Goal: Task Accomplishment & Management: Manage account settings

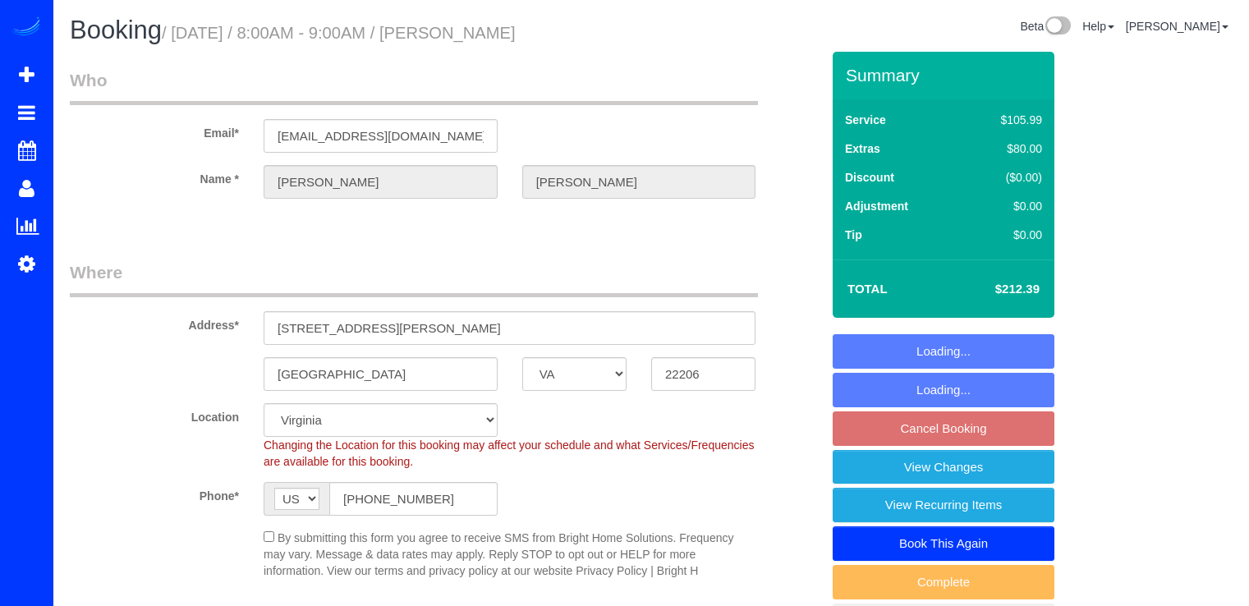
select select "VA"
select select "2"
select select "spot15"
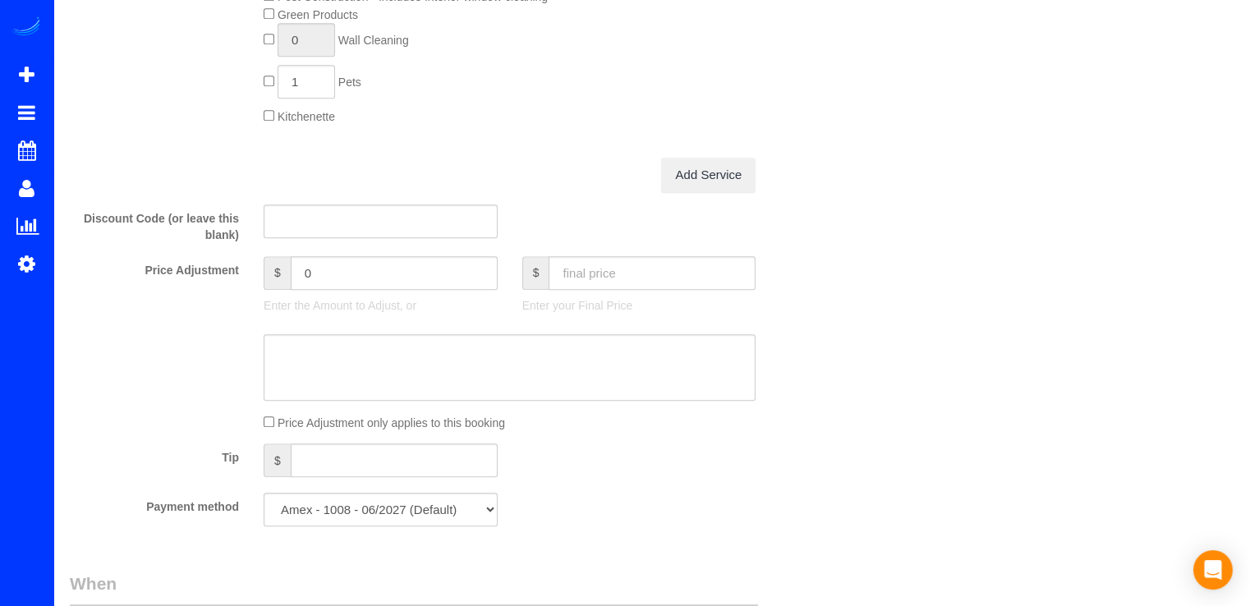
scroll to position [1642, 0]
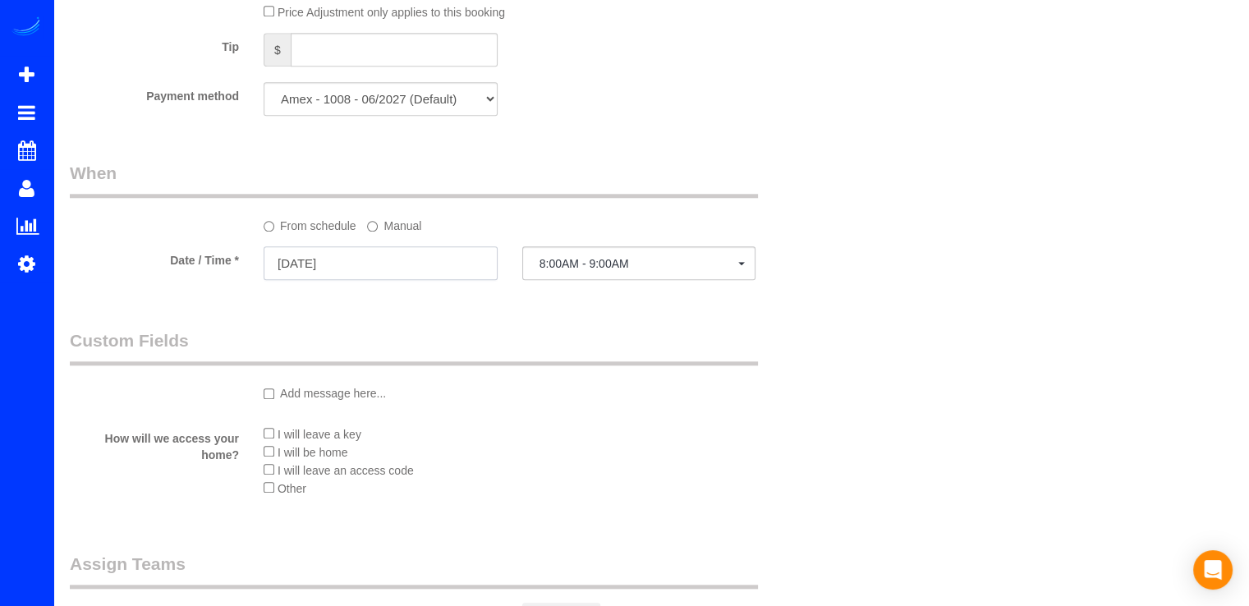
click at [412, 272] on input "[DATE]" at bounding box center [381, 263] width 234 height 34
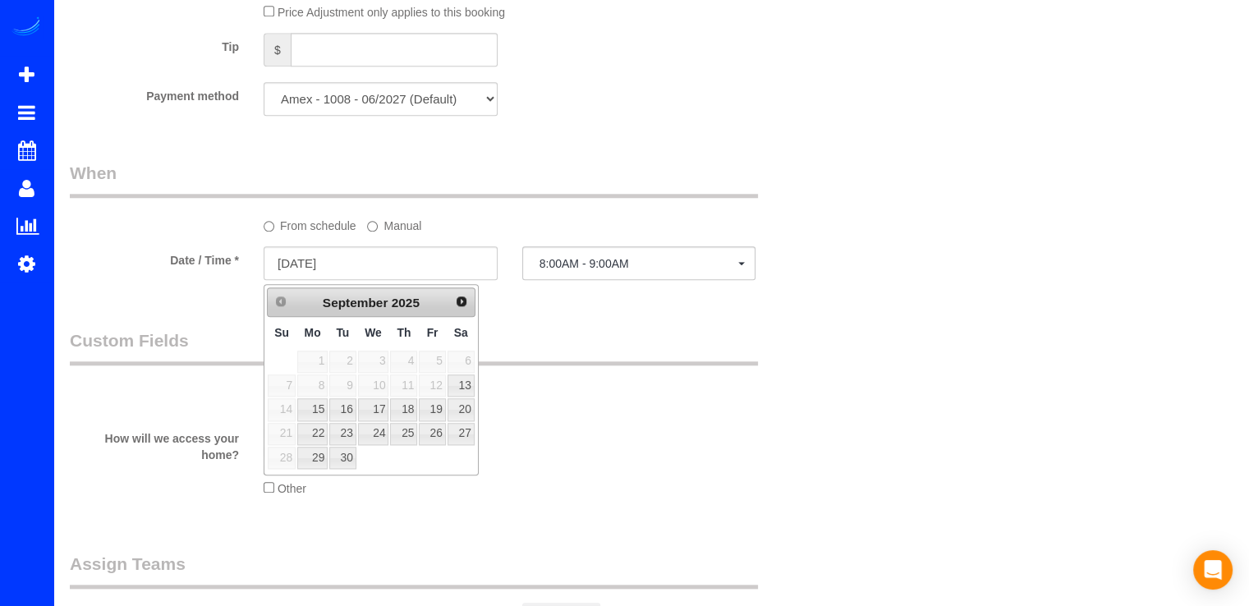
click at [630, 283] on div at bounding box center [639, 281] width 234 height 6
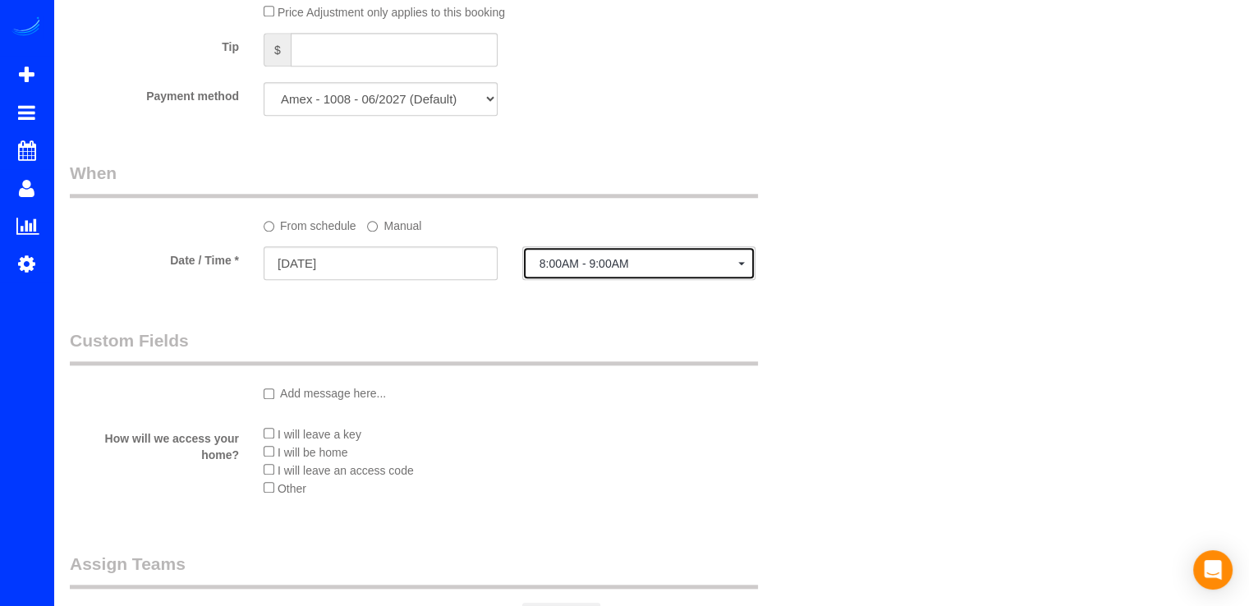
click at [634, 275] on button "8:00AM - 9:00AM" at bounding box center [639, 263] width 234 height 34
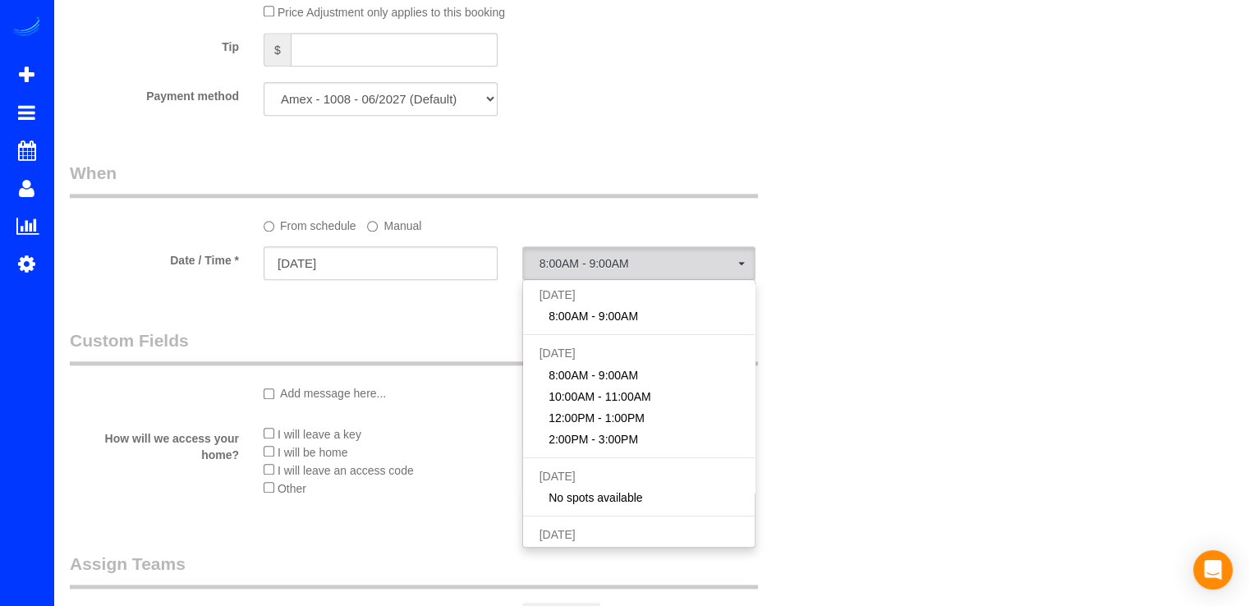
click at [400, 234] on label "Manual" at bounding box center [394, 223] width 54 height 22
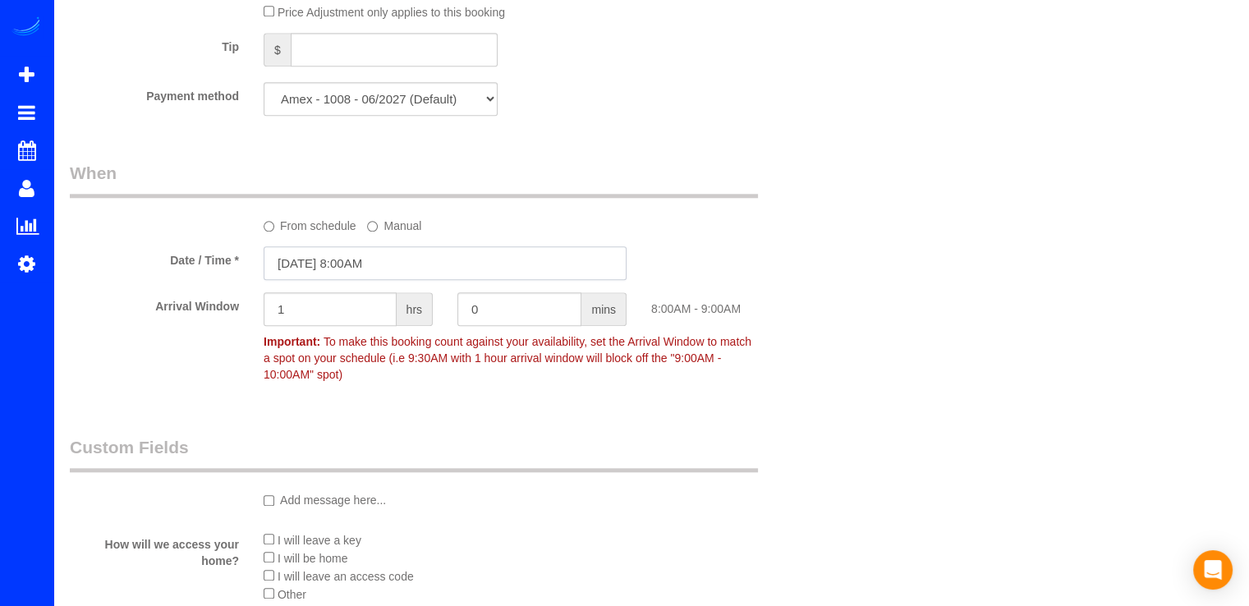
click at [422, 267] on input "[DATE] 8:00AM" at bounding box center [445, 263] width 363 height 34
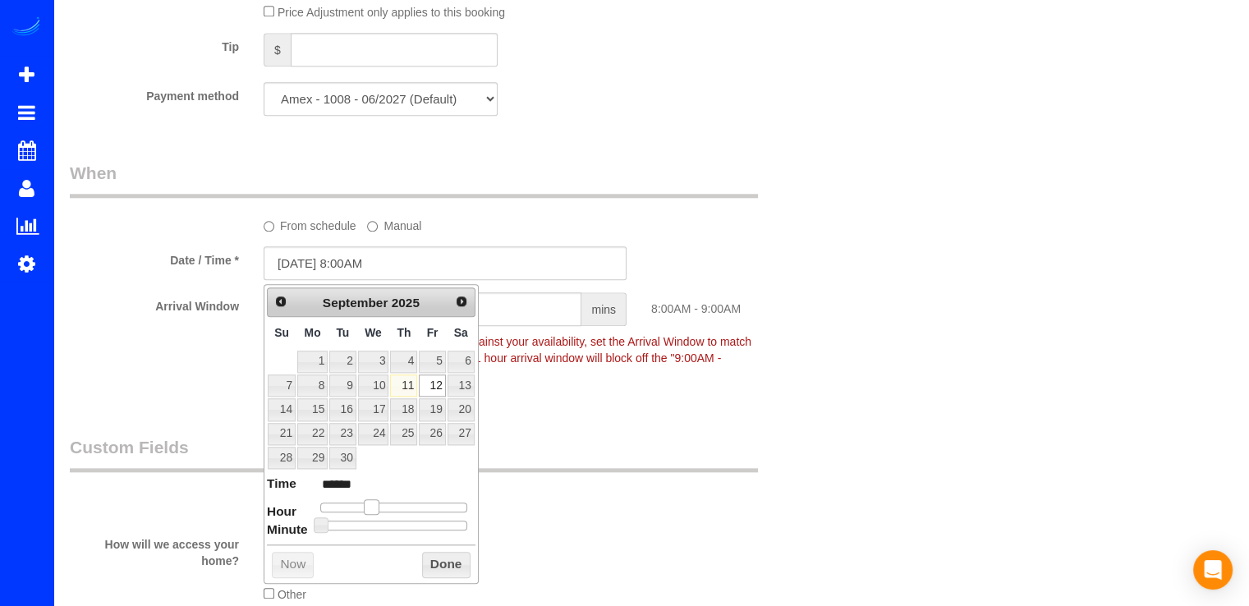
type input "[DATE] 9:00AM"
type input "******"
type input "[DATE] 10:00AM"
type input "*******"
drag, startPoint x: 374, startPoint y: 507, endPoint x: 391, endPoint y: 508, distance: 16.5
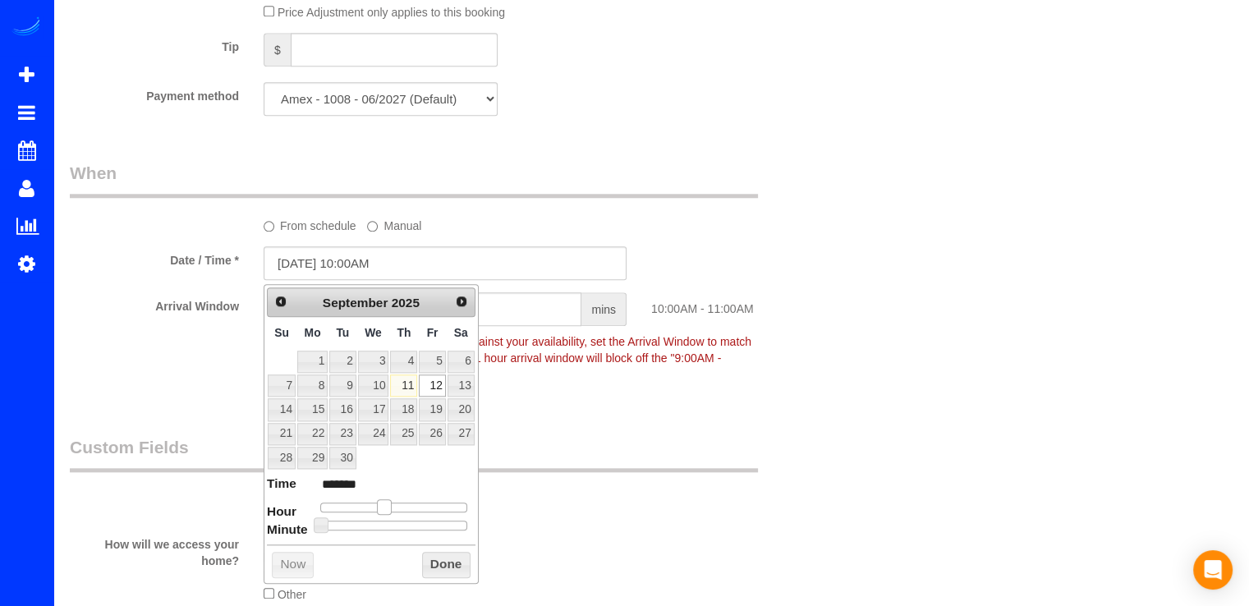
click at [391, 508] on span at bounding box center [384, 506] width 15 height 15
click at [423, 556] on button "Done" at bounding box center [446, 565] width 48 height 26
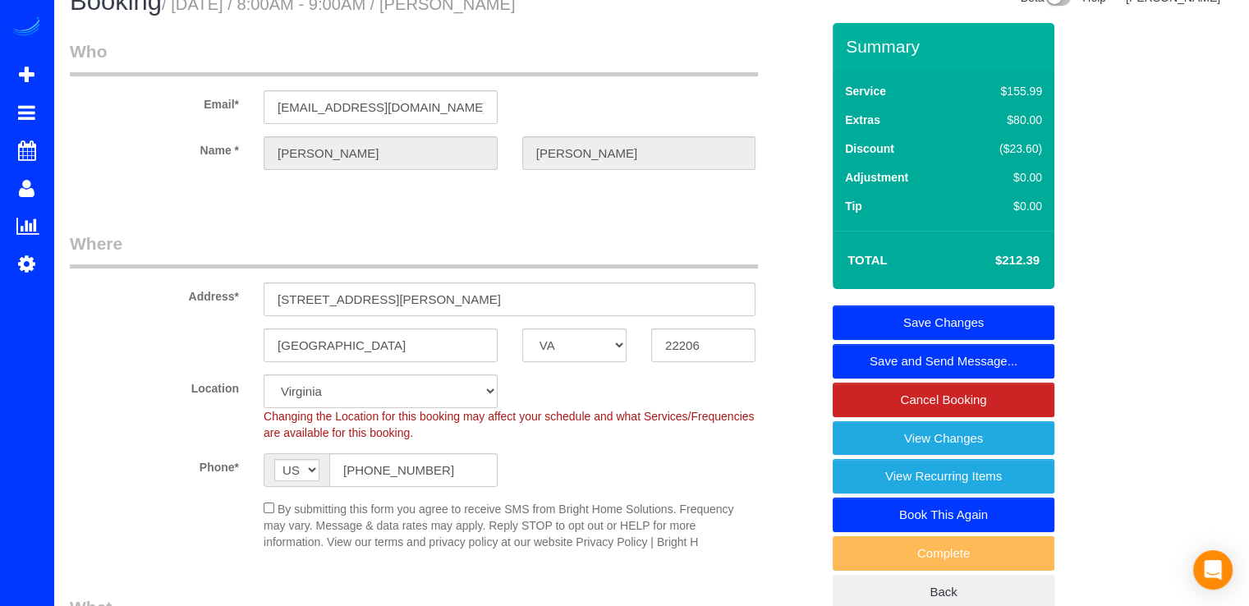
scroll to position [0, 0]
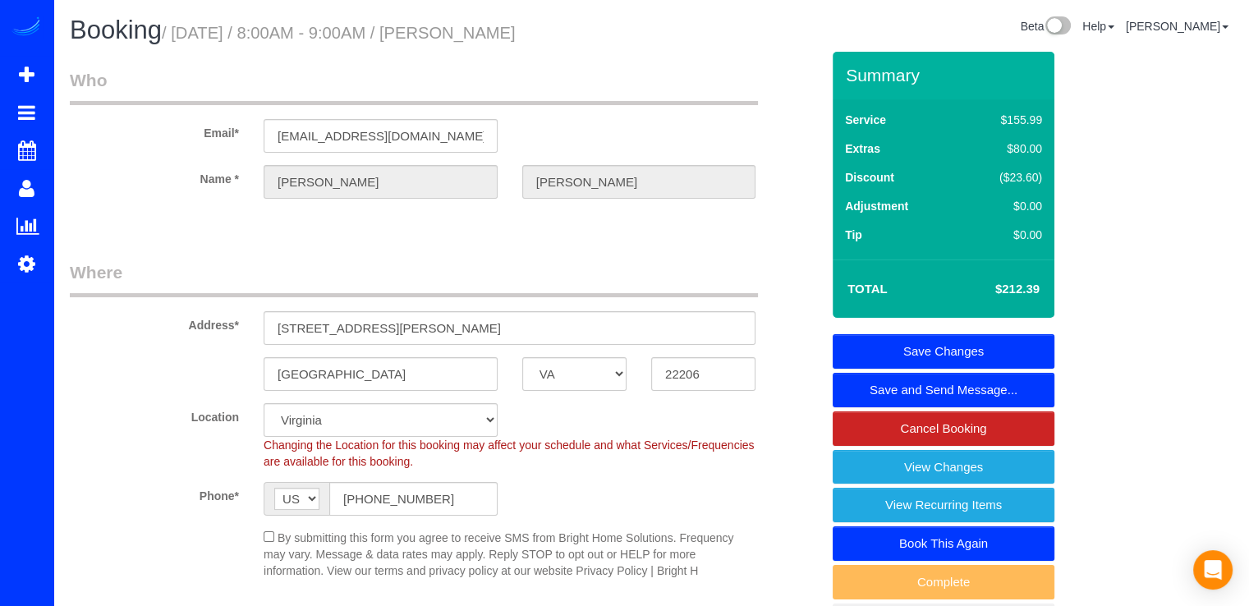
click at [1019, 349] on link "Save Changes" at bounding box center [944, 351] width 222 height 34
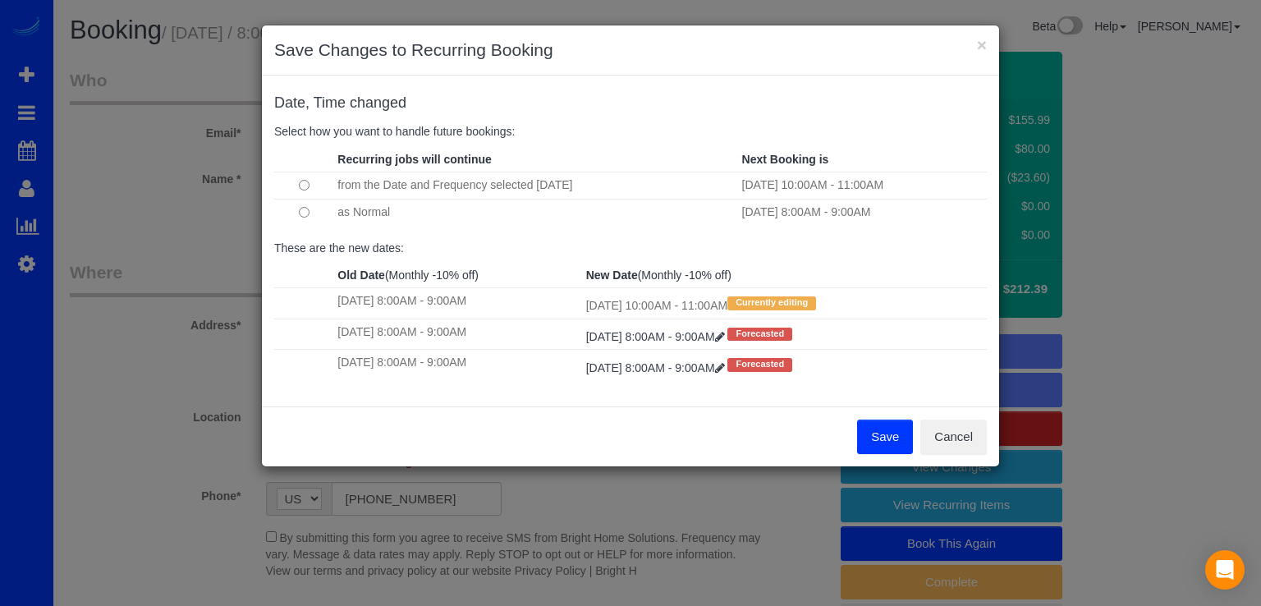
click at [886, 434] on button "Save" at bounding box center [885, 437] width 56 height 34
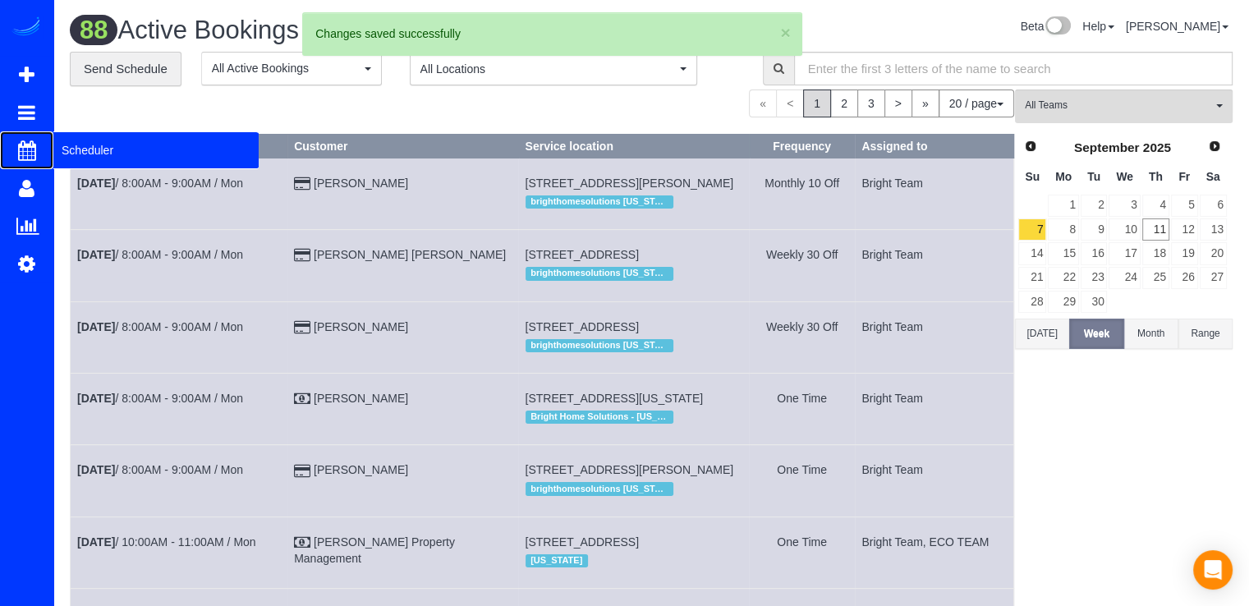
click at [60, 152] on span "Scheduler" at bounding box center [155, 150] width 205 height 38
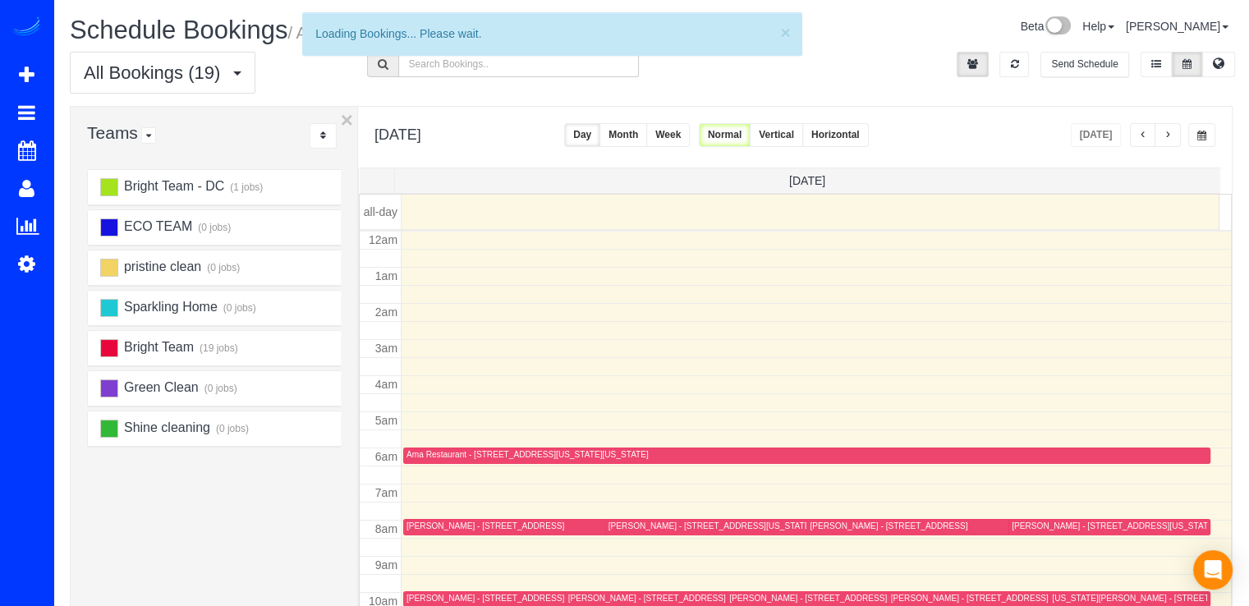
scroll to position [216, 0]
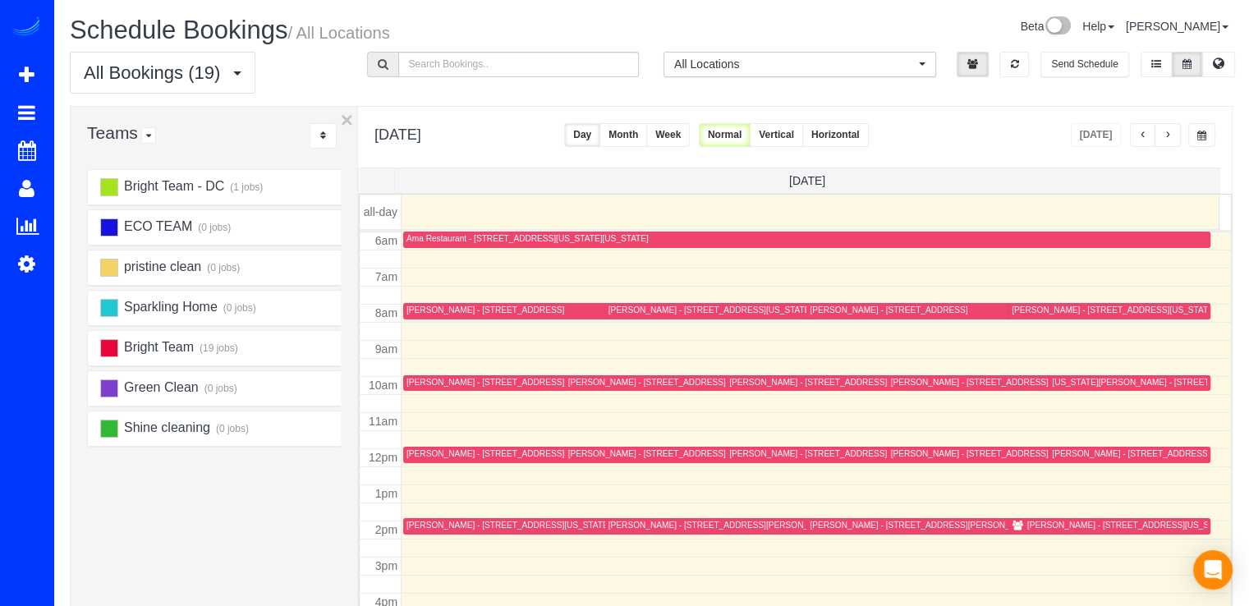
click at [1180, 138] on button "button" at bounding box center [1168, 135] width 26 height 24
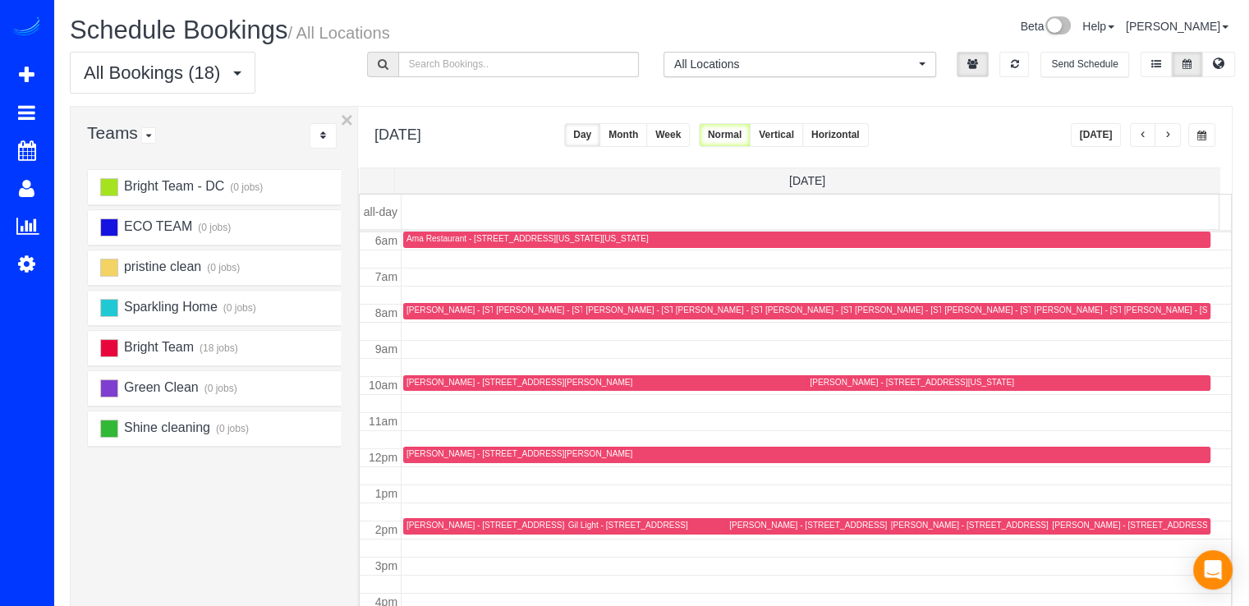
click at [1141, 136] on span "button" at bounding box center [1143, 136] width 8 height 10
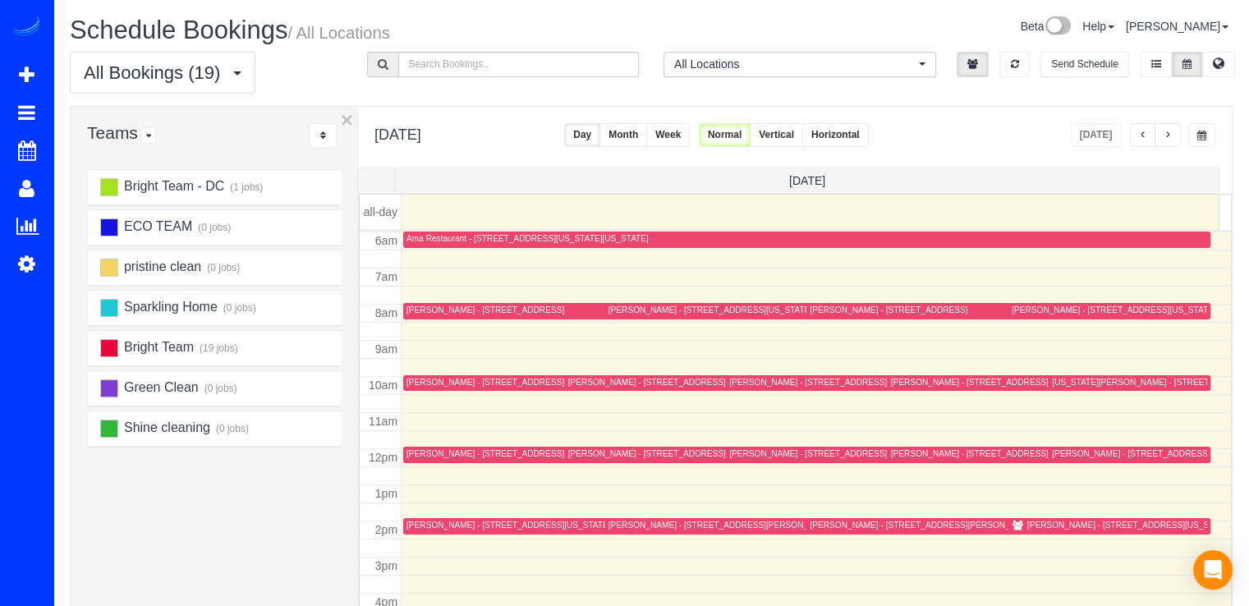
click at [1176, 130] on button "button" at bounding box center [1168, 135] width 26 height 24
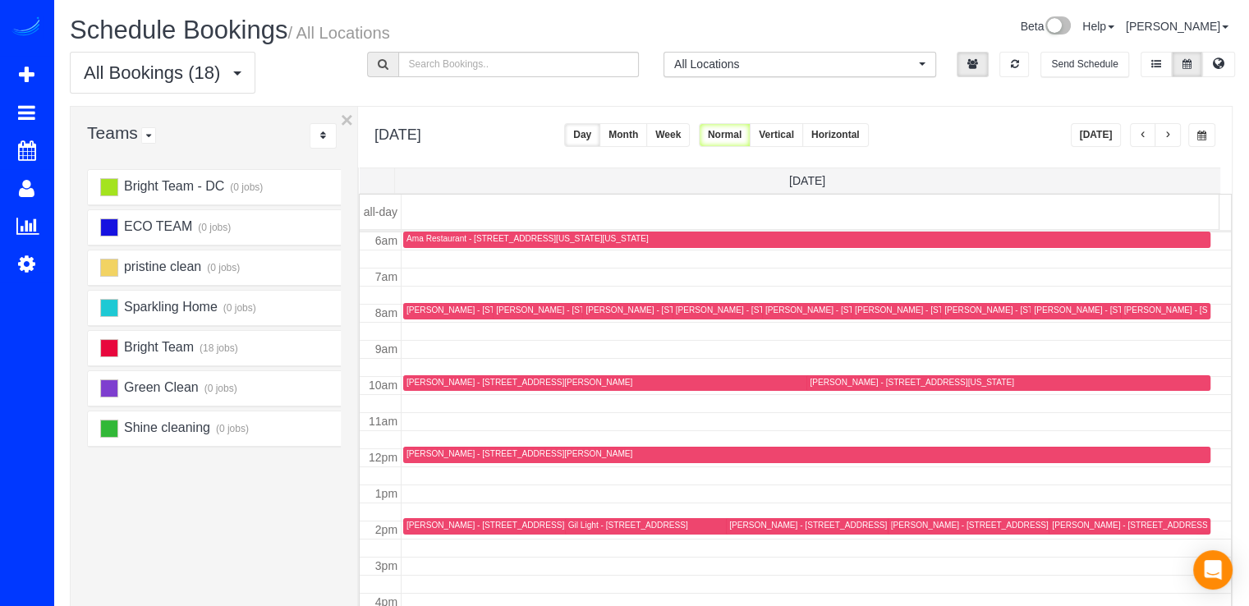
click at [1127, 306] on div "[PERSON_NAME] - [STREET_ADDRESS]" at bounding box center [1203, 310] width 158 height 11
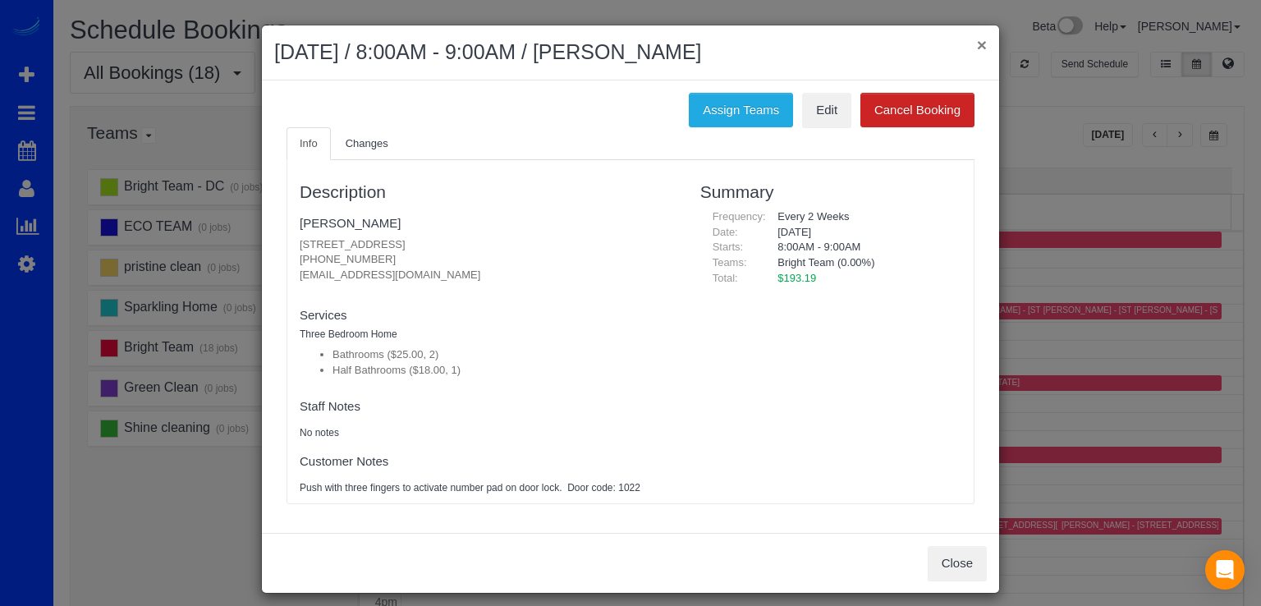
click at [977, 44] on button "×" at bounding box center [982, 44] width 10 height 17
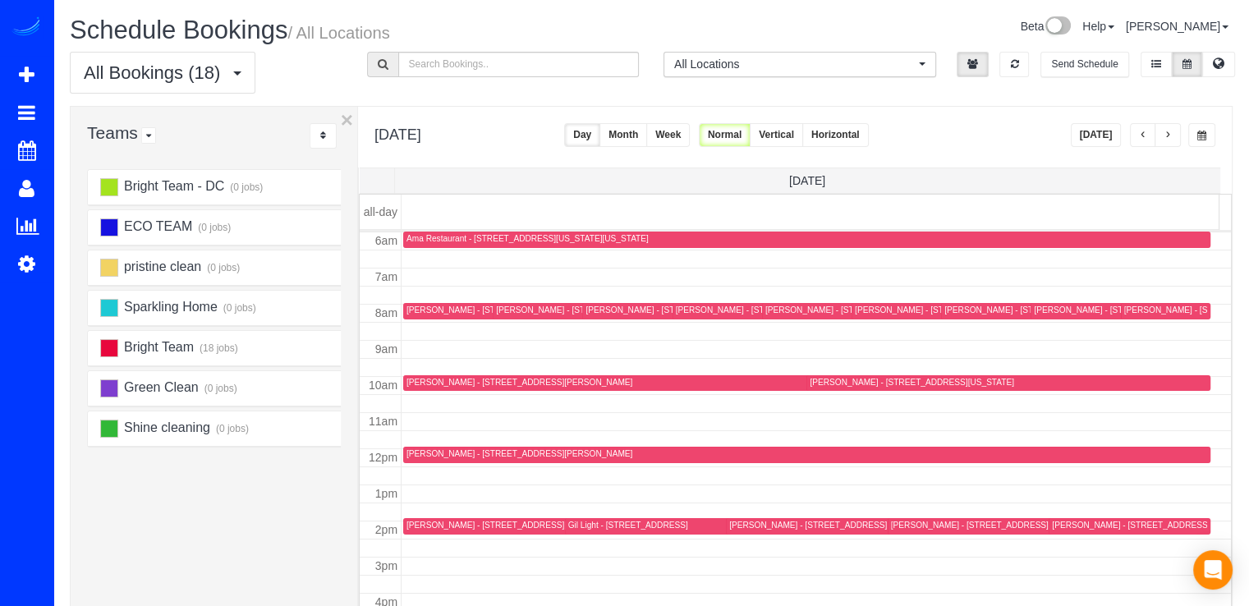
click at [1130, 314] on div "[PERSON_NAME] - [STREET_ADDRESS]" at bounding box center [1203, 310] width 158 height 11
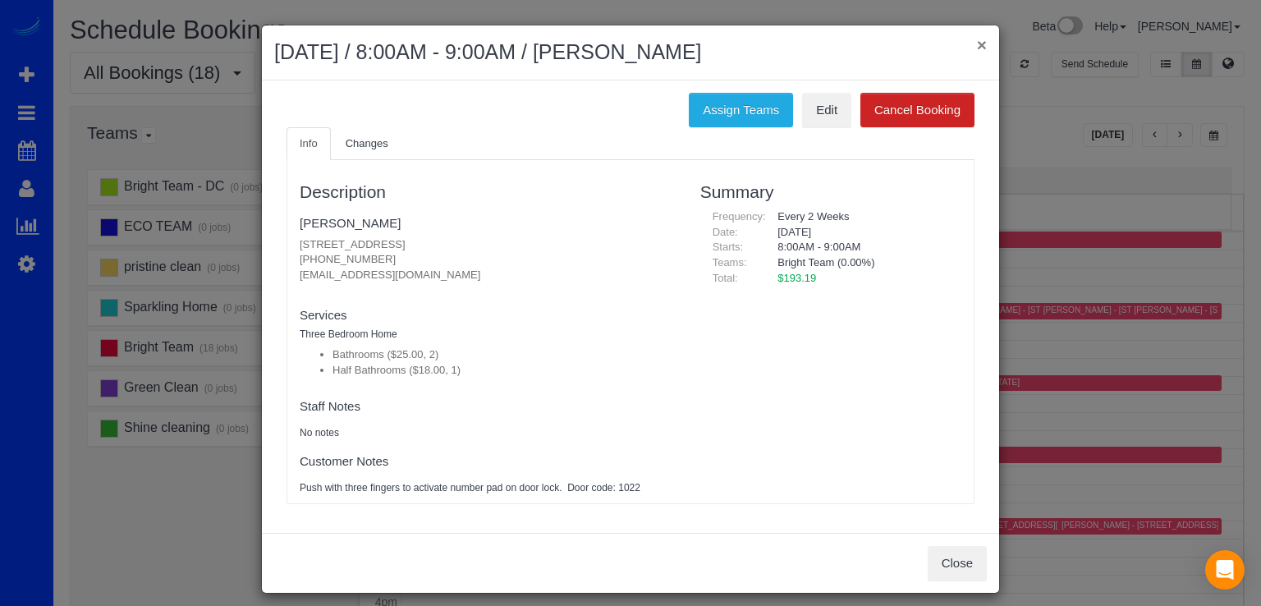
click at [977, 43] on button "×" at bounding box center [982, 44] width 10 height 17
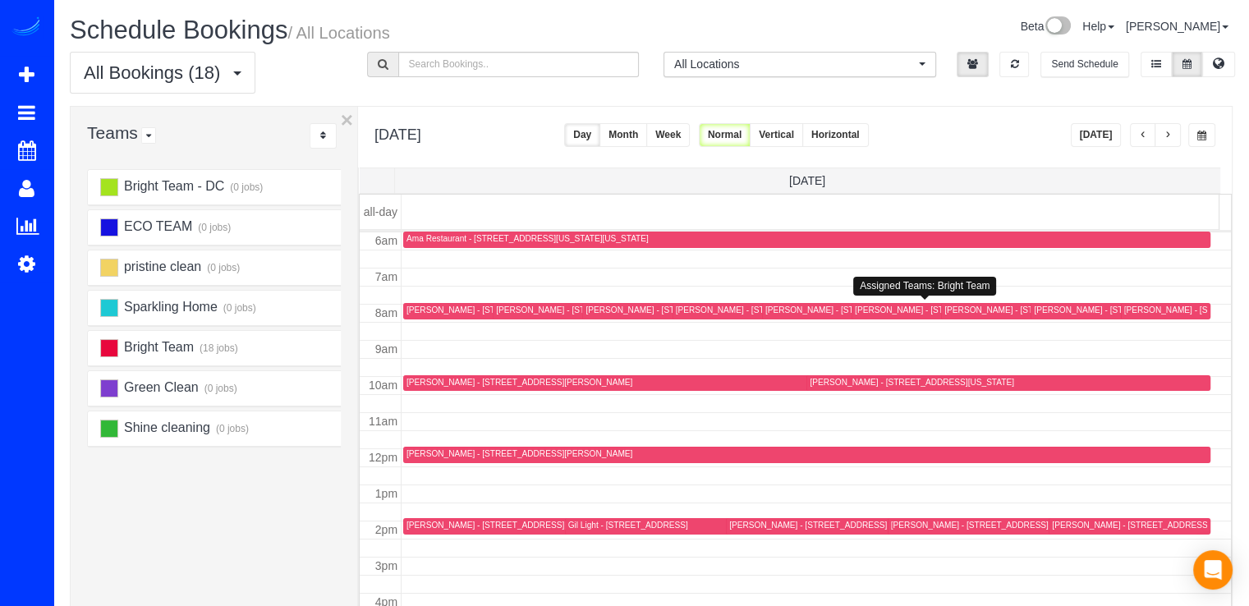
click at [875, 309] on div "[PERSON_NAME] - [STREET_ADDRESS][PERSON_NAME][US_STATE]" at bounding box center [991, 310] width 273 height 11
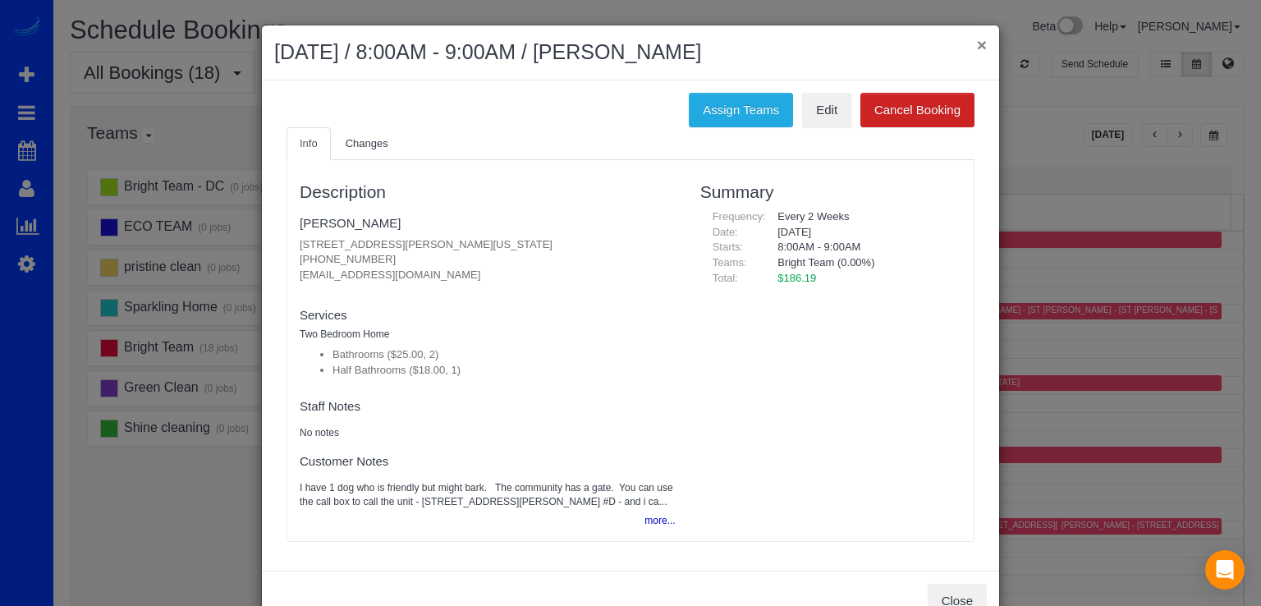
click at [980, 47] on button "×" at bounding box center [982, 44] width 10 height 17
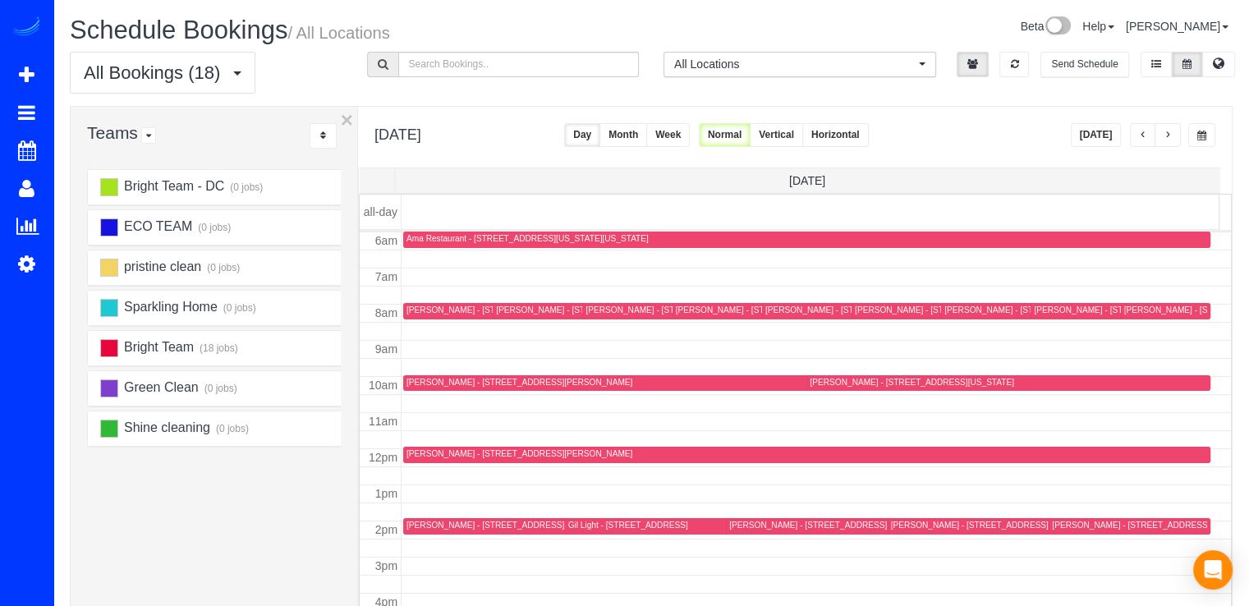
click at [788, 313] on div "[PERSON_NAME] - [STREET_ADDRESS][PERSON_NAME]" at bounding box center [878, 310] width 226 height 11
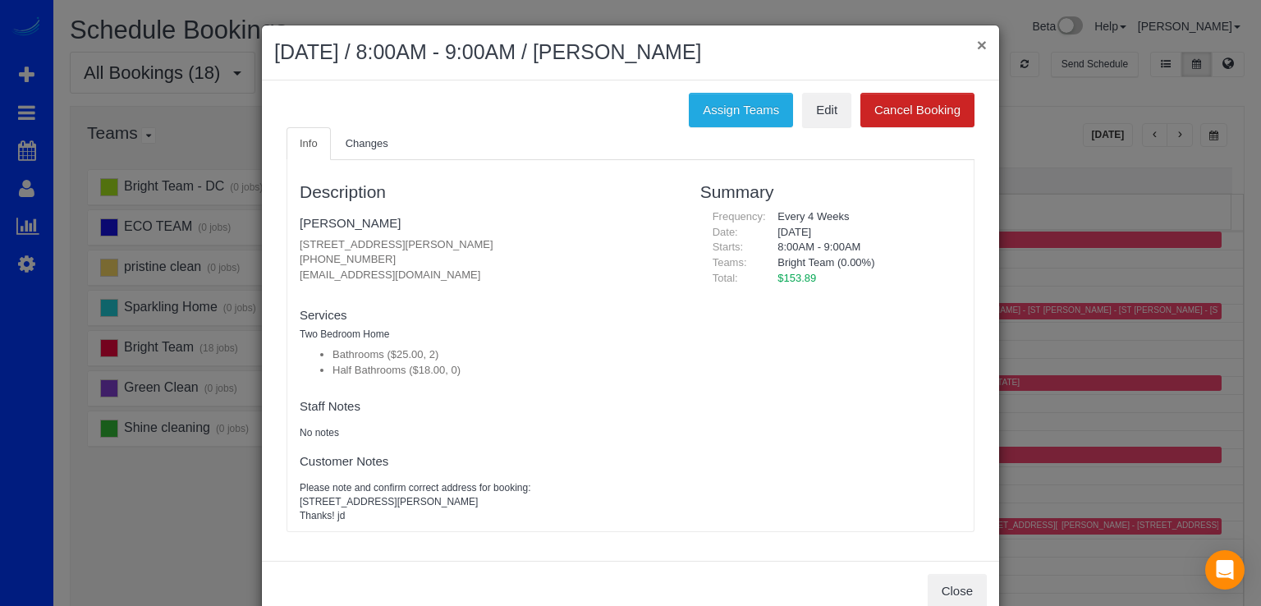
click at [980, 46] on button "×" at bounding box center [982, 44] width 10 height 17
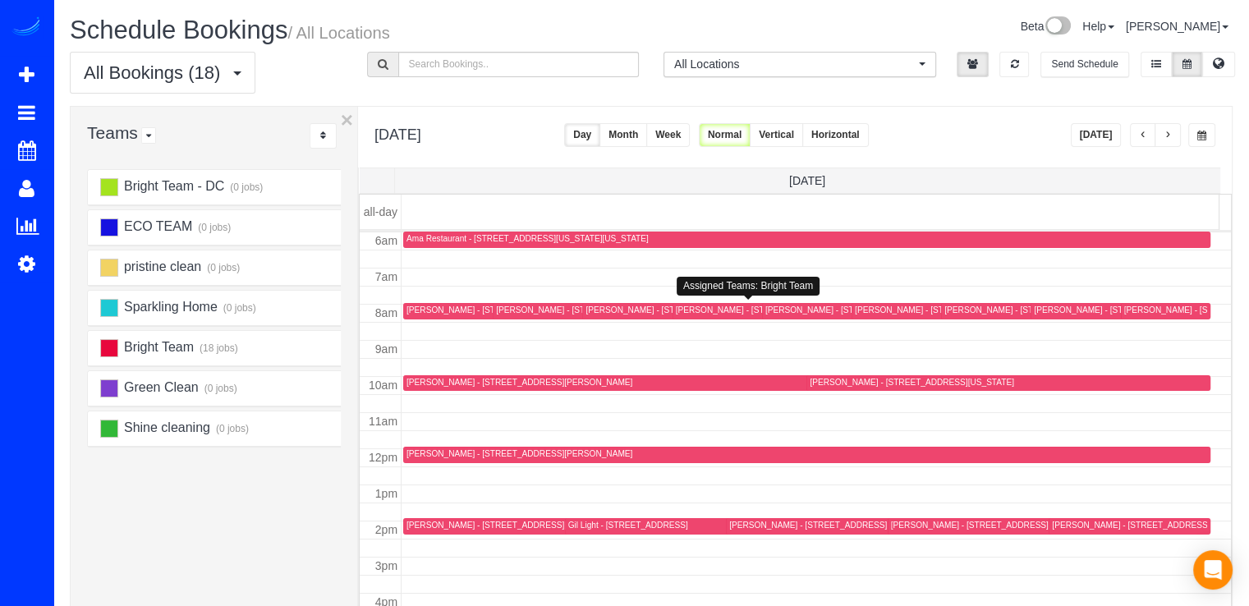
click at [691, 310] on div "[PERSON_NAME] - [STREET_ADDRESS]" at bounding box center [755, 310] width 158 height 11
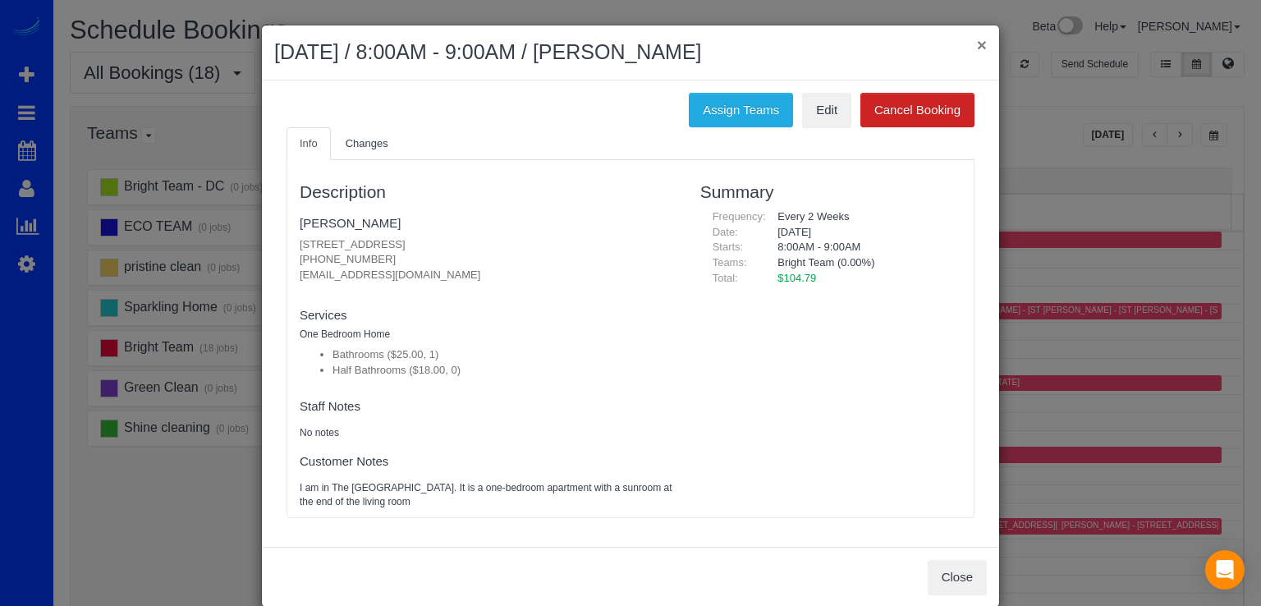
click at [977, 40] on button "×" at bounding box center [982, 44] width 10 height 17
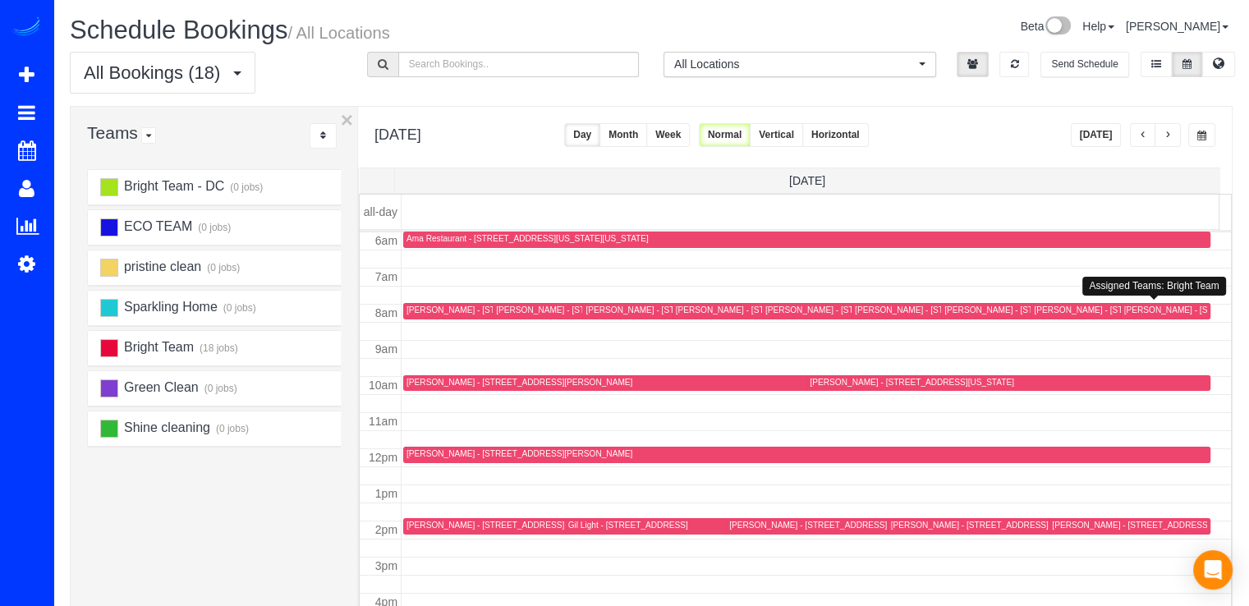
click at [1136, 309] on div "[PERSON_NAME] - [STREET_ADDRESS]" at bounding box center [1203, 310] width 158 height 11
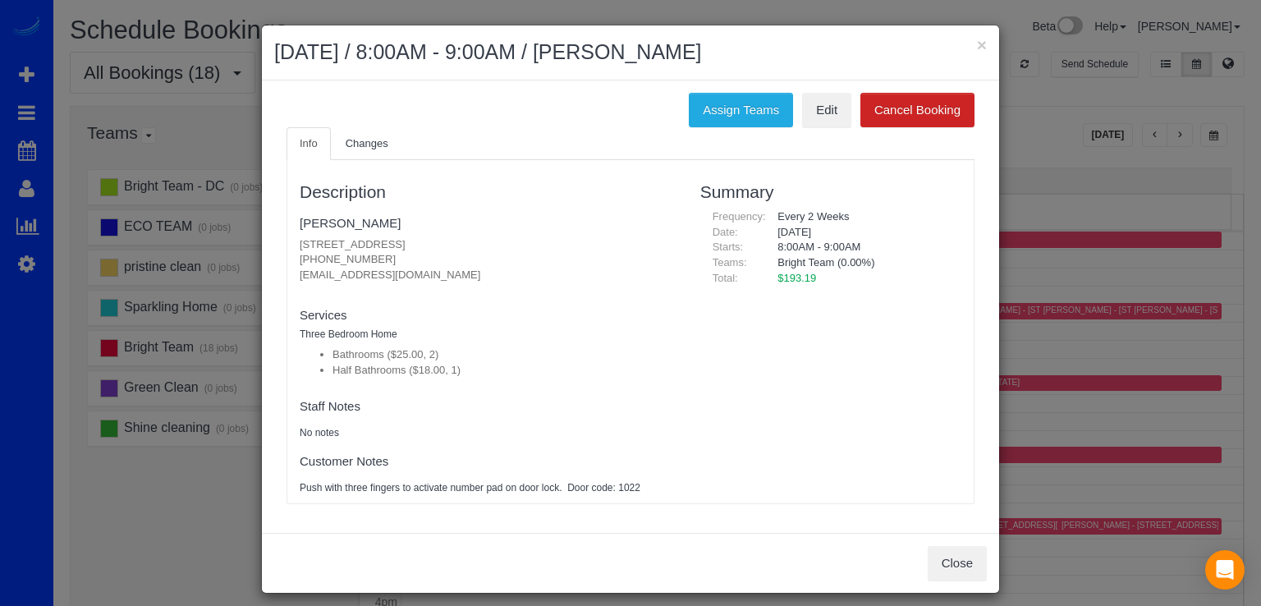
drag, startPoint x: 295, startPoint y: 277, endPoint x: 410, endPoint y: 278, distance: 115.0
click at [410, 278] on p "[STREET_ADDRESS] [PHONE_NUMBER] [EMAIL_ADDRESS][DOMAIN_NAME]" at bounding box center [488, 260] width 376 height 46
click at [428, 278] on p "[STREET_ADDRESS] [PHONE_NUMBER] [EMAIL_ADDRESS][DOMAIN_NAME]" at bounding box center [488, 260] width 376 height 46
drag, startPoint x: 388, startPoint y: 280, endPoint x: 275, endPoint y: 269, distance: 113.8
click at [275, 269] on div "Info Changes Description [PERSON_NAME] [STREET_ADDRESS] [PHONE_NUMBER] [EMAIL_A…" at bounding box center [630, 323] width 713 height 393
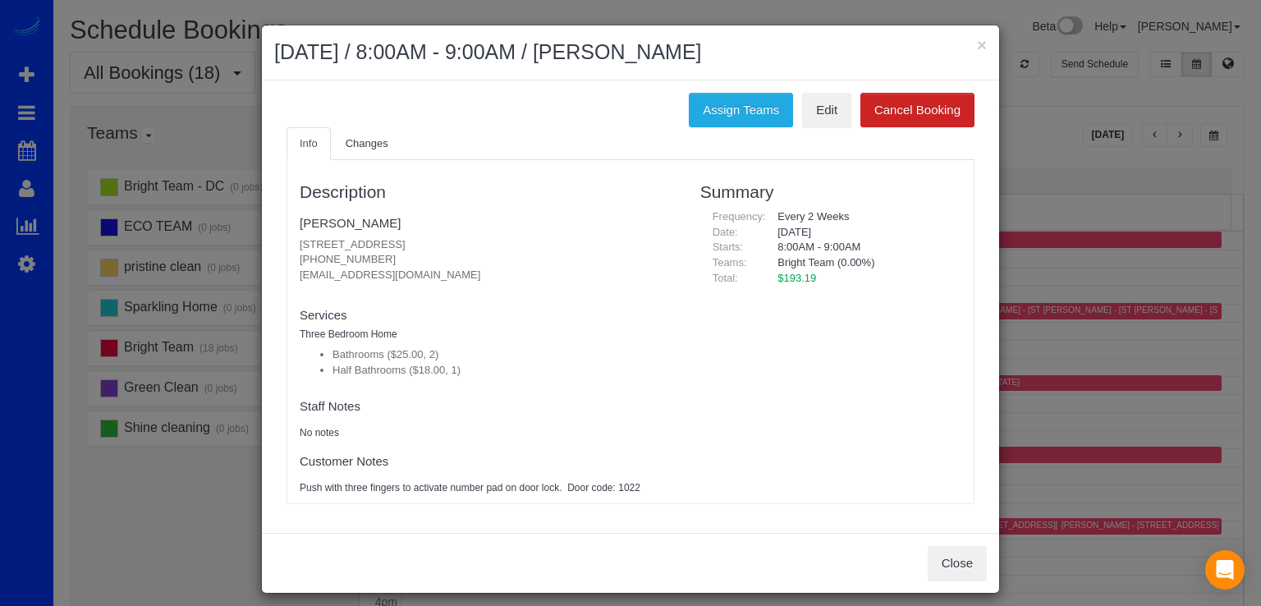
copy p "[EMAIL_ADDRESS][DOMAIN_NAME]"
click at [982, 48] on div "× [DATE] / 8:00AM - 9:00AM / [PERSON_NAME]" at bounding box center [630, 52] width 737 height 55
click at [980, 47] on button "×" at bounding box center [982, 44] width 10 height 17
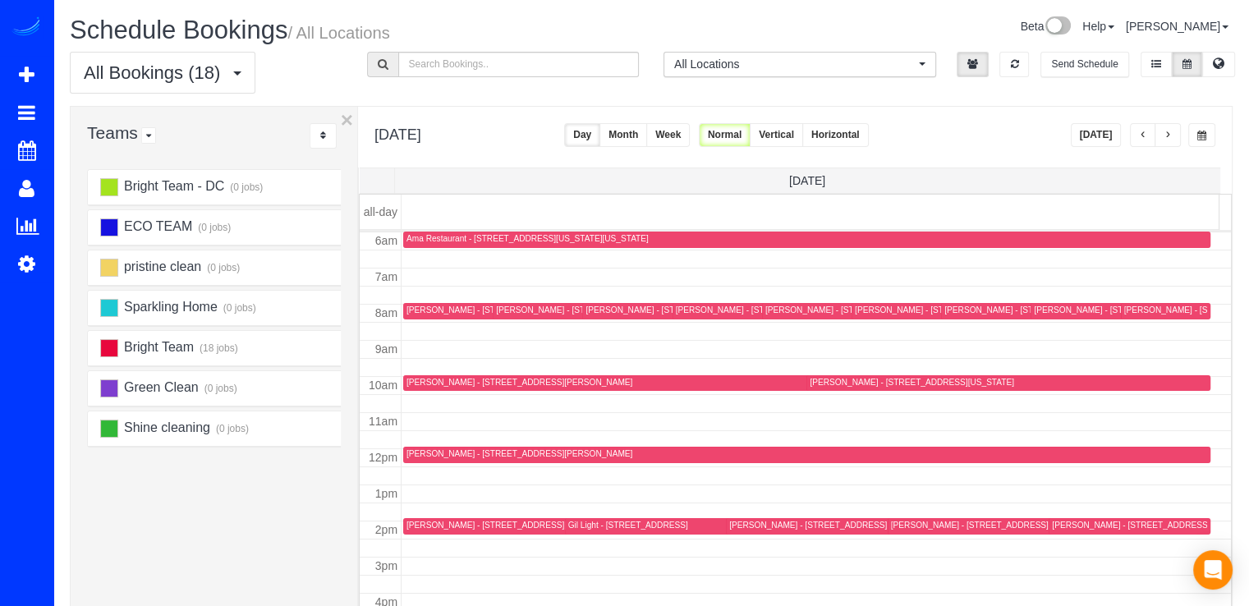
click at [965, 306] on div "[PERSON_NAME] - [STREET_ADDRESS][US_STATE]" at bounding box center [1046, 310] width 204 height 11
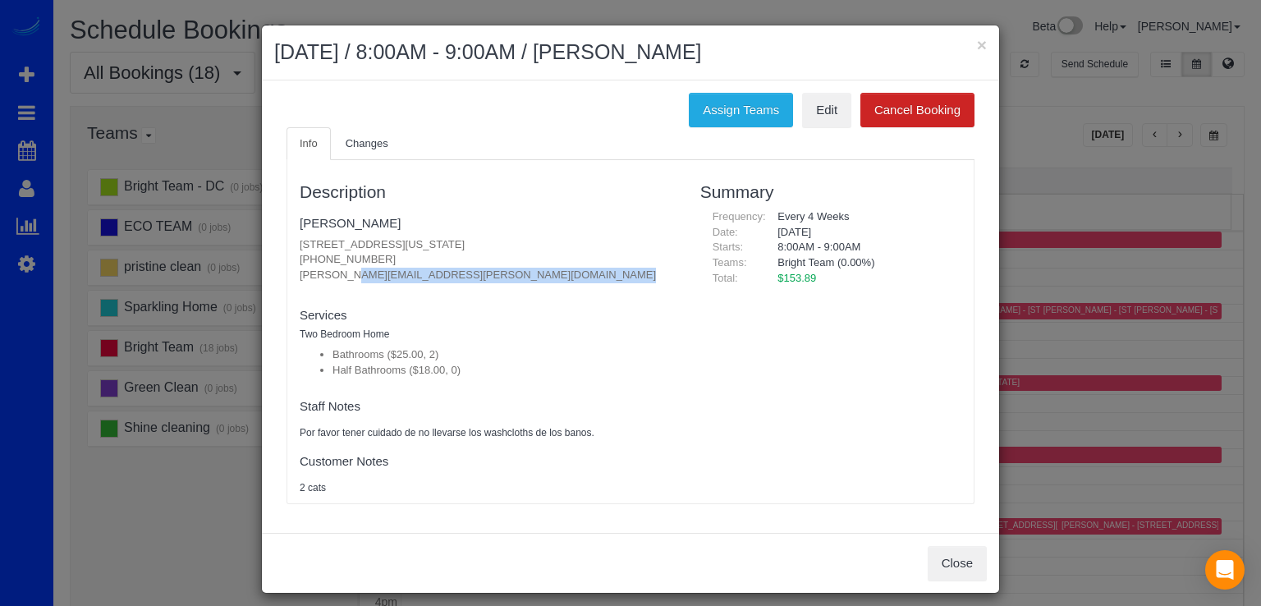
drag, startPoint x: 292, startPoint y: 275, endPoint x: 489, endPoint y: 286, distance: 197.4
click at [489, 286] on div "Description [PERSON_NAME] [STREET_ADDRESS][US_STATE] [PHONE_NUMBER] [PERSON_NAM…" at bounding box center [487, 331] width 401 height 327
copy fieldset "[PERSON_NAME][EMAIL_ADDRESS][PERSON_NAME][DOMAIN_NAME] new customer"
click at [980, 48] on button "×" at bounding box center [982, 44] width 10 height 17
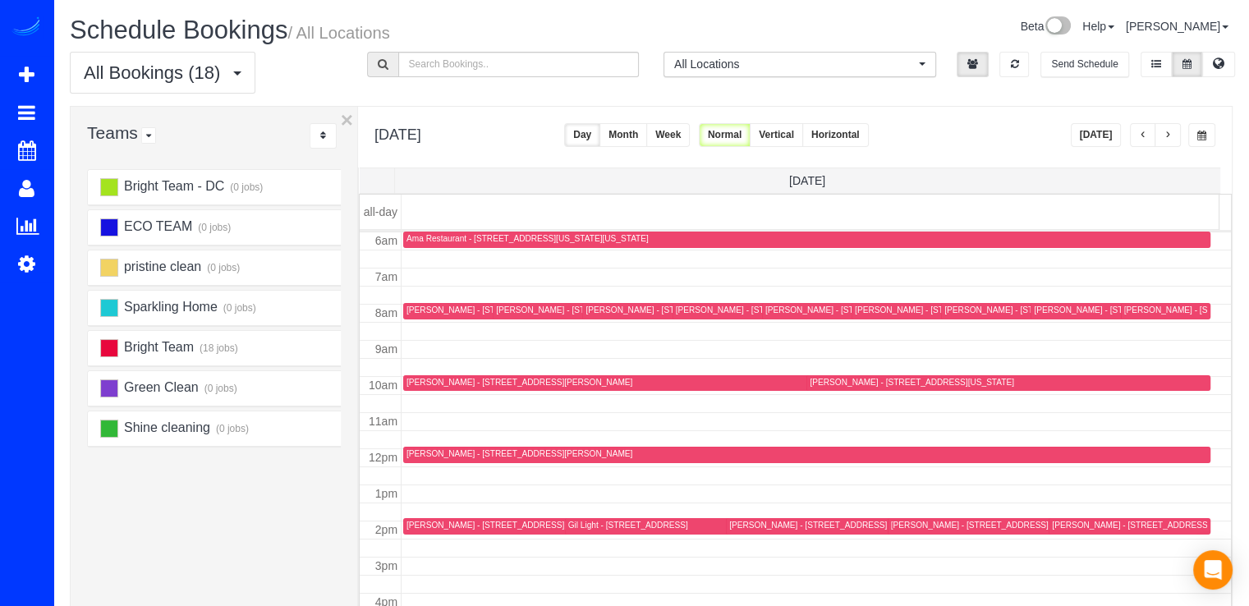
click at [441, 311] on div "[PERSON_NAME] - [STREET_ADDRESS][PERSON_NAME]" at bounding box center [519, 310] width 226 height 11
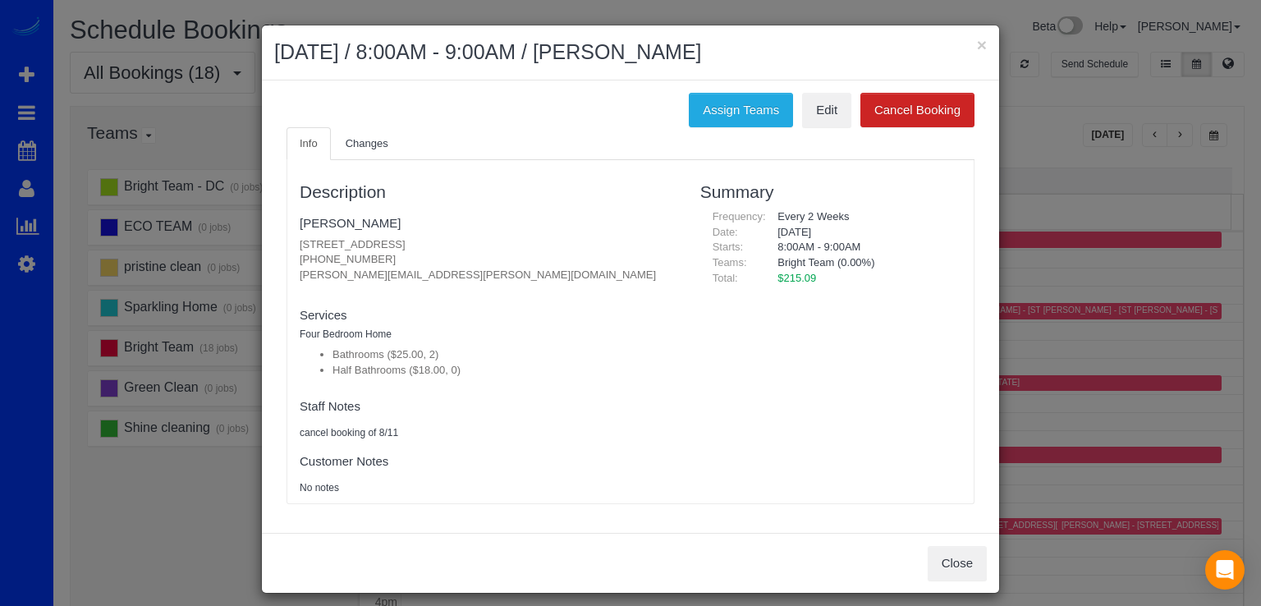
drag, startPoint x: 289, startPoint y: 278, endPoint x: 452, endPoint y: 294, distance: 163.3
click at [452, 294] on div "Description [PERSON_NAME] [STREET_ADDRESS] [PHONE_NUMBER] [PERSON_NAME][EMAIL_A…" at bounding box center [487, 331] width 401 height 327
click at [446, 281] on p "[STREET_ADDRESS] [PHONE_NUMBER] [PERSON_NAME][EMAIL_ADDRESS][PERSON_NAME][DOMAI…" at bounding box center [488, 260] width 376 height 46
drag, startPoint x: 443, startPoint y: 277, endPoint x: 274, endPoint y: 270, distance: 169.3
click at [274, 270] on div "Info Changes Description [PERSON_NAME] [STREET_ADDRESS] [PHONE_NUMBER] [PERSON_…" at bounding box center [630, 323] width 713 height 393
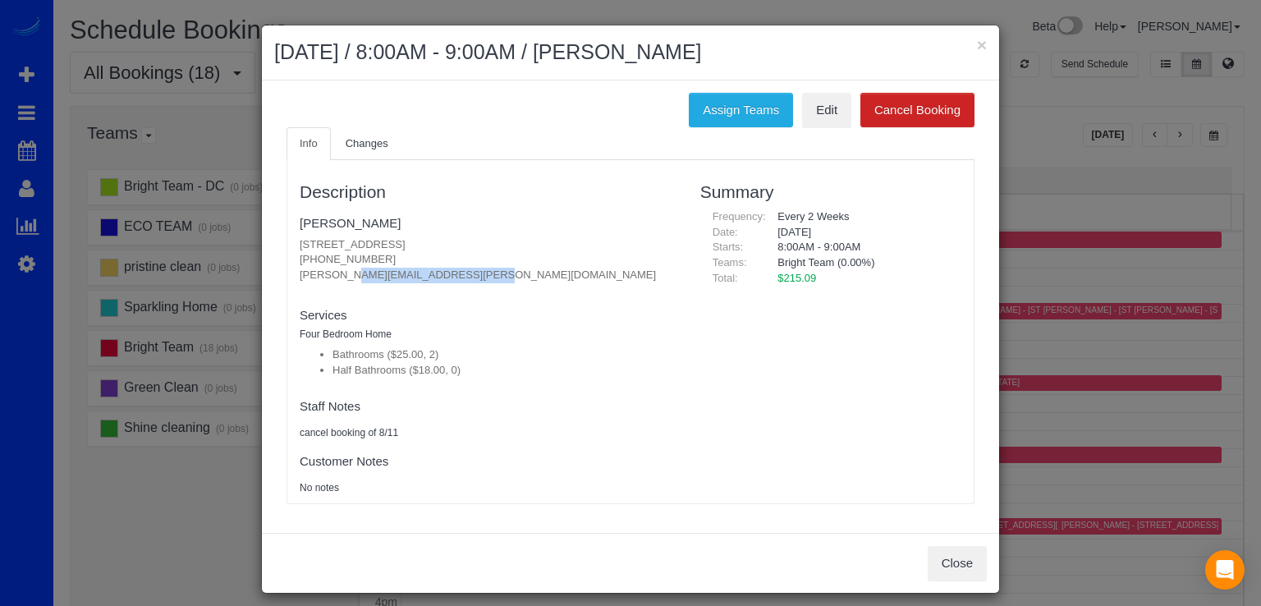
copy p "[PERSON_NAME][EMAIL_ADDRESS][PERSON_NAME][DOMAIN_NAME]"
click at [980, 50] on button "×" at bounding box center [982, 44] width 10 height 17
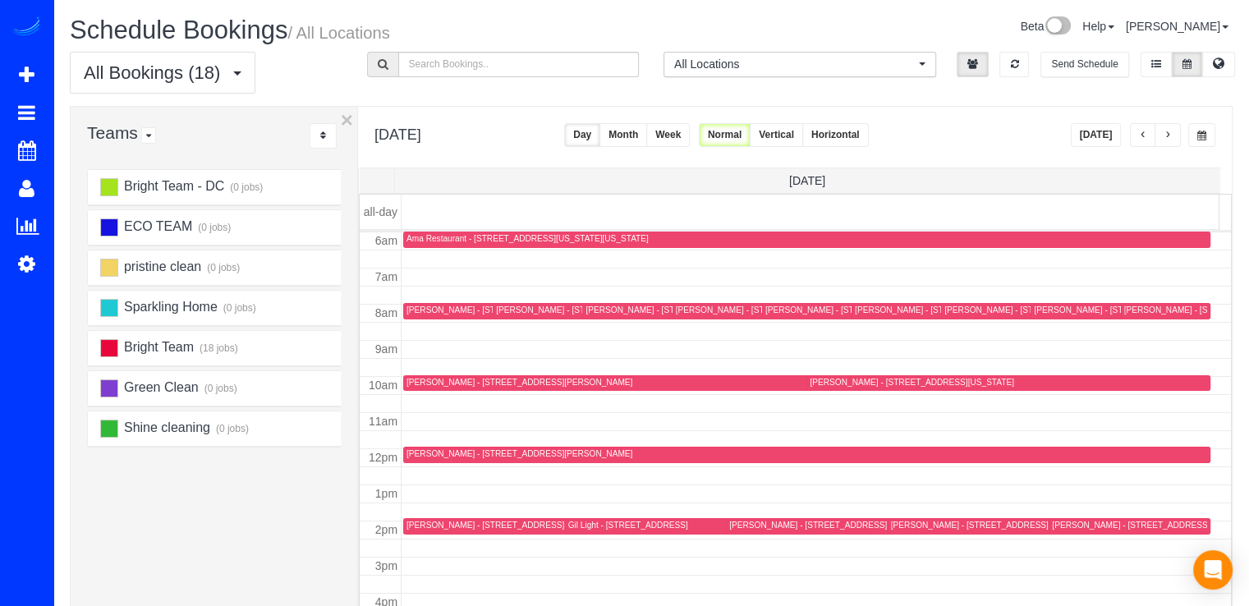
click at [1134, 129] on button "button" at bounding box center [1143, 135] width 26 height 24
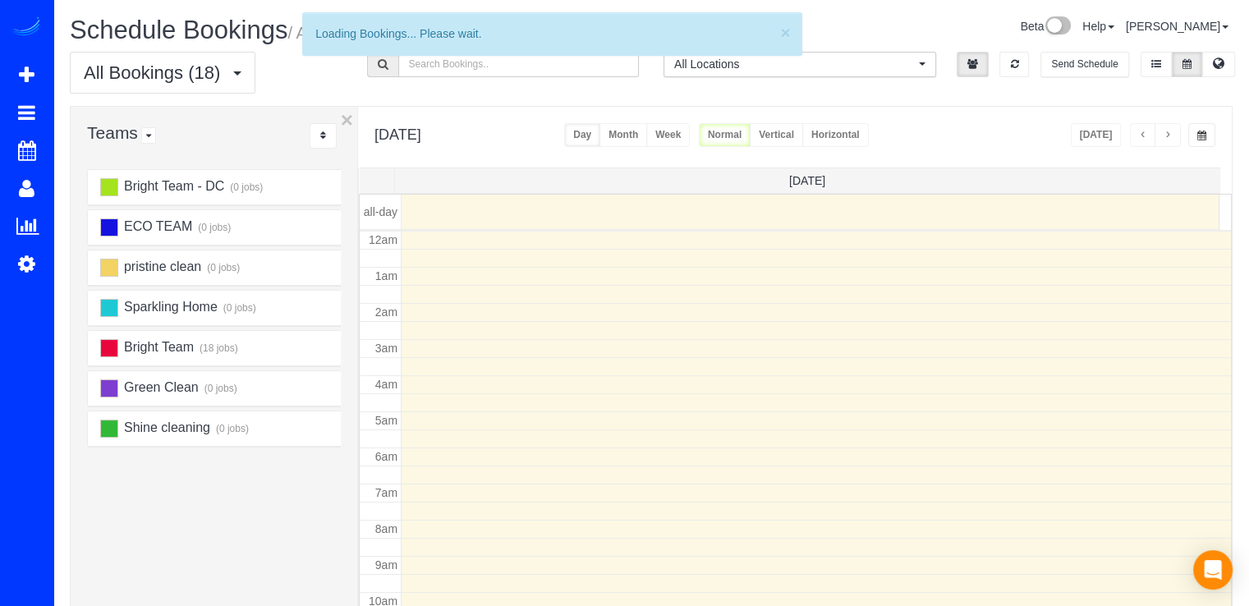
click at [1134, 129] on button "button" at bounding box center [1143, 135] width 26 height 24
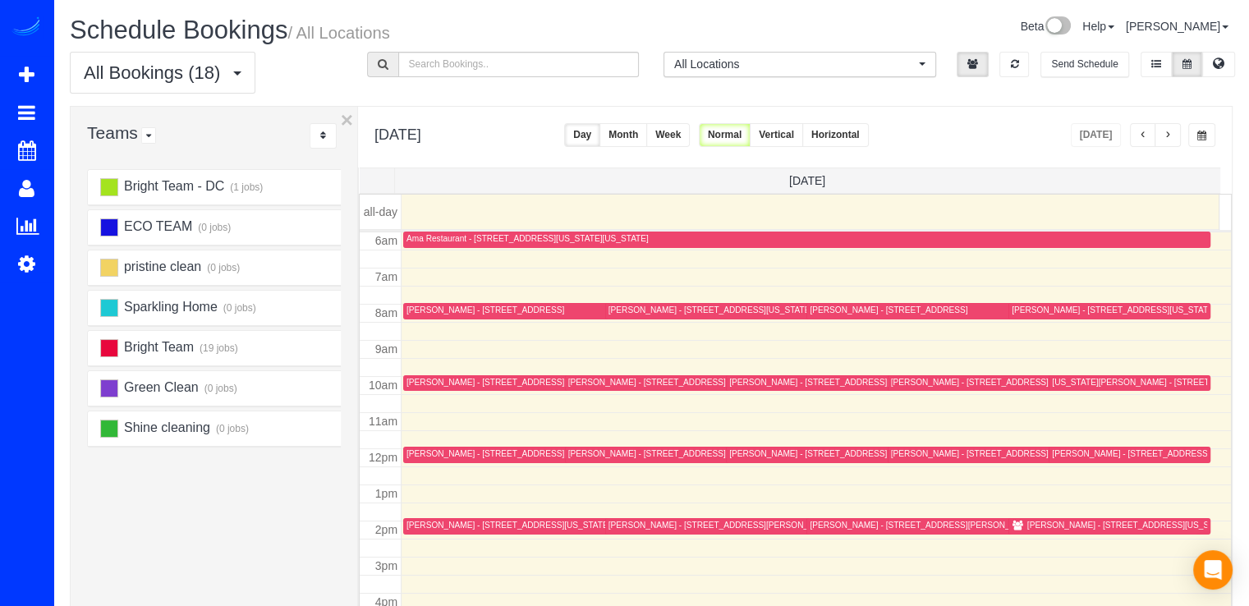
click at [1141, 129] on button "button" at bounding box center [1143, 135] width 26 height 24
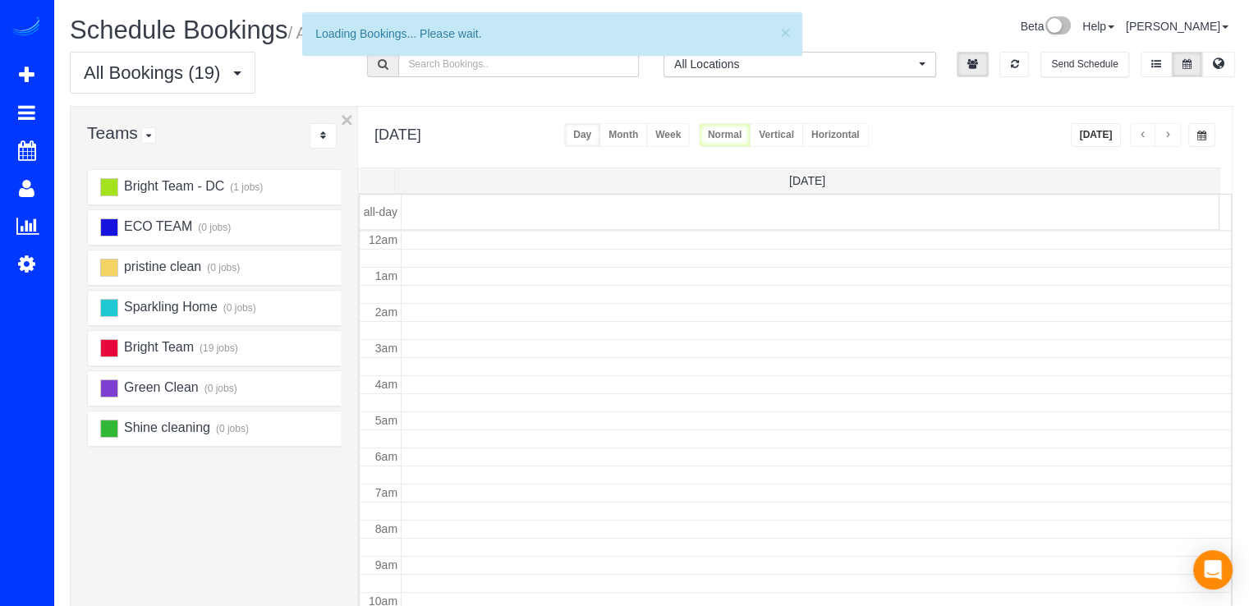
click at [1141, 129] on button "button" at bounding box center [1143, 135] width 26 height 24
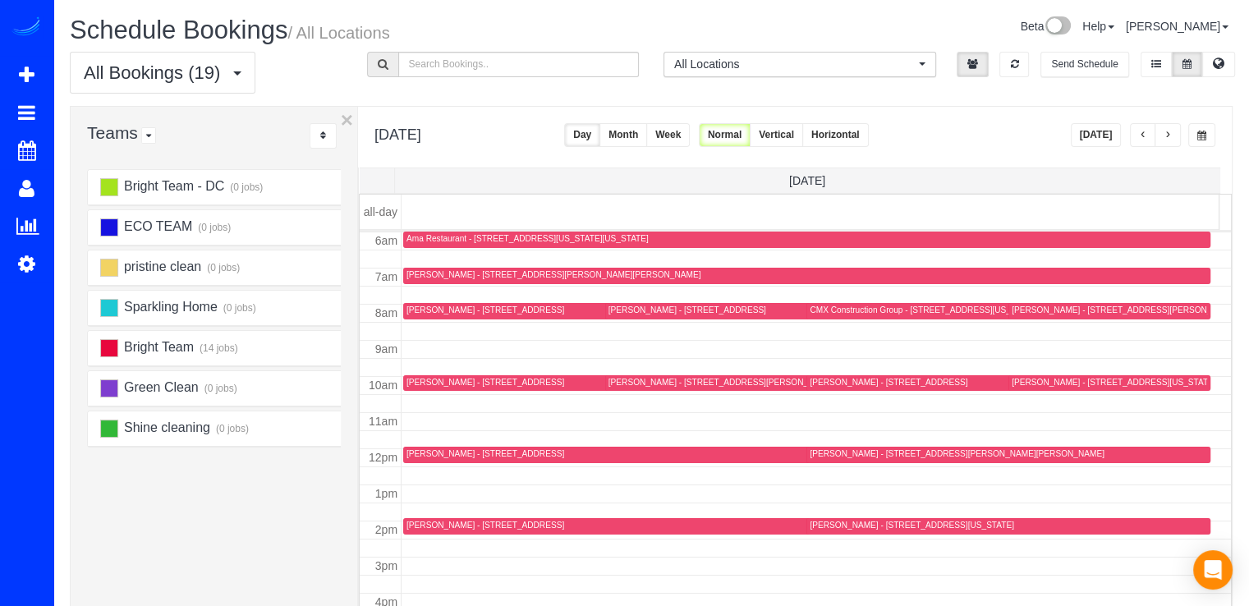
click at [1141, 129] on button "button" at bounding box center [1143, 135] width 26 height 24
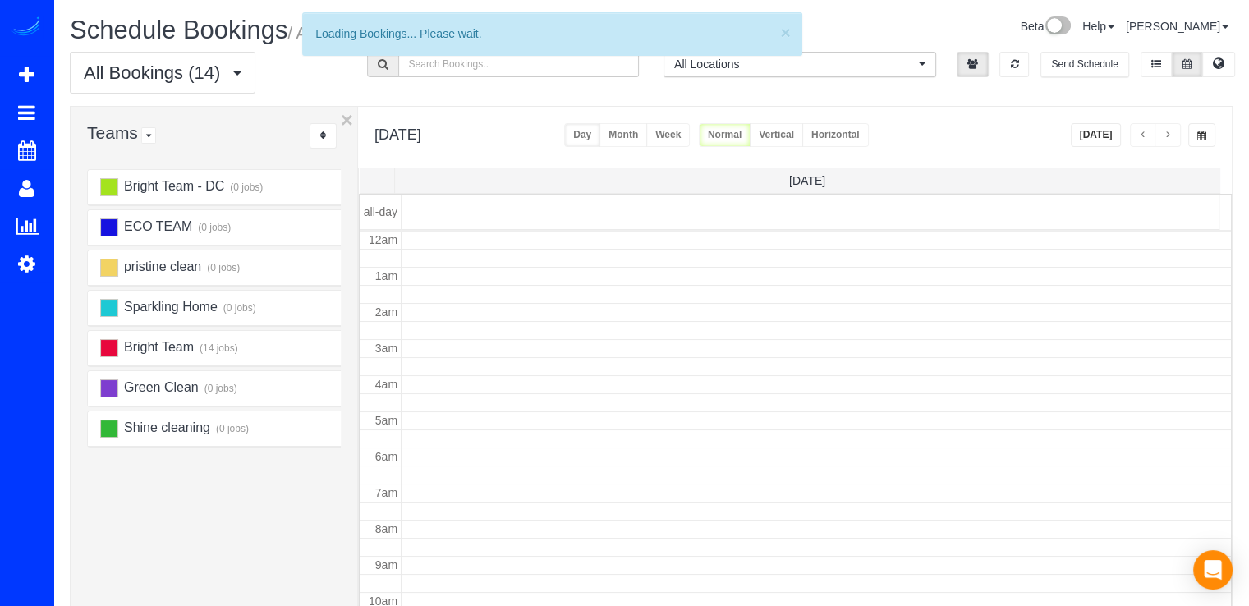
click at [1141, 129] on button "button" at bounding box center [1143, 135] width 26 height 24
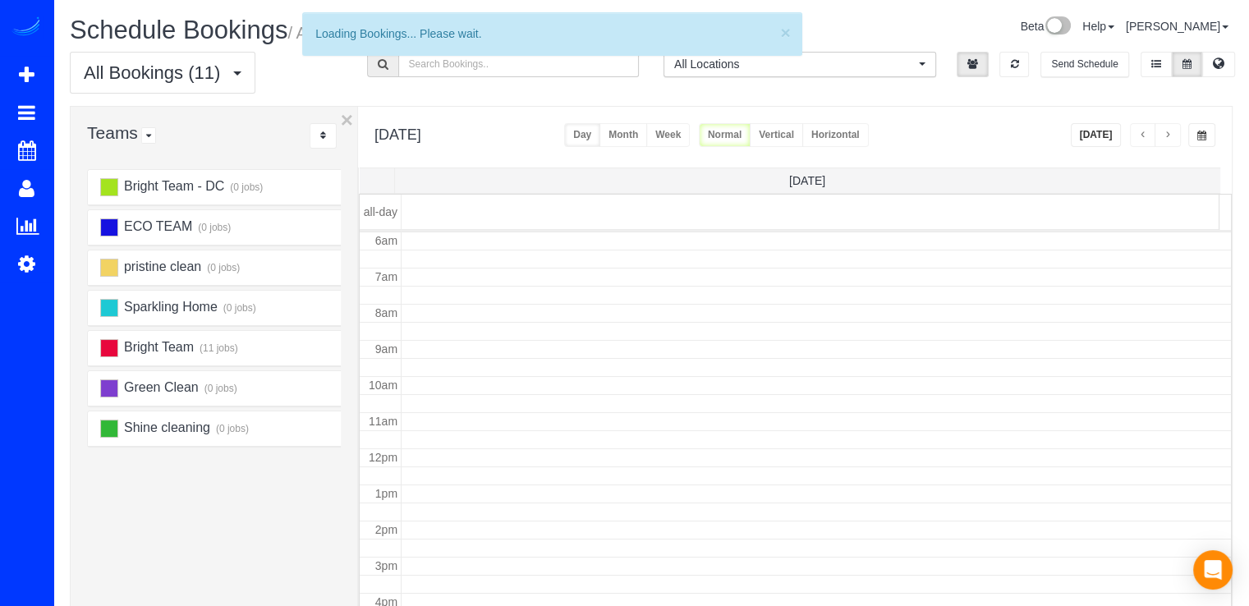
click at [1141, 129] on button "button" at bounding box center [1143, 135] width 26 height 24
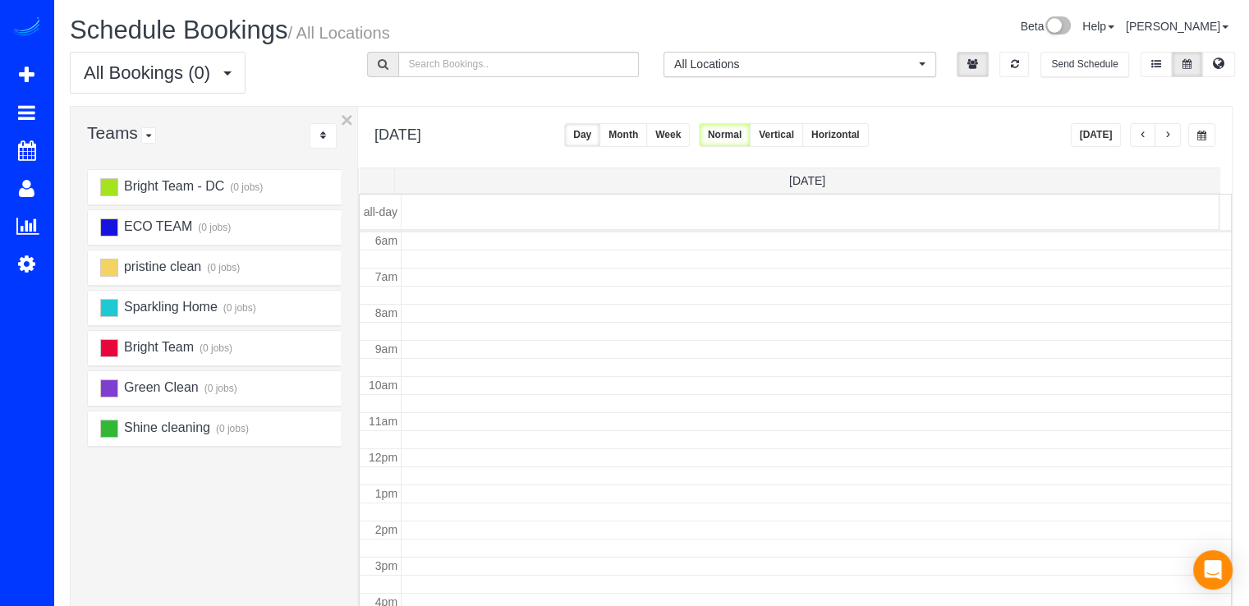
click at [1141, 131] on span "button" at bounding box center [1143, 136] width 8 height 10
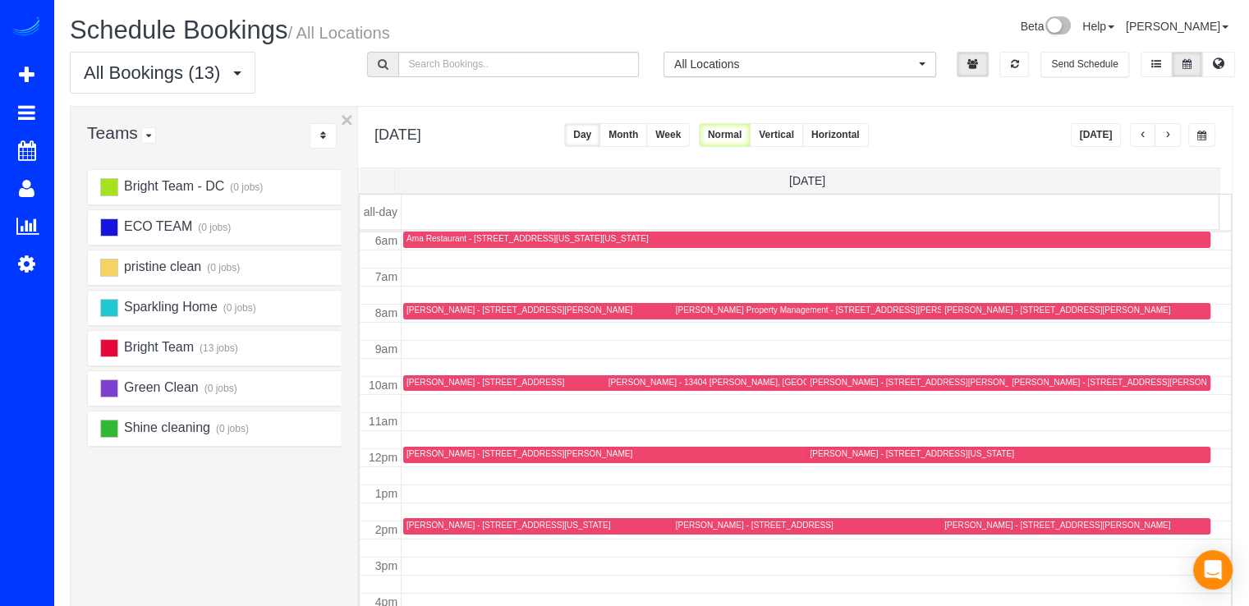
click at [422, 307] on div "[PERSON_NAME] - [STREET_ADDRESS][PERSON_NAME]" at bounding box center [519, 310] width 226 height 11
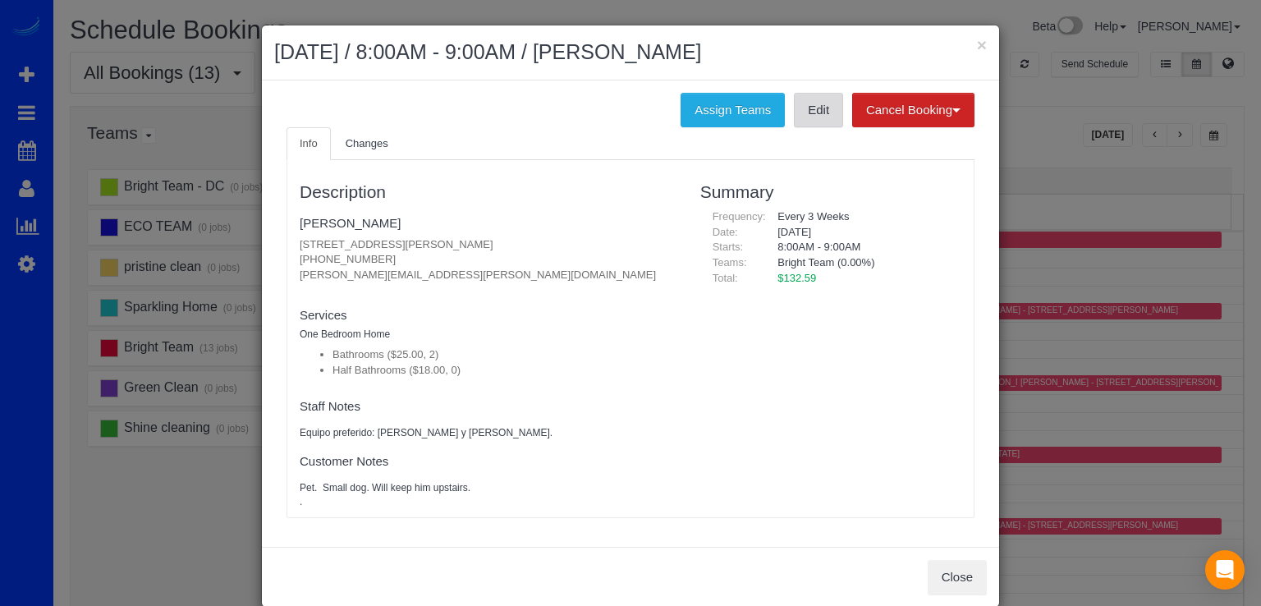
click at [809, 123] on link "Edit" at bounding box center [818, 110] width 49 height 34
click at [968, 41] on h2 "[DATE] / 8:00AM - 9:00AM / [PERSON_NAME]" at bounding box center [630, 53] width 713 height 30
click at [977, 40] on button "×" at bounding box center [982, 44] width 10 height 17
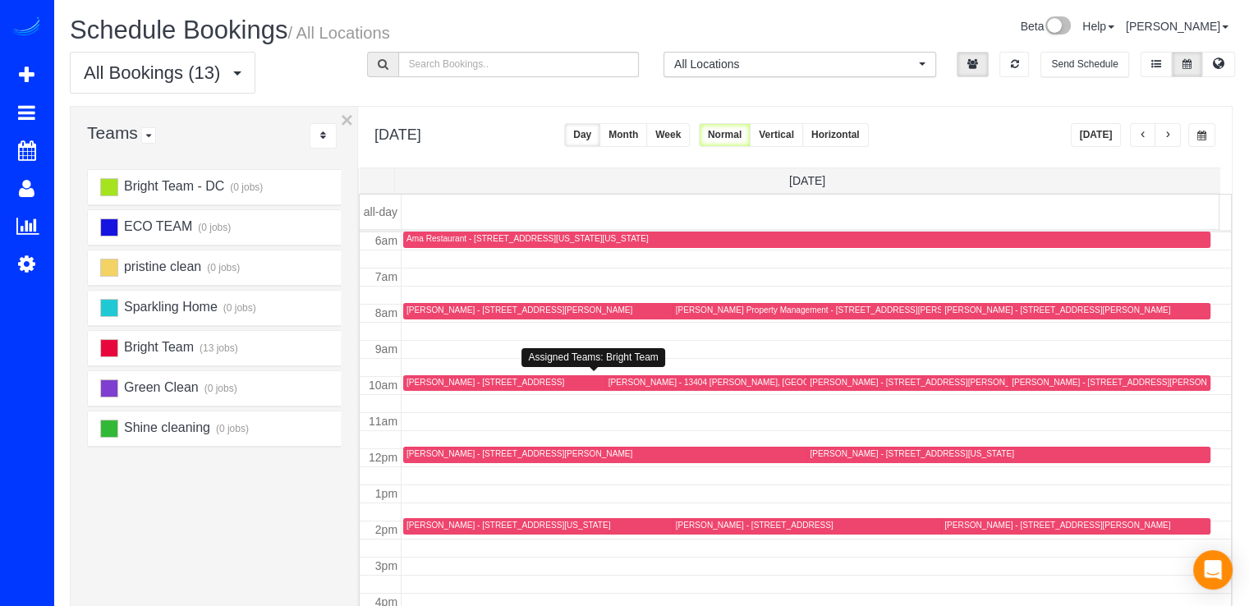
click at [434, 382] on div "[PERSON_NAME] - [STREET_ADDRESS]" at bounding box center [485, 382] width 158 height 11
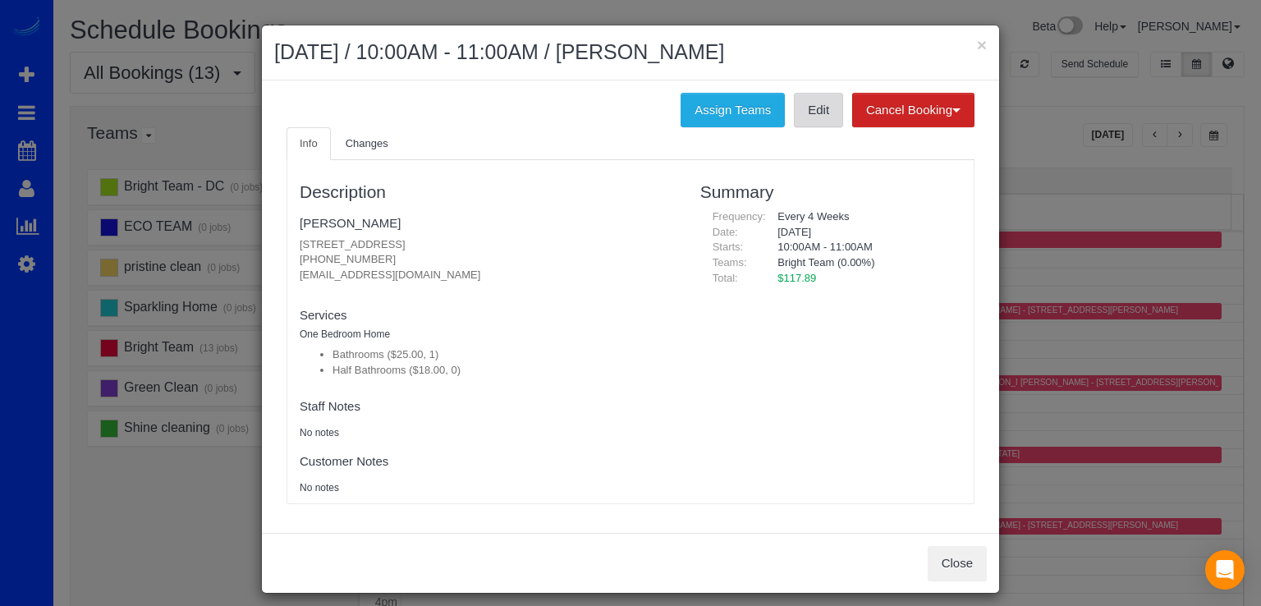
click at [806, 106] on link "Edit" at bounding box center [818, 110] width 49 height 34
click at [980, 44] on button "×" at bounding box center [982, 44] width 10 height 17
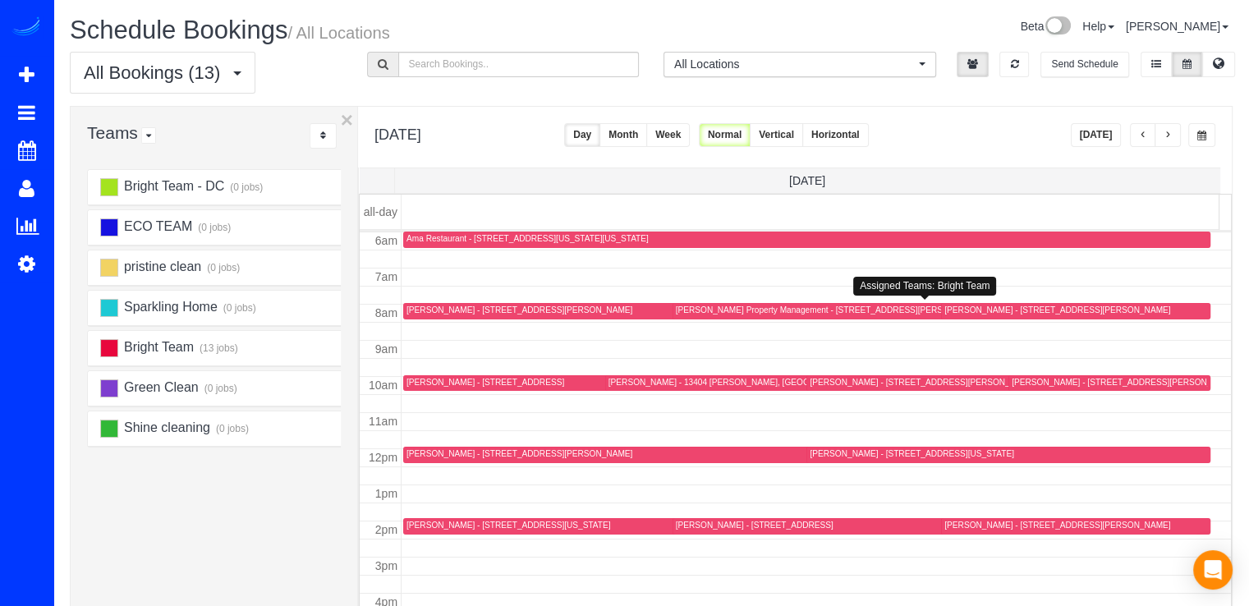
click at [944, 310] on div "[PERSON_NAME] - [STREET_ADDRESS][PERSON_NAME]" at bounding box center [1057, 310] width 226 height 11
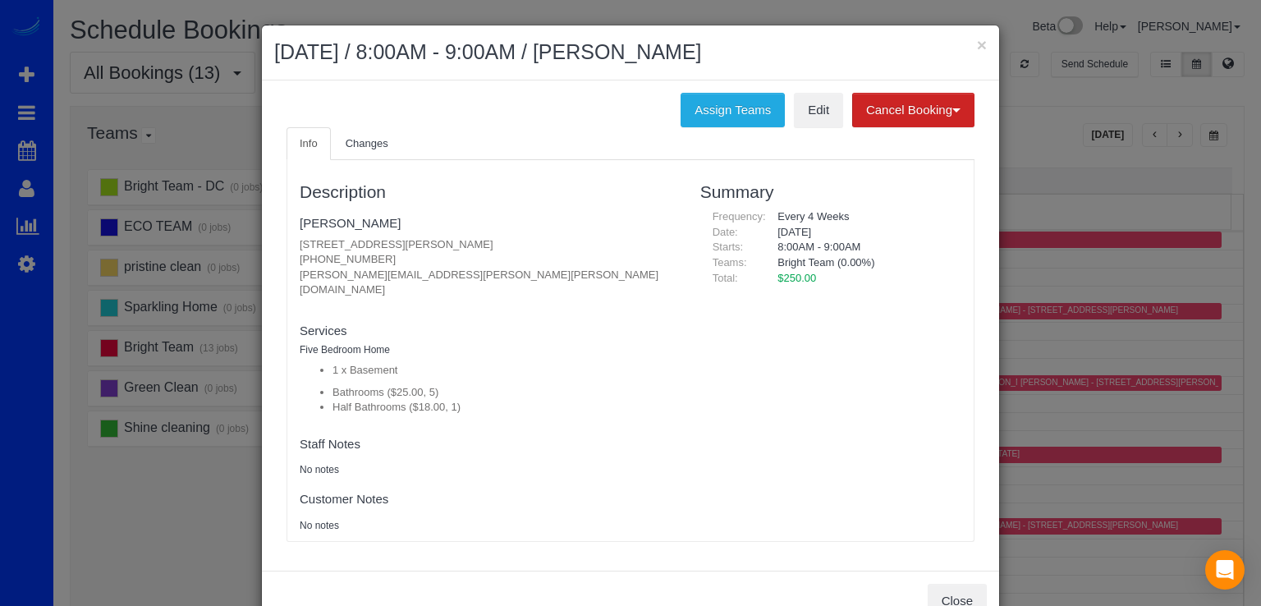
click at [809, 127] on ul "Info Changes" at bounding box center [631, 144] width 688 height 34
click at [809, 124] on link "Edit" at bounding box center [818, 110] width 49 height 34
click at [977, 39] on button "×" at bounding box center [982, 44] width 10 height 17
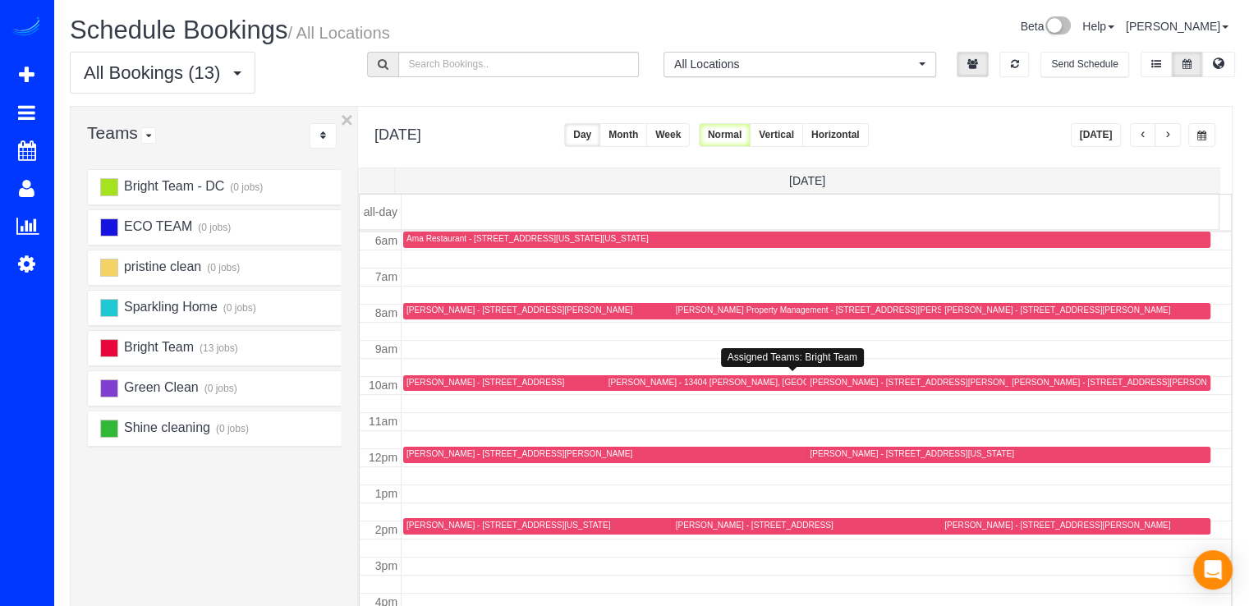
click at [617, 377] on div "[PERSON_NAME] - 13404 [PERSON_NAME], [GEOGRAPHIC_DATA]" at bounding box center [738, 382] width 260 height 11
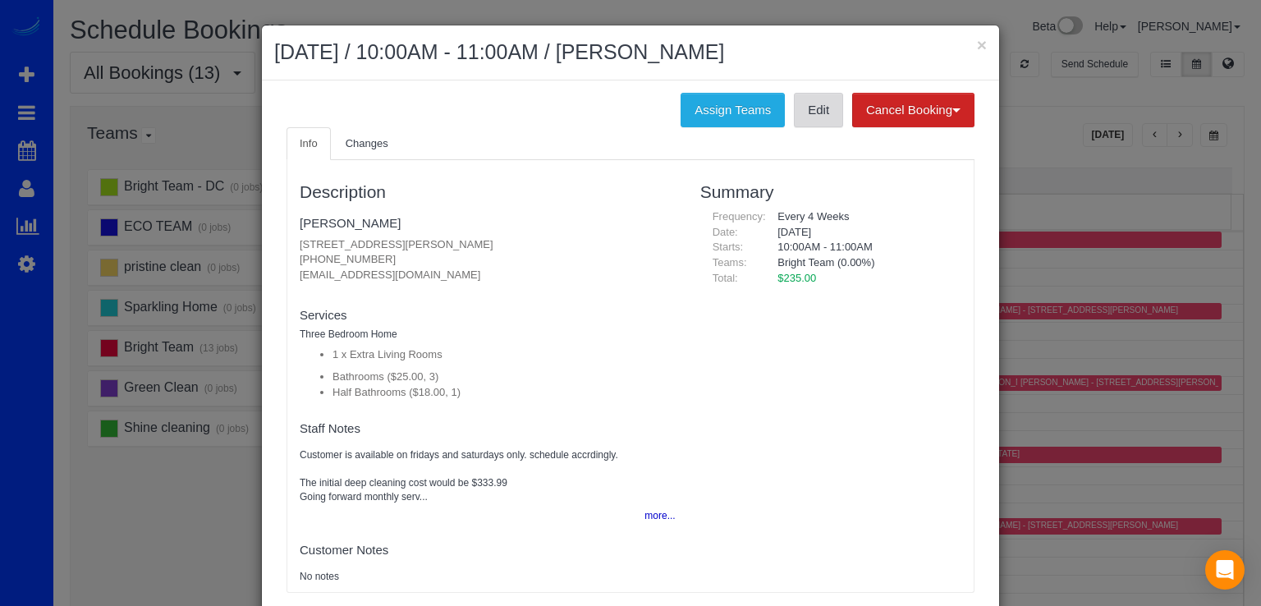
click at [830, 109] on link "Edit" at bounding box center [818, 110] width 49 height 34
click at [980, 44] on button "×" at bounding box center [982, 44] width 10 height 17
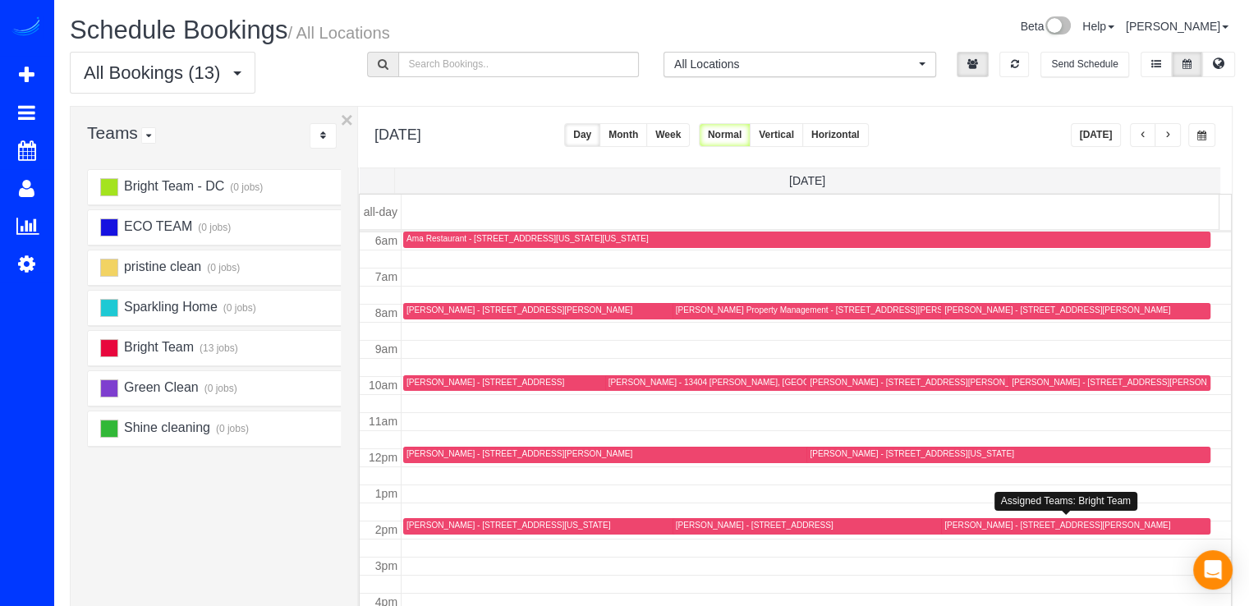
click at [970, 529] on div "[PERSON_NAME] - [STREET_ADDRESS][PERSON_NAME]" at bounding box center [1057, 525] width 226 height 11
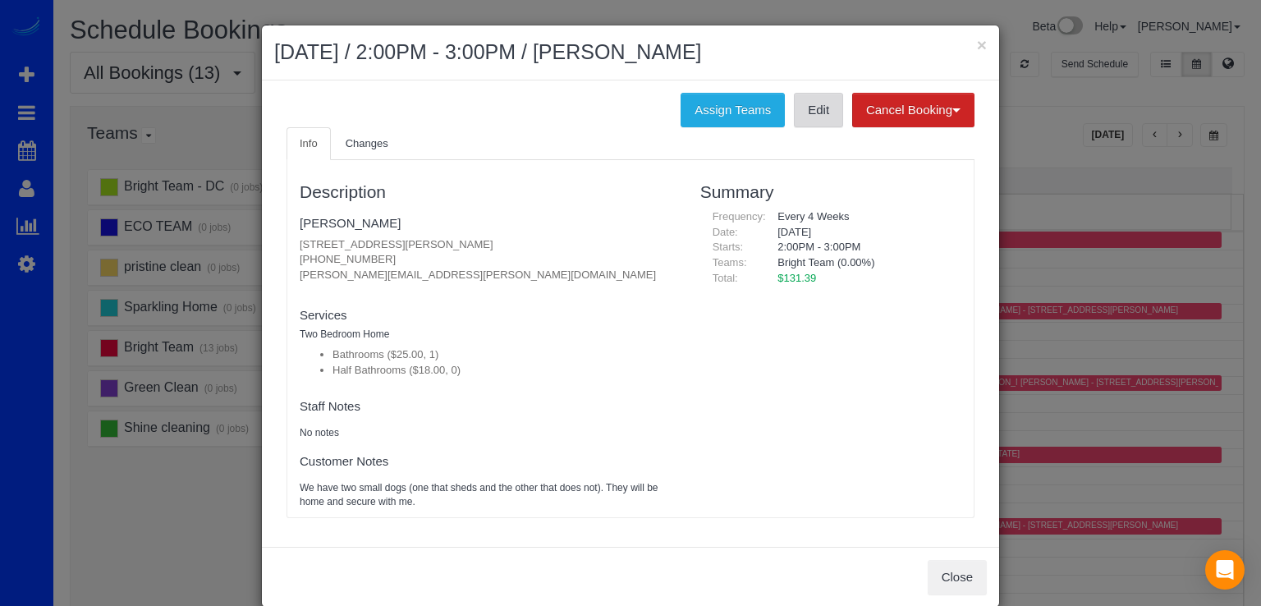
click at [819, 116] on link "Edit" at bounding box center [818, 110] width 49 height 34
click at [980, 41] on button "×" at bounding box center [982, 44] width 10 height 17
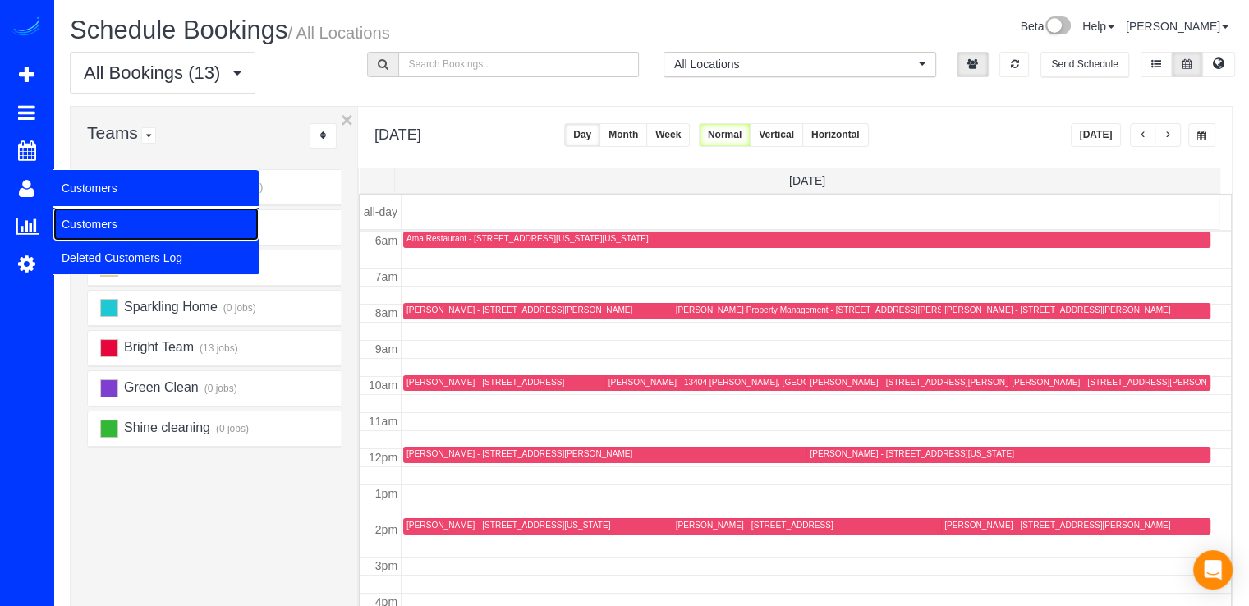
click at [72, 218] on link "Customers" at bounding box center [155, 224] width 205 height 33
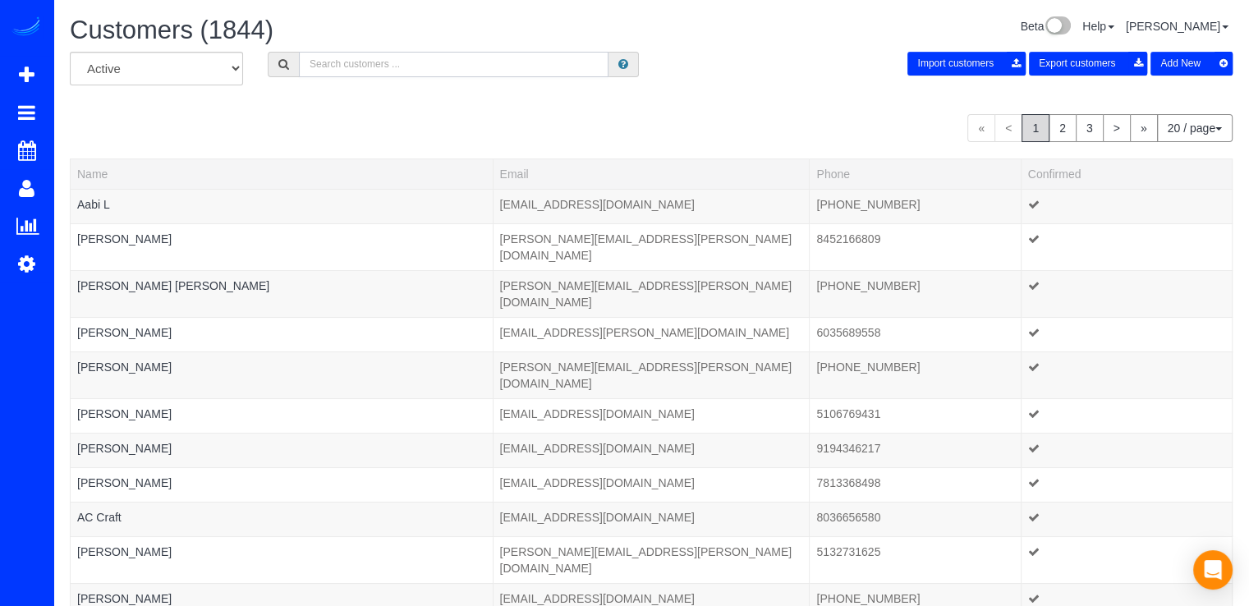
click at [327, 67] on input "text" at bounding box center [454, 64] width 310 height 25
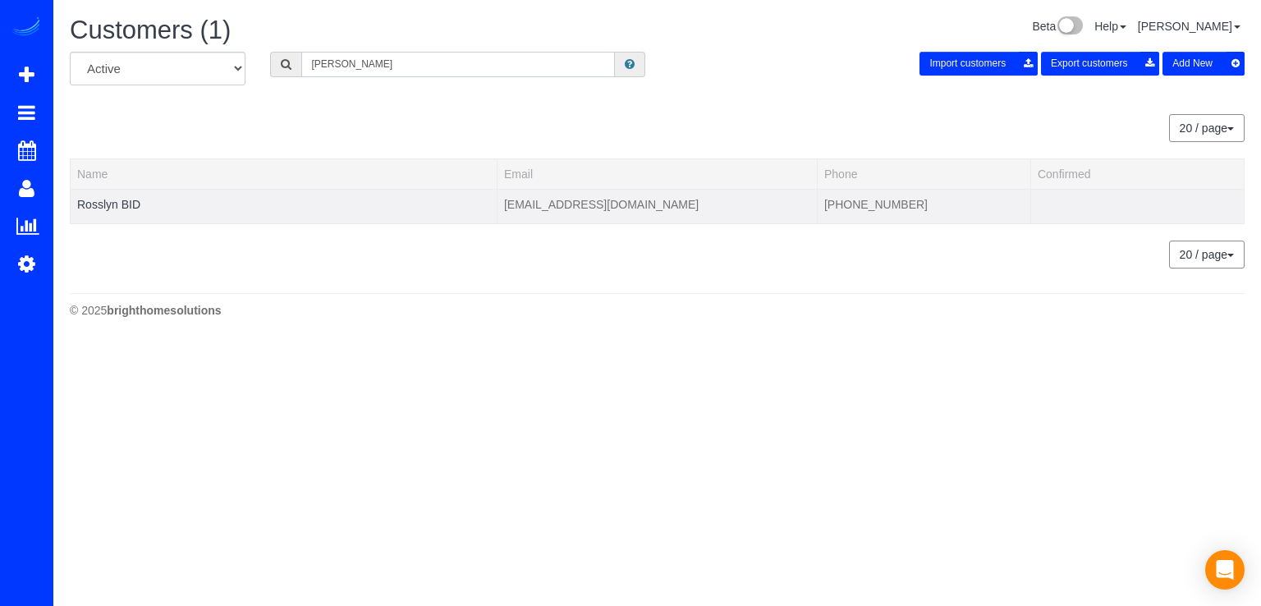
type input "[PERSON_NAME]"
click at [97, 213] on div at bounding box center [283, 215] width 413 height 4
click at [100, 204] on link "Rosslyn BID" at bounding box center [108, 204] width 63 height 13
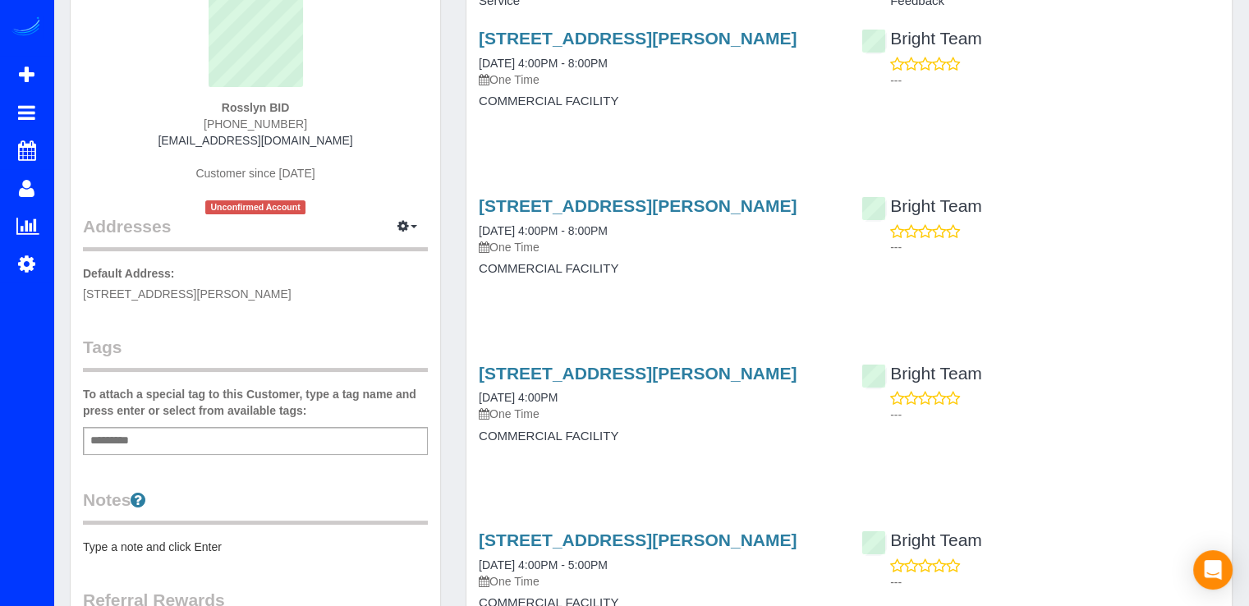
scroll to position [246, 0]
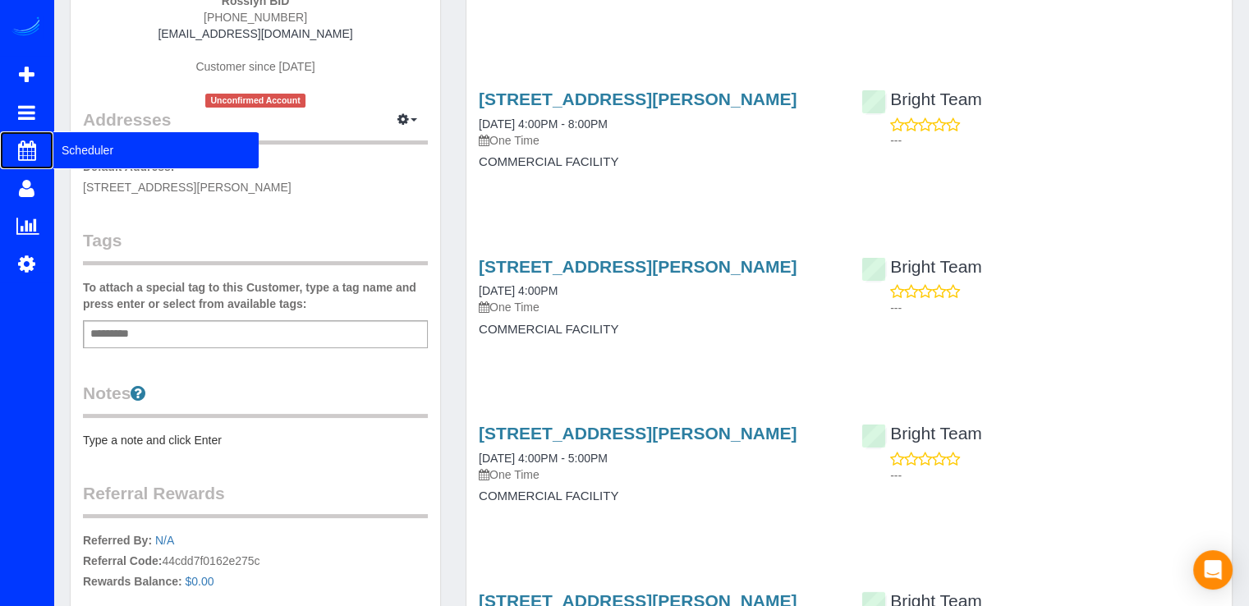
click at [57, 143] on span "Scheduler" at bounding box center [155, 150] width 205 height 38
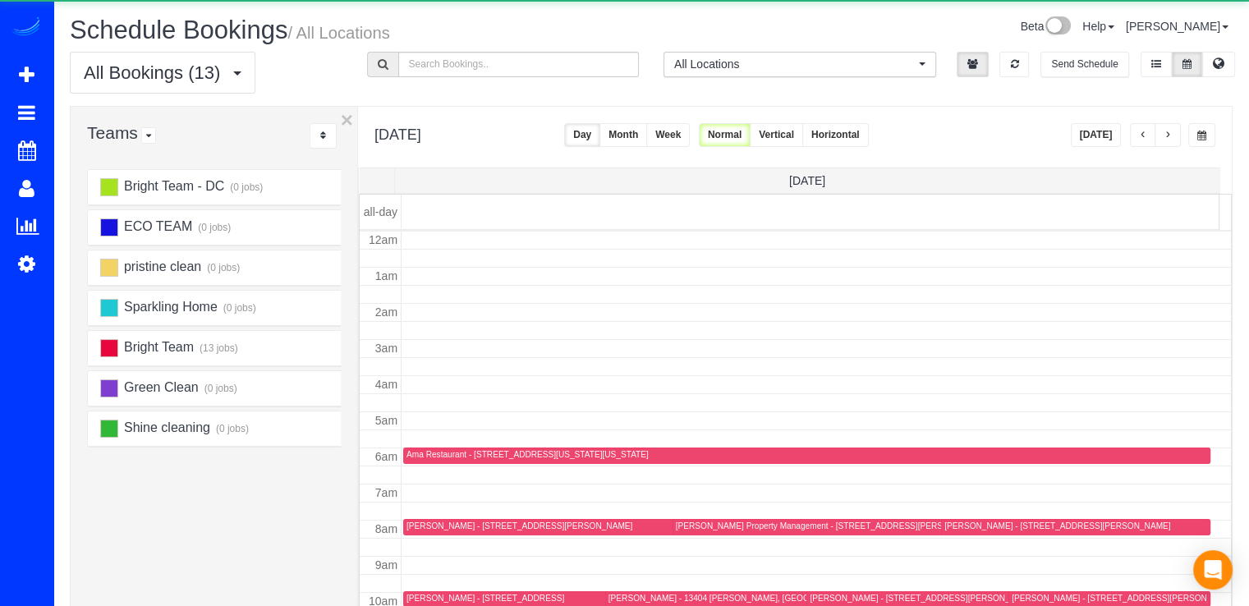
scroll to position [216, 0]
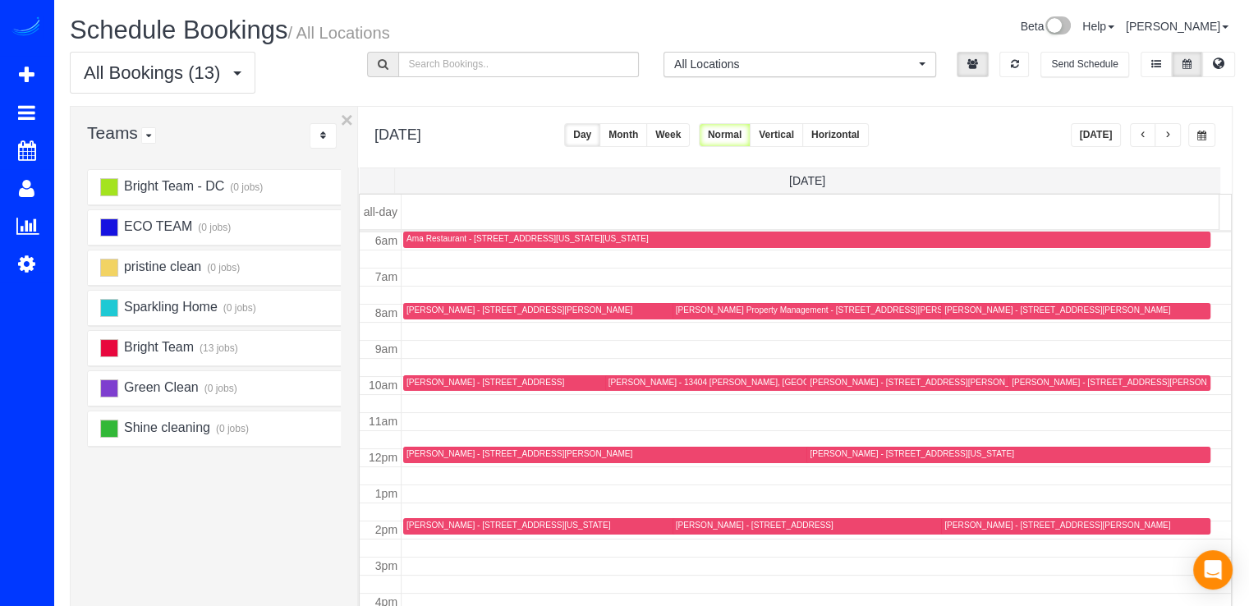
click at [1170, 131] on span "button" at bounding box center [1168, 136] width 8 height 10
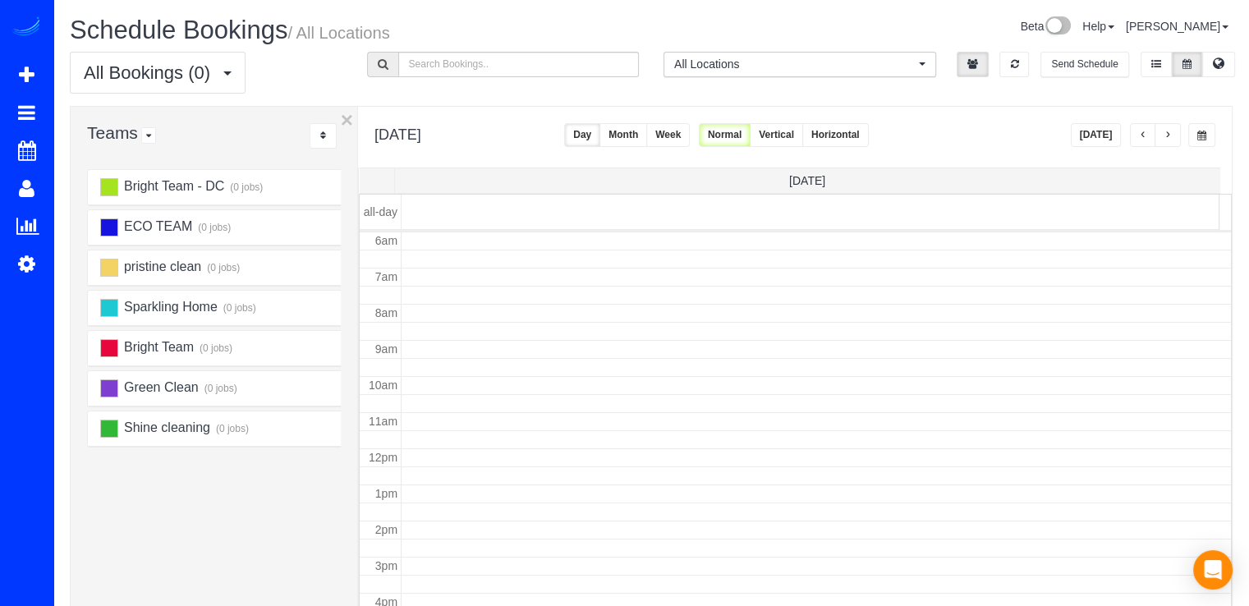
click at [1143, 133] on span "button" at bounding box center [1143, 136] width 8 height 10
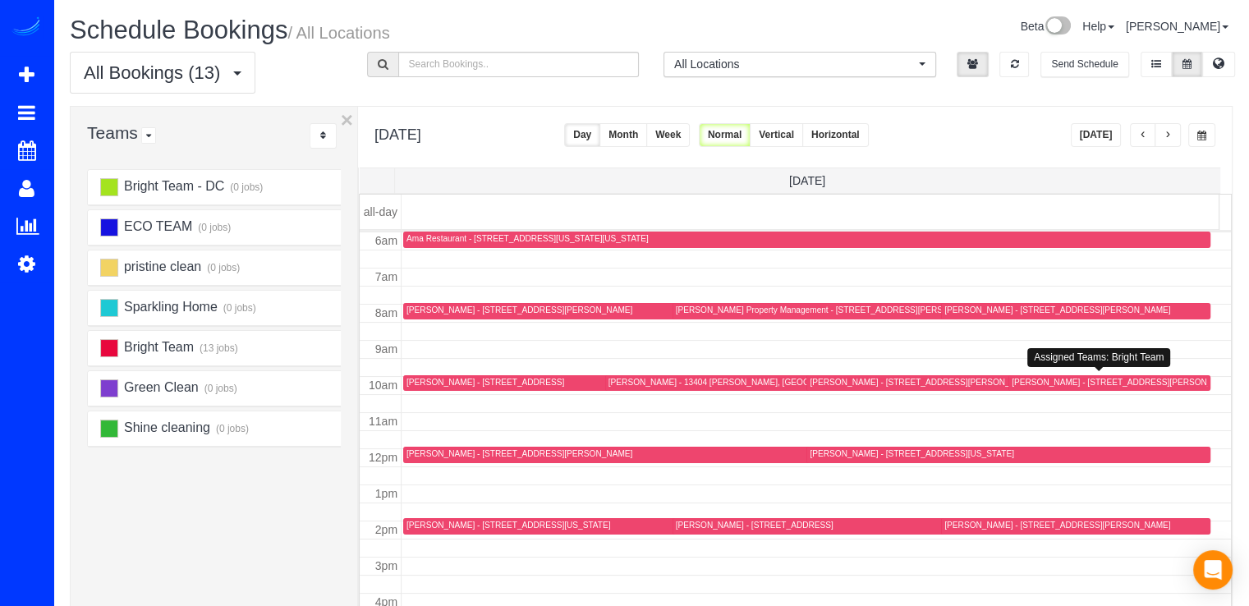
click at [1028, 385] on div "[PERSON_NAME] - [STREET_ADDRESS][PERSON_NAME][US_STATE]" at bounding box center [1148, 382] width 273 height 11
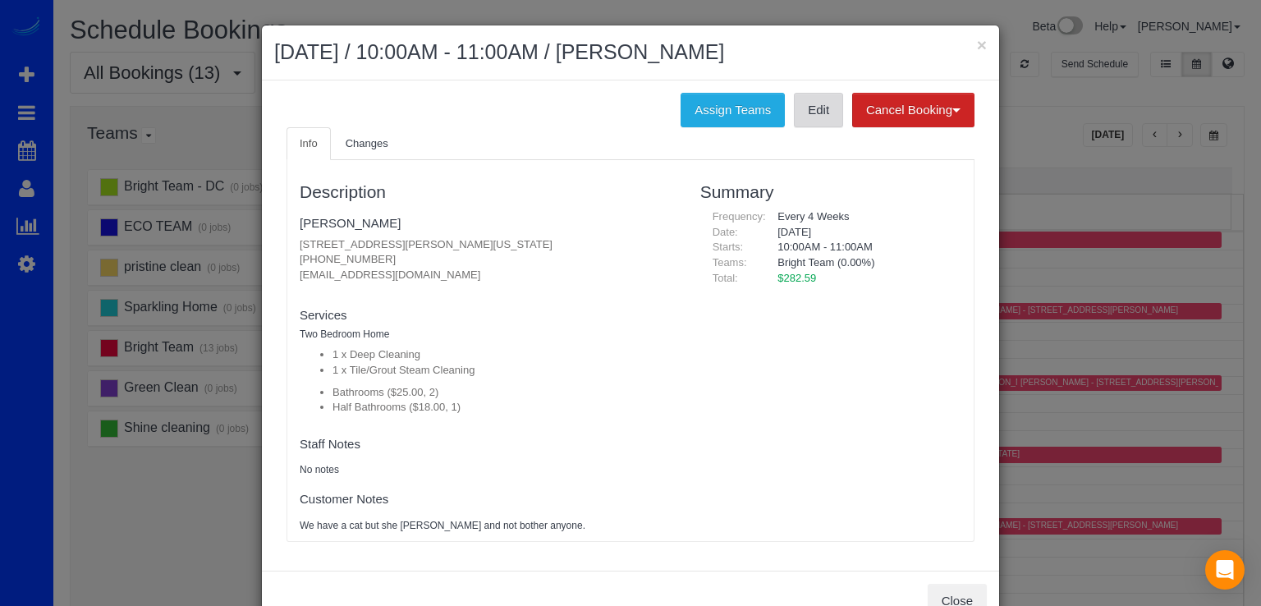
click at [808, 118] on link "Edit" at bounding box center [818, 110] width 49 height 34
click at [977, 40] on button "×" at bounding box center [982, 44] width 10 height 17
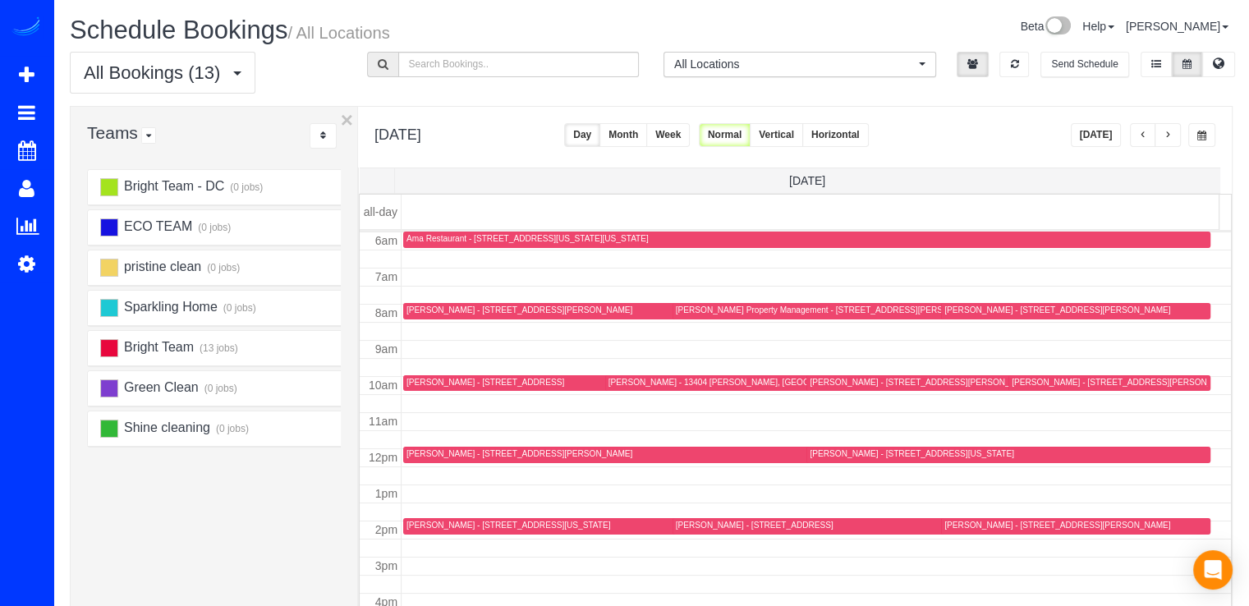
click at [844, 457] on div "[PERSON_NAME] - [STREET_ADDRESS][US_STATE]" at bounding box center [1008, 454] width 397 height 12
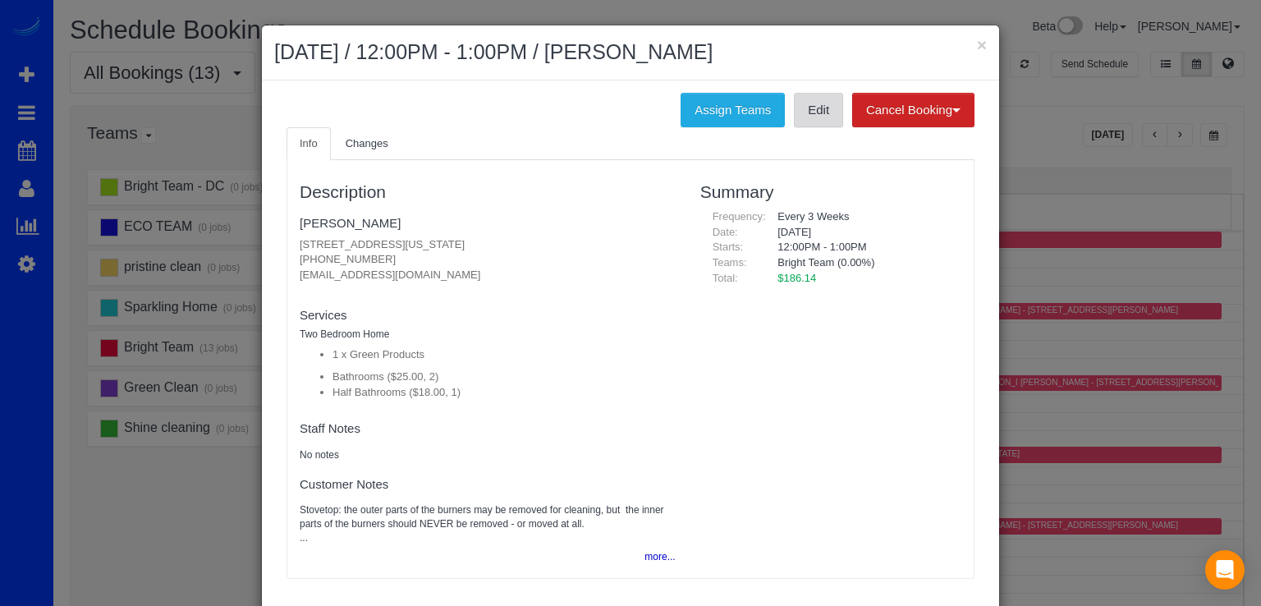
click at [798, 112] on link "Edit" at bounding box center [818, 110] width 49 height 34
click at [980, 47] on div "× [DATE] / 12:00PM - 1:00PM / [PERSON_NAME]" at bounding box center [630, 52] width 737 height 55
click at [977, 47] on button "×" at bounding box center [982, 44] width 10 height 17
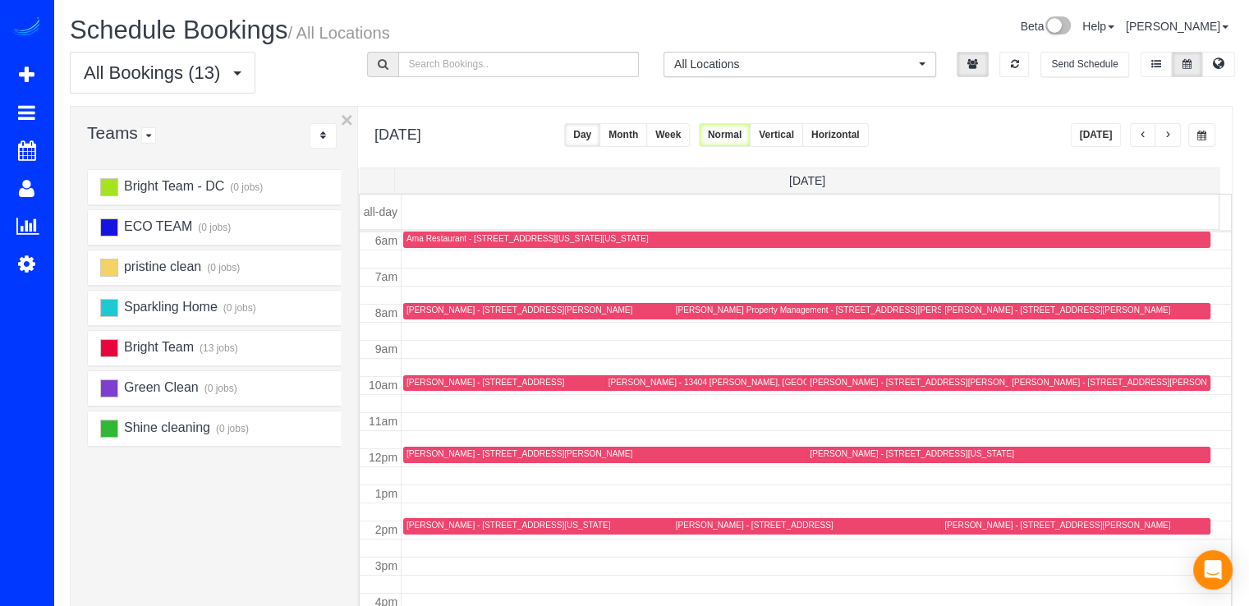
click at [427, 518] on div at bounding box center [663, 526] width 521 height 16
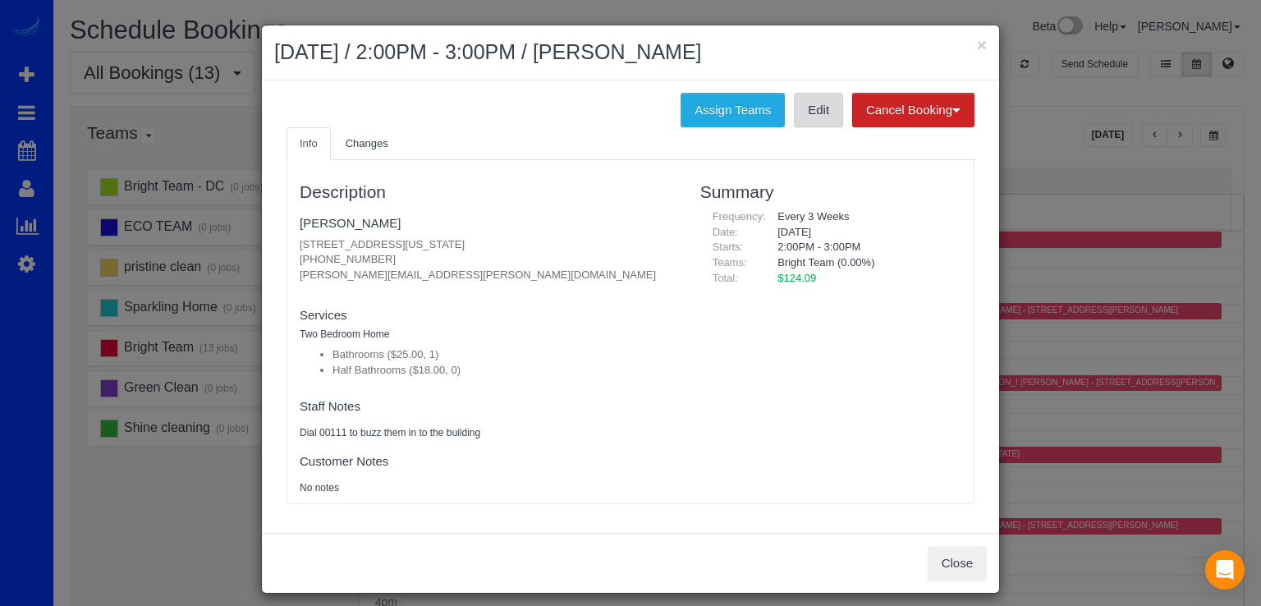
click at [804, 118] on link "Edit" at bounding box center [818, 110] width 49 height 34
click at [967, 46] on h2 "[DATE] / 2:00PM - 3:00PM / [PERSON_NAME]" at bounding box center [630, 53] width 713 height 30
click at [961, 40] on h2 "[DATE] / 2:00PM - 3:00PM / [PERSON_NAME]" at bounding box center [630, 53] width 713 height 30
click at [969, 39] on h2 "[DATE] / 2:00PM - 3:00PM / [PERSON_NAME]" at bounding box center [630, 53] width 713 height 30
click at [977, 38] on button "×" at bounding box center [982, 44] width 10 height 17
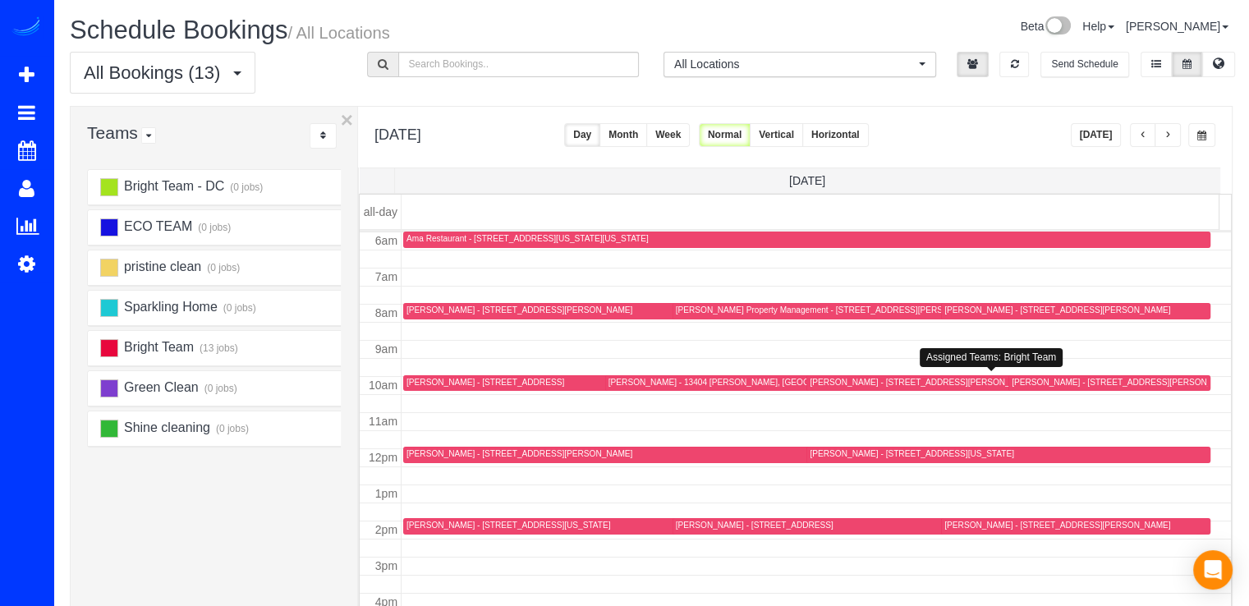
click at [841, 377] on div "[PERSON_NAME] - [STREET_ADDRESS][PERSON_NAME][US_STATE]" at bounding box center [946, 382] width 273 height 11
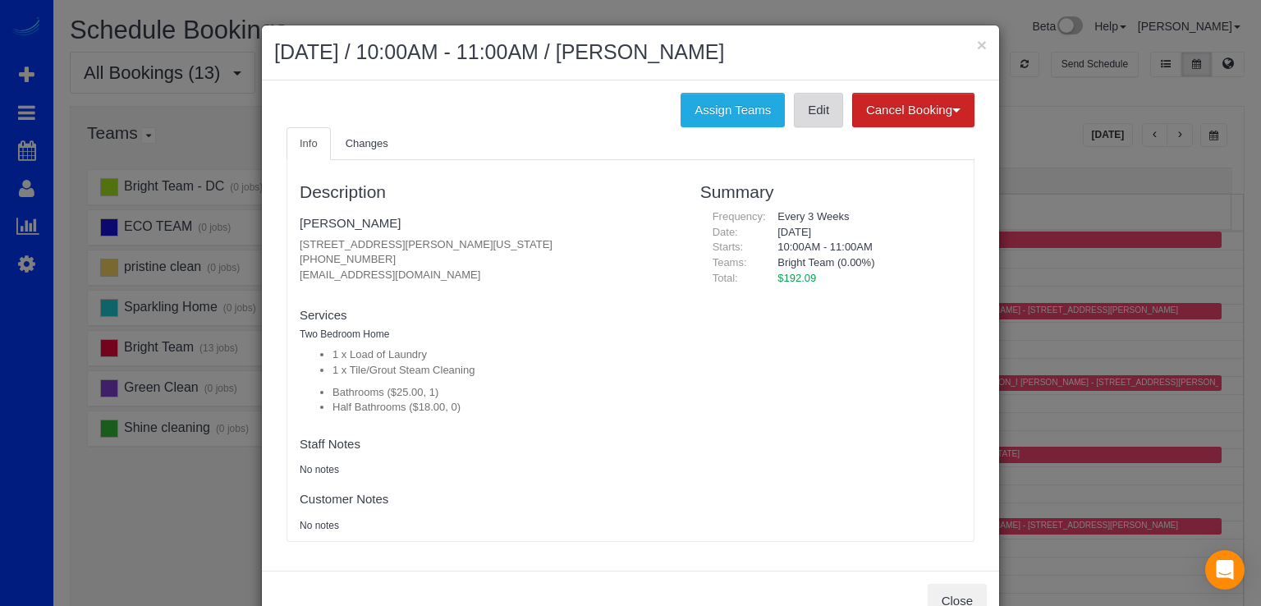
click at [810, 117] on link "Edit" at bounding box center [818, 110] width 49 height 34
click at [977, 44] on button "×" at bounding box center [982, 44] width 10 height 17
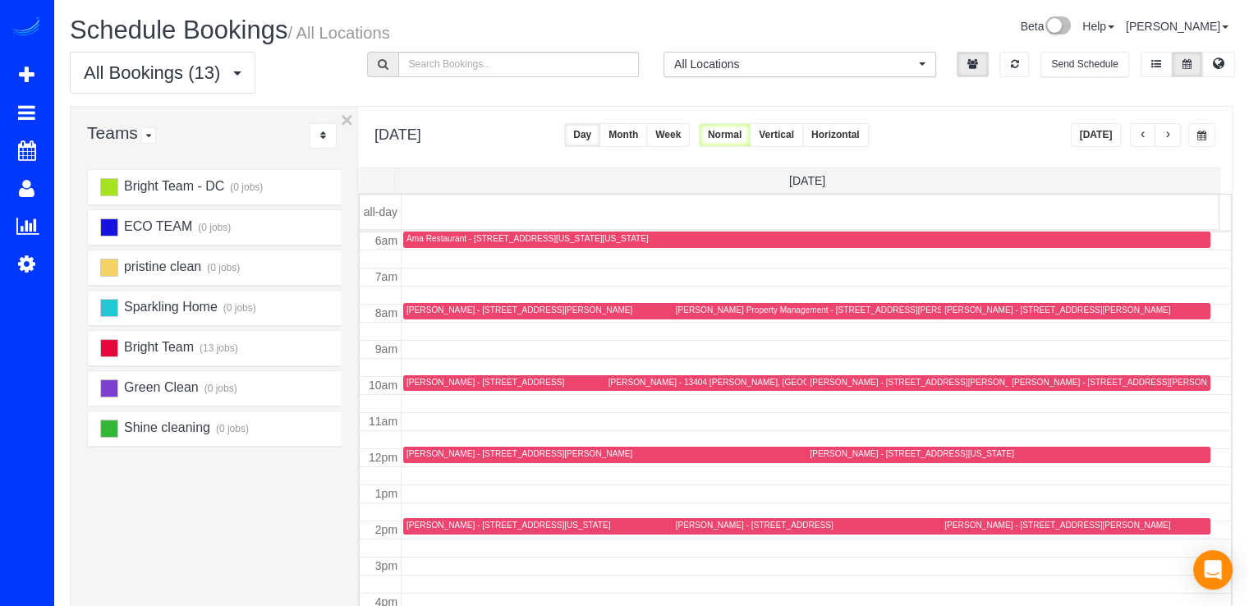
click at [417, 456] on div "[PERSON_NAME] - [STREET_ADDRESS][PERSON_NAME]" at bounding box center [519, 453] width 226 height 11
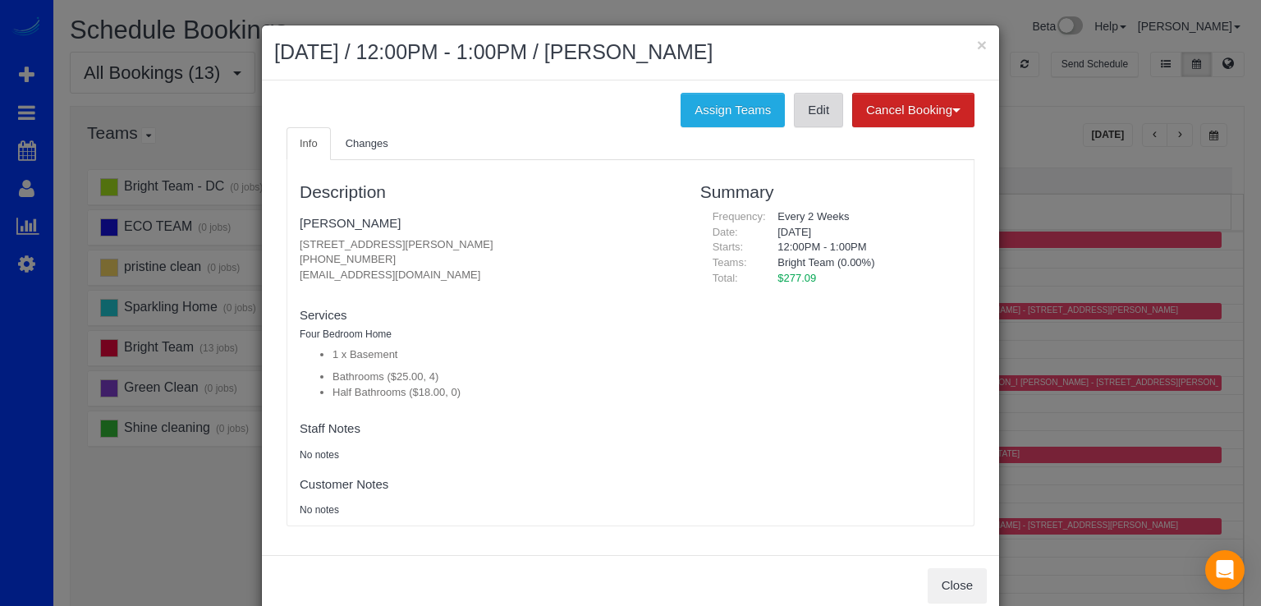
click at [794, 117] on link "Edit" at bounding box center [818, 110] width 49 height 34
click at [969, 42] on h2 "[DATE] / 12:00PM - 1:00PM / [PERSON_NAME]" at bounding box center [630, 53] width 713 height 30
click at [978, 36] on button "×" at bounding box center [982, 44] width 10 height 17
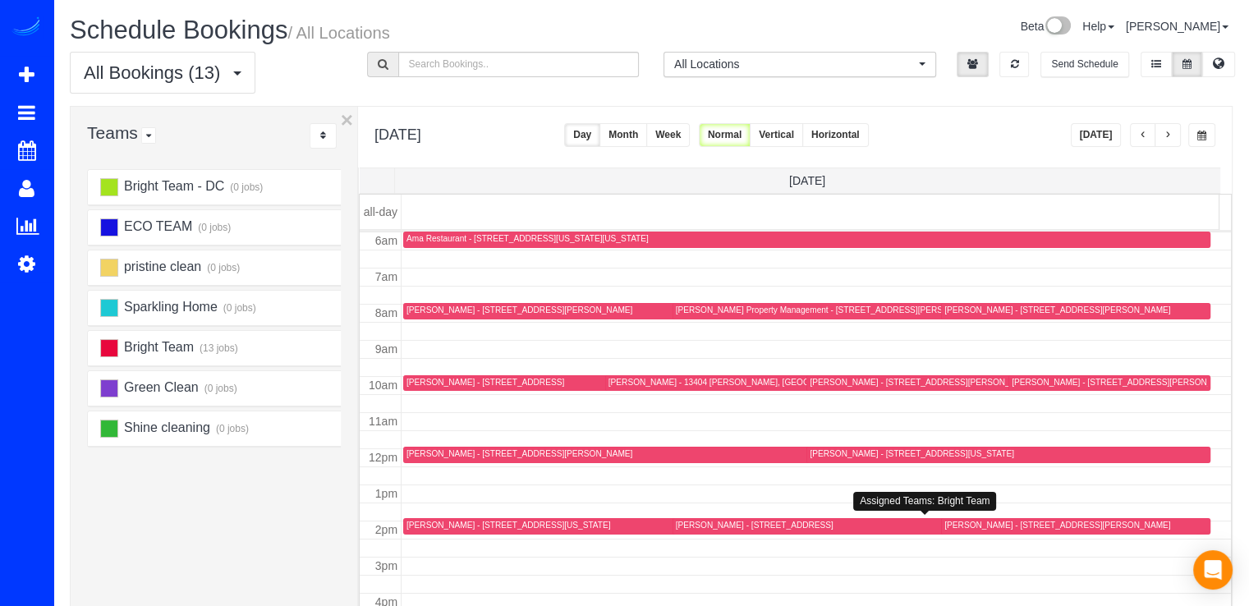
click at [678, 523] on div "[PERSON_NAME] - [STREET_ADDRESS]" at bounding box center [755, 525] width 158 height 11
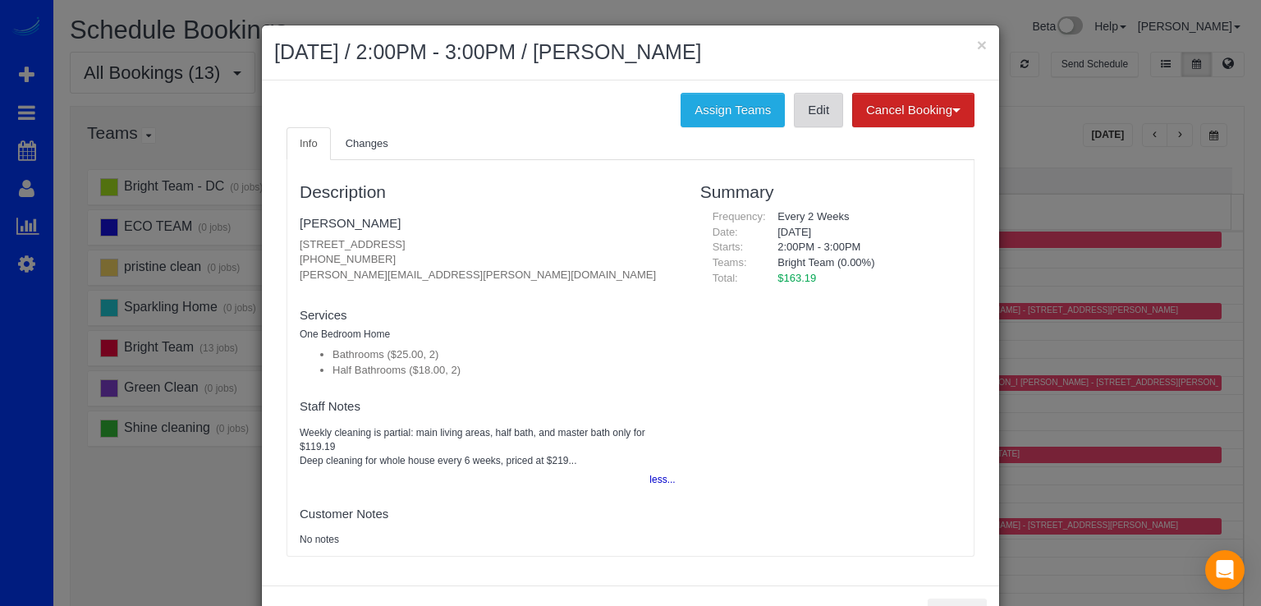
click at [815, 117] on link "Edit" at bounding box center [818, 110] width 49 height 34
click at [979, 44] on button "×" at bounding box center [982, 44] width 10 height 17
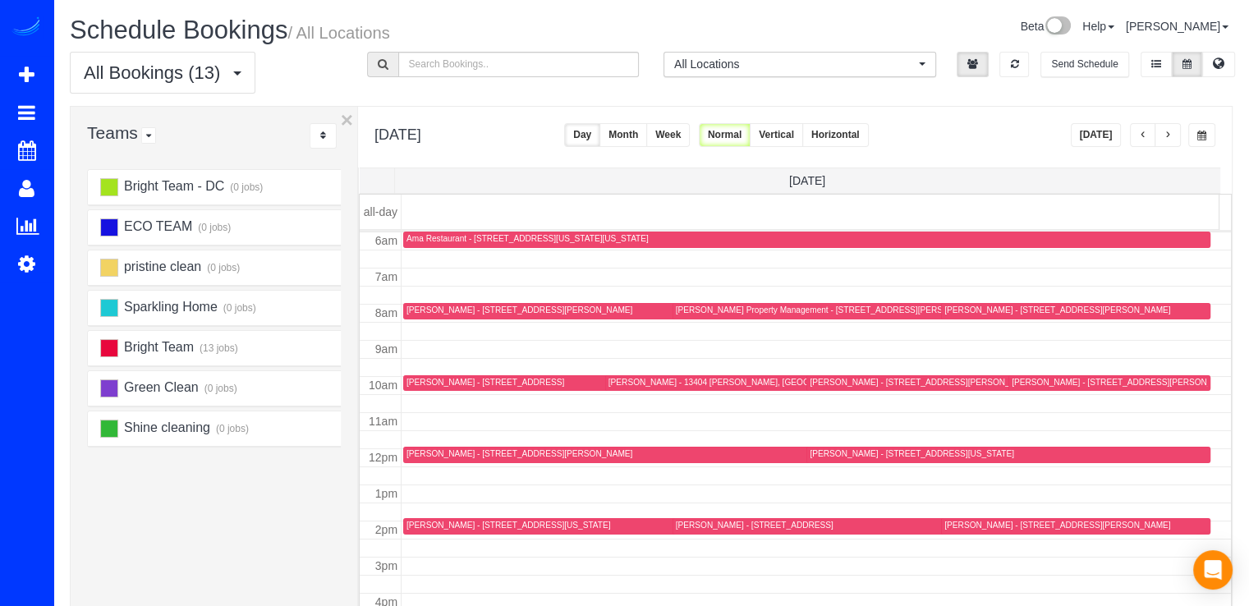
click at [1163, 135] on button "button" at bounding box center [1168, 135] width 26 height 24
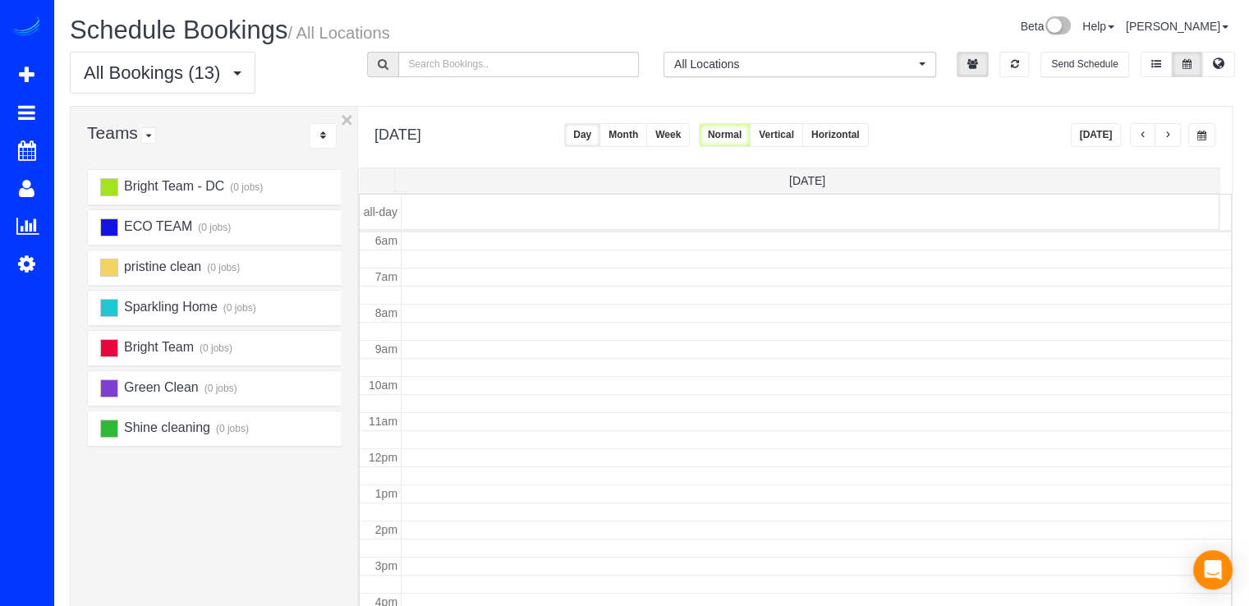
click at [1166, 135] on span "button" at bounding box center [1168, 136] width 8 height 10
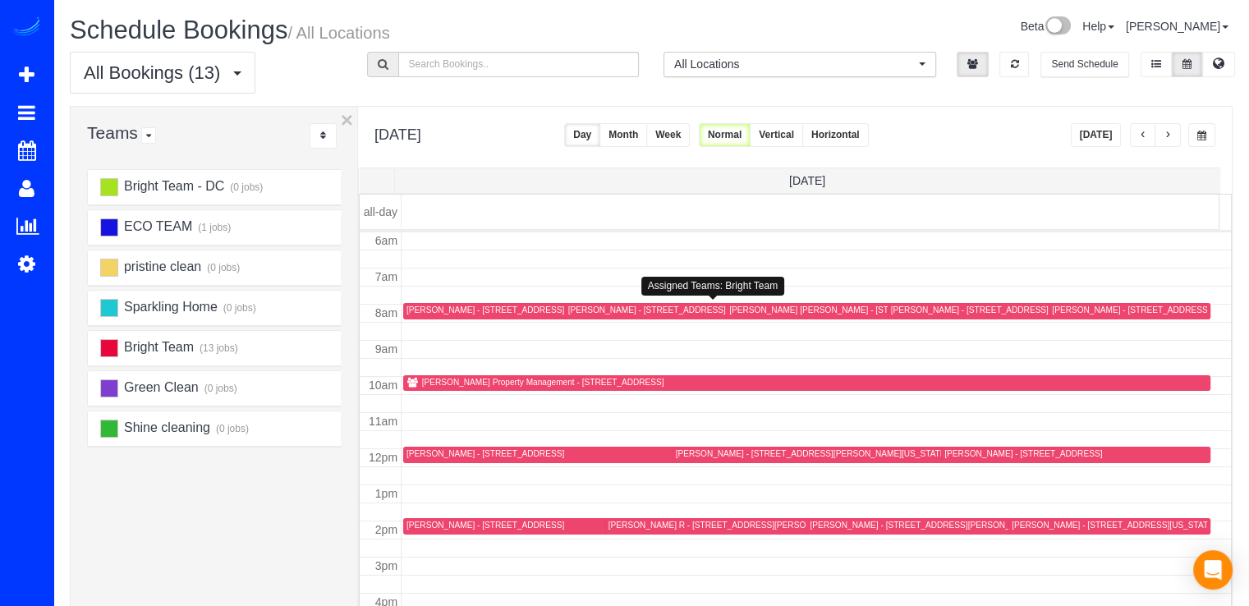
click at [591, 306] on div "[PERSON_NAME] - [STREET_ADDRESS][PERSON_NAME][PERSON_NAME]" at bounding box center [715, 310] width 294 height 11
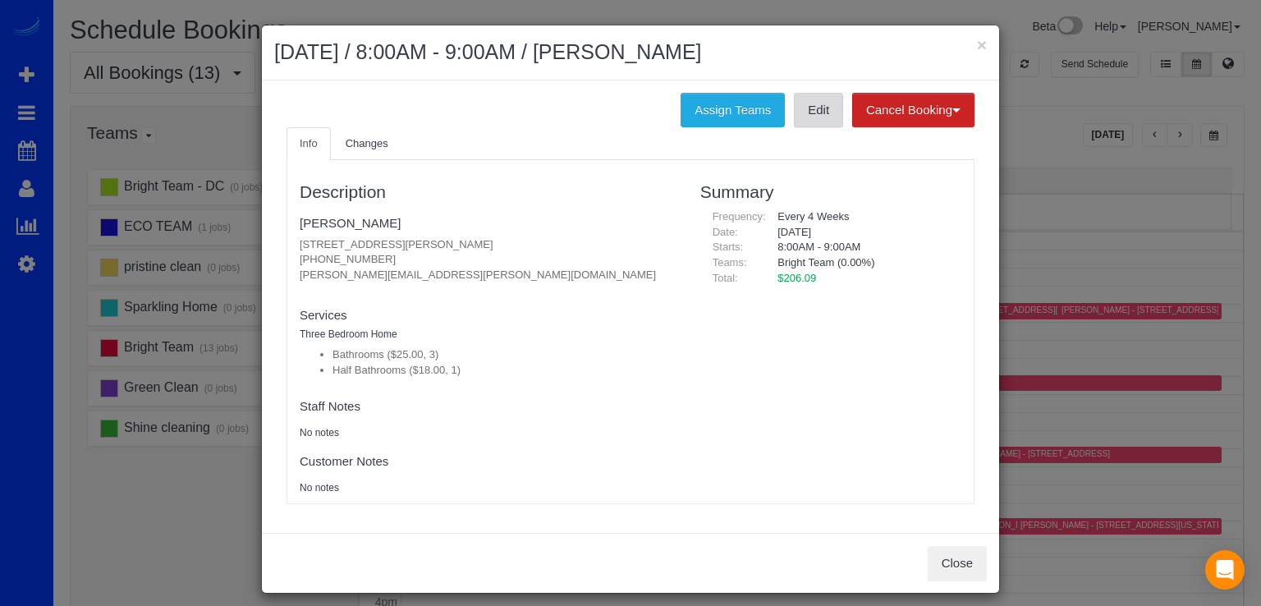
click at [809, 102] on link "Edit" at bounding box center [818, 110] width 49 height 34
click at [981, 47] on div "× [DATE] / 8:00AM - 9:00AM / [PERSON_NAME]" at bounding box center [630, 52] width 737 height 55
click at [977, 42] on button "×" at bounding box center [982, 44] width 10 height 17
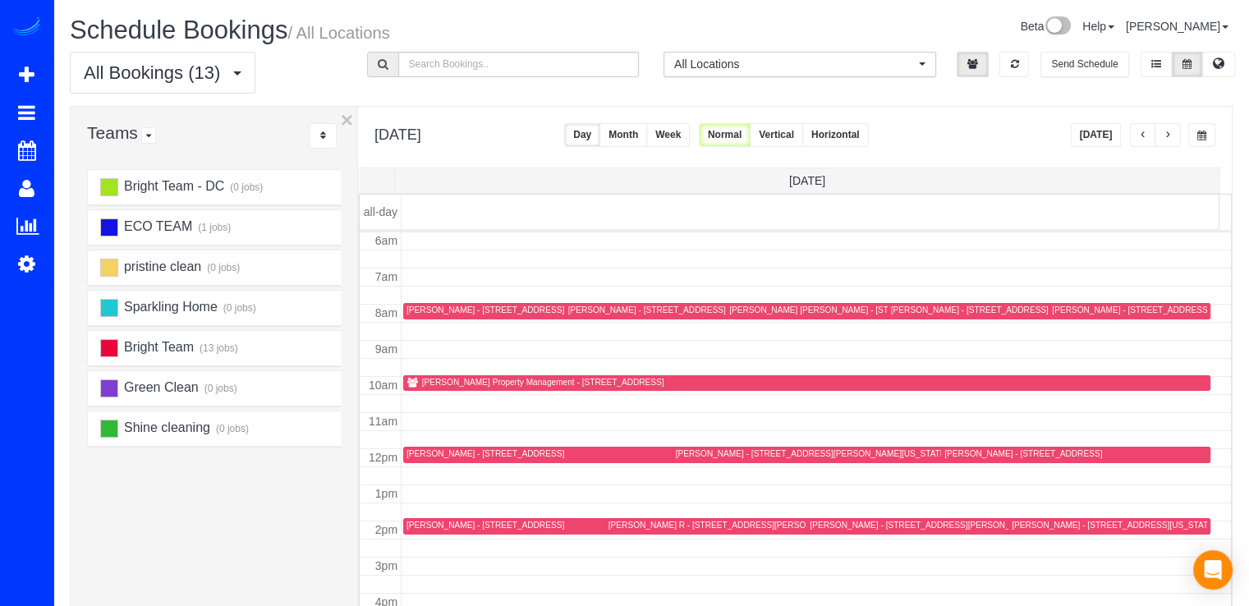
click at [705, 458] on div "[PERSON_NAME] - [STREET_ADDRESS][PERSON_NAME][US_STATE]" at bounding box center [933, 454] width 515 height 12
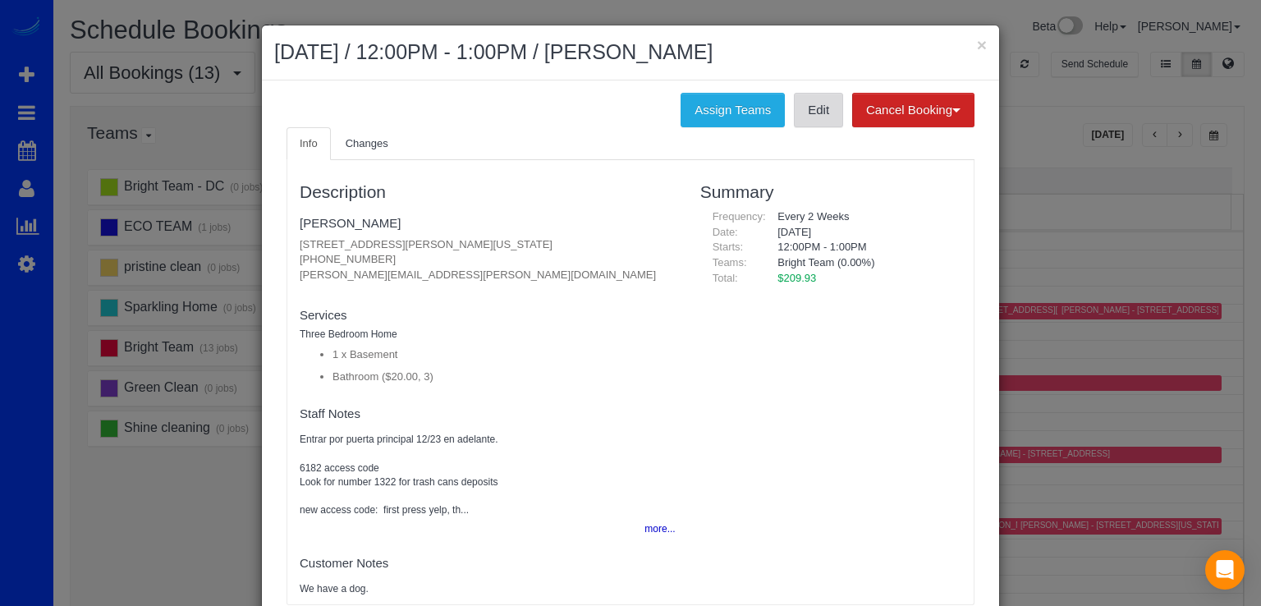
click at [810, 108] on link "Edit" at bounding box center [818, 110] width 49 height 34
click at [977, 44] on button "×" at bounding box center [982, 44] width 10 height 17
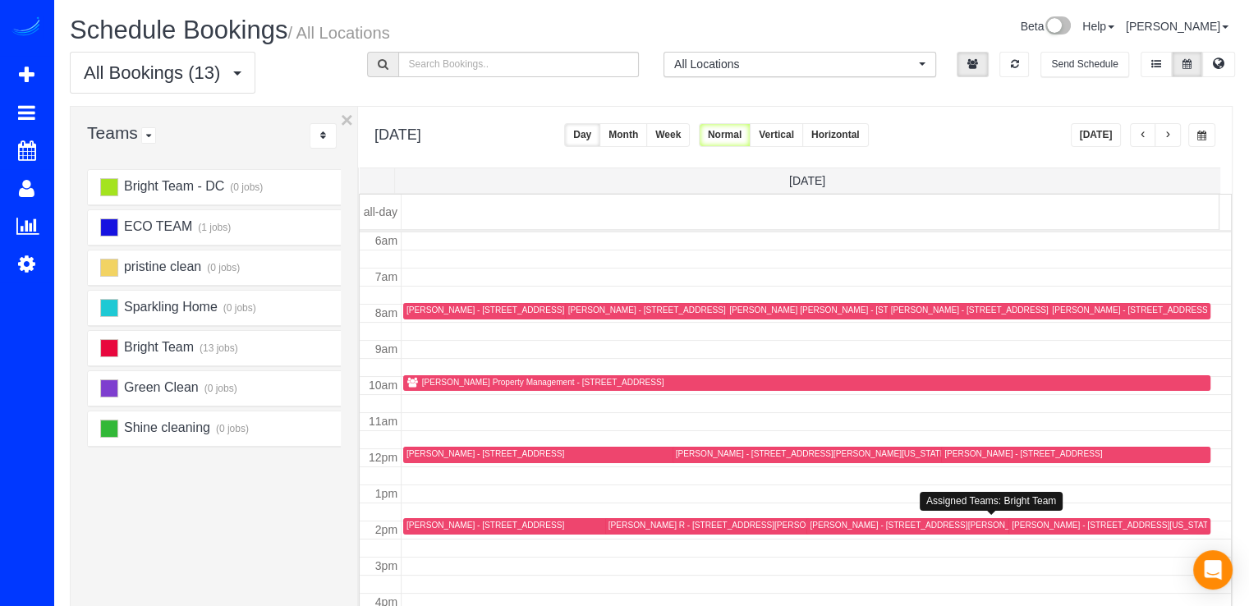
click at [822, 526] on div "[PERSON_NAME] - [STREET_ADDRESS][PERSON_NAME]" at bounding box center [923, 525] width 226 height 11
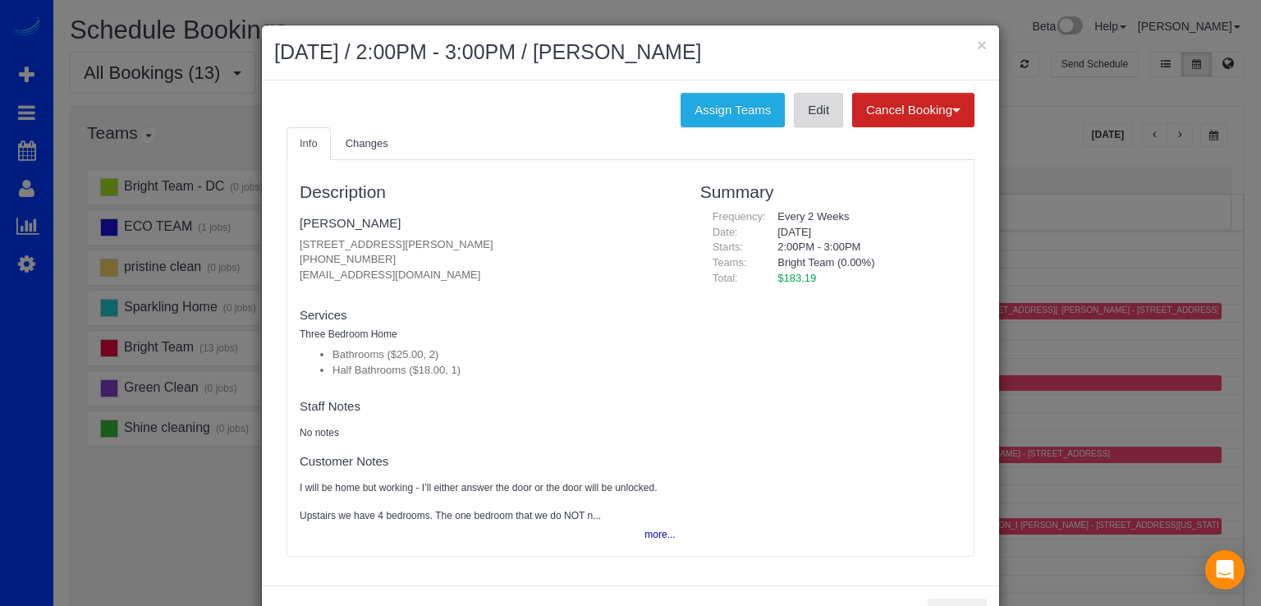
click at [815, 105] on link "Edit" at bounding box center [818, 110] width 49 height 34
click at [977, 50] on button "×" at bounding box center [982, 44] width 10 height 17
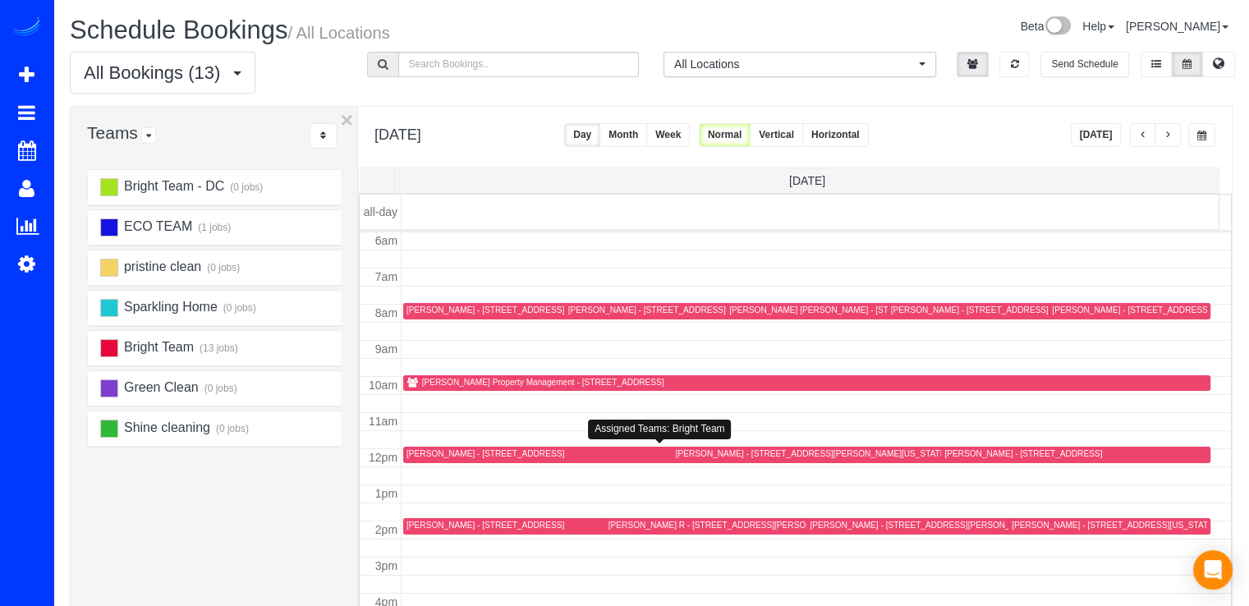
click at [411, 454] on div "[PERSON_NAME] - [STREET_ADDRESS]" at bounding box center [485, 453] width 158 height 11
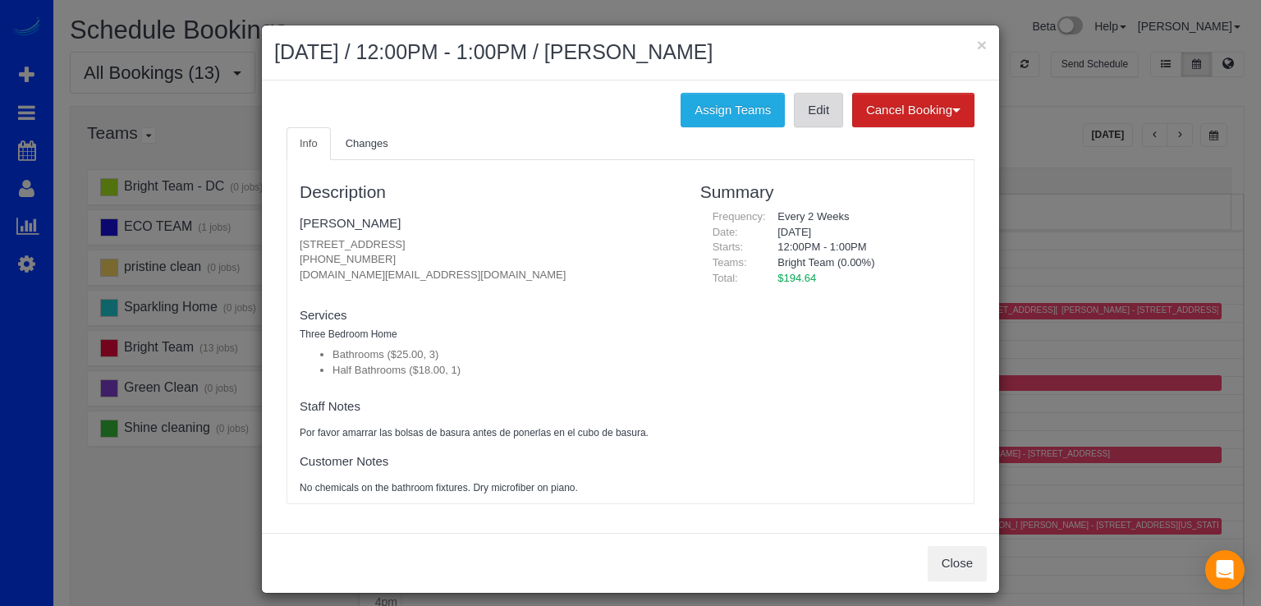
click at [810, 120] on link "Edit" at bounding box center [818, 110] width 49 height 34
click at [977, 38] on button "×" at bounding box center [982, 44] width 10 height 17
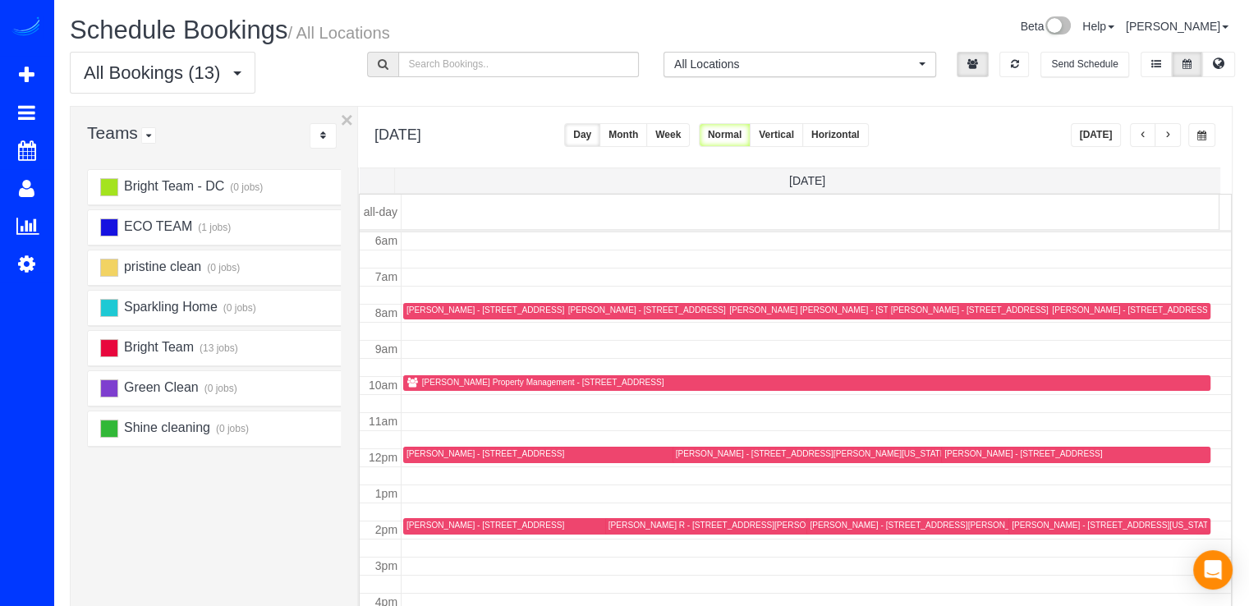
click at [1044, 520] on div "[PERSON_NAME] - [STREET_ADDRESS][US_STATE]" at bounding box center [1114, 525] width 204 height 11
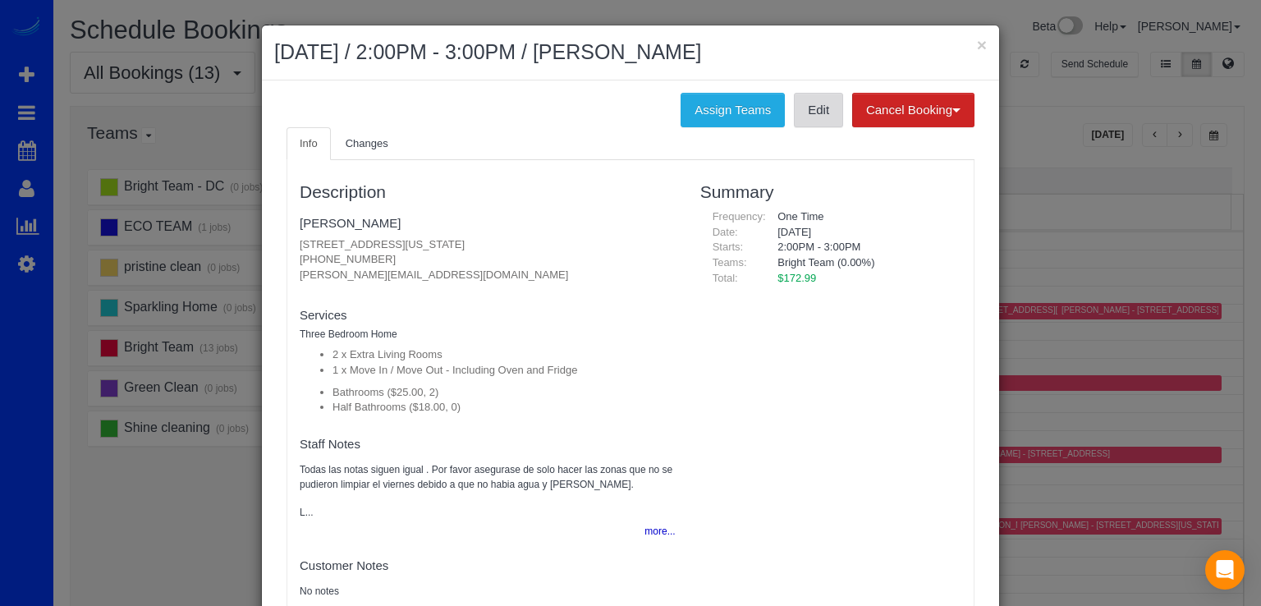
click at [810, 110] on link "Edit" at bounding box center [818, 110] width 49 height 34
click at [979, 45] on button "×" at bounding box center [982, 44] width 10 height 17
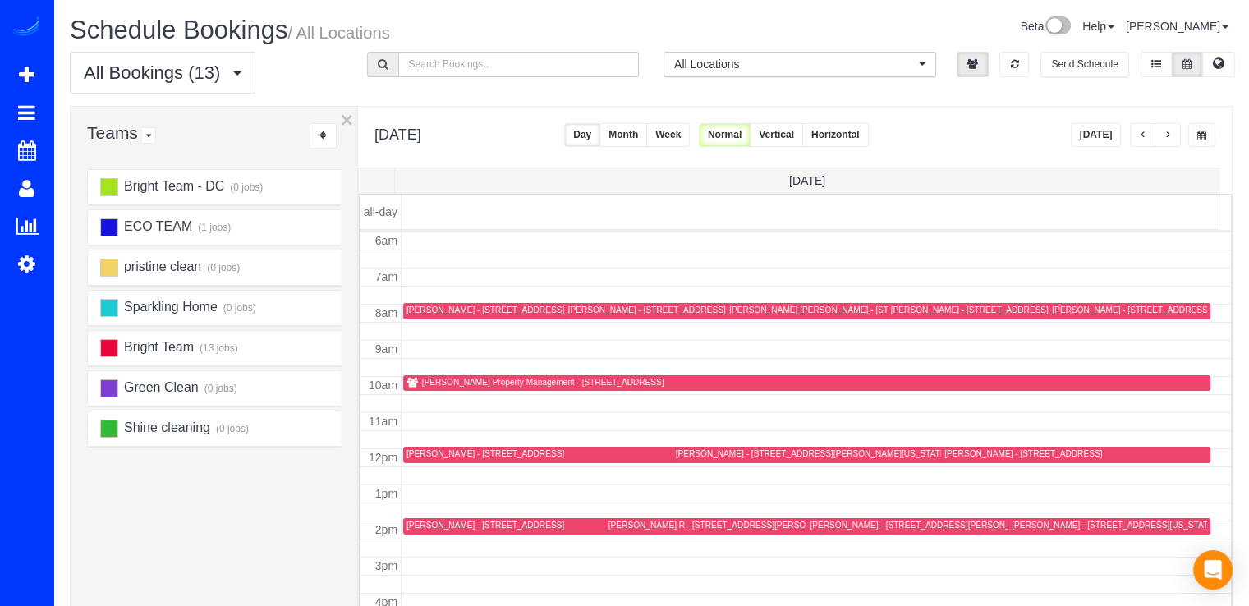
click at [1052, 305] on div "[PERSON_NAME] - [STREET_ADDRESS][US_STATE]" at bounding box center [1154, 310] width 204 height 11
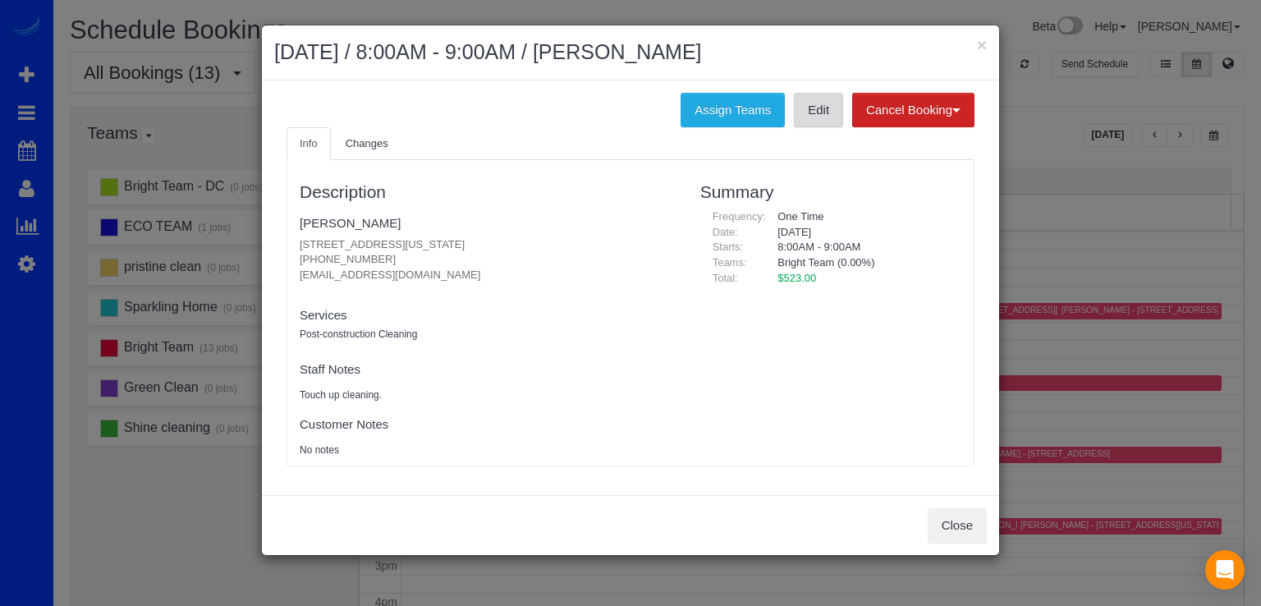
click at [829, 112] on link "Edit" at bounding box center [818, 110] width 49 height 34
click at [983, 48] on button "×" at bounding box center [982, 44] width 10 height 17
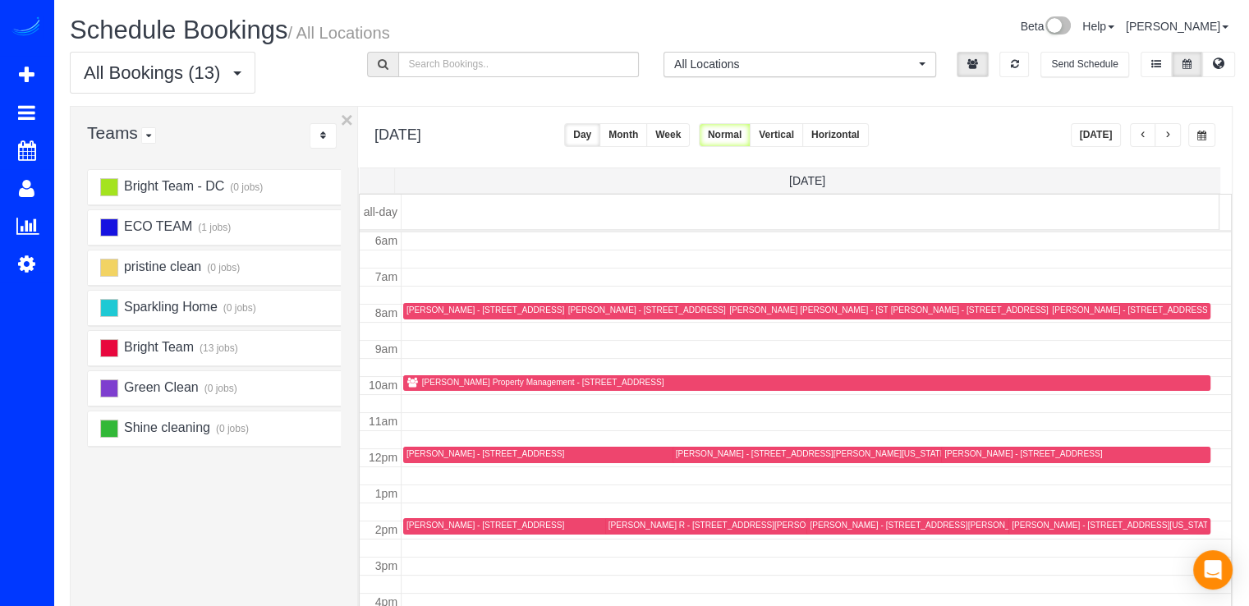
click at [962, 457] on div "[PERSON_NAME] - [STREET_ADDRESS]" at bounding box center [1023, 453] width 158 height 11
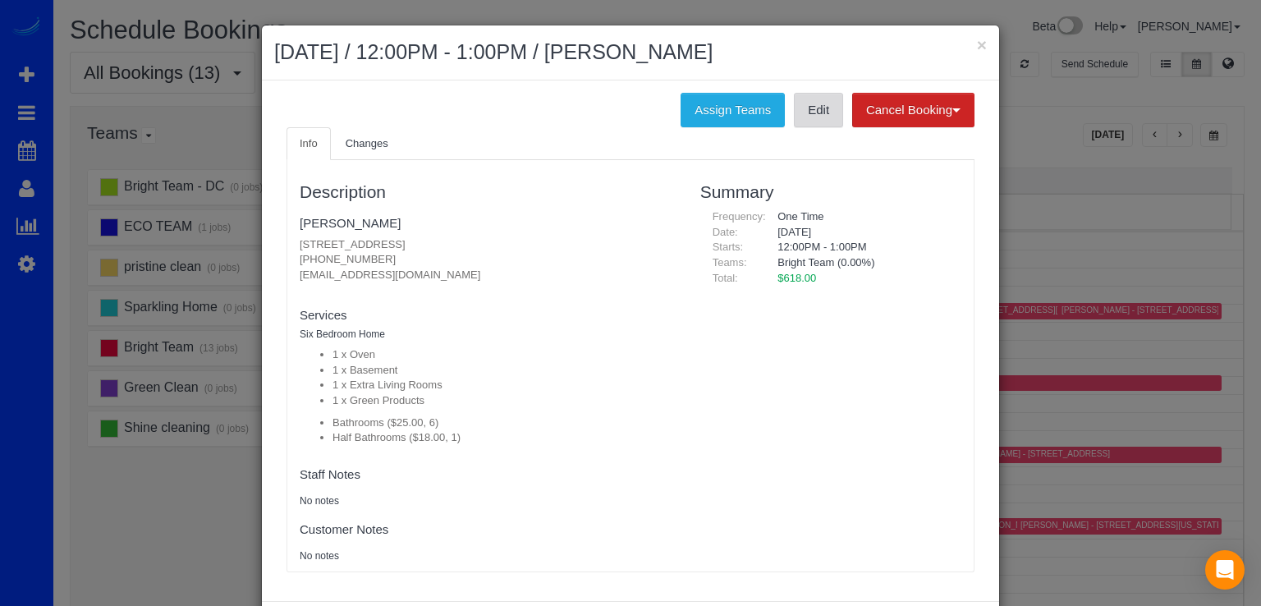
click at [824, 123] on link "Edit" at bounding box center [818, 110] width 49 height 34
click at [969, 47] on h2 "[DATE] / 12:00PM - 1:00PM / [PERSON_NAME]" at bounding box center [630, 53] width 713 height 30
click at [977, 47] on button "×" at bounding box center [982, 44] width 10 height 17
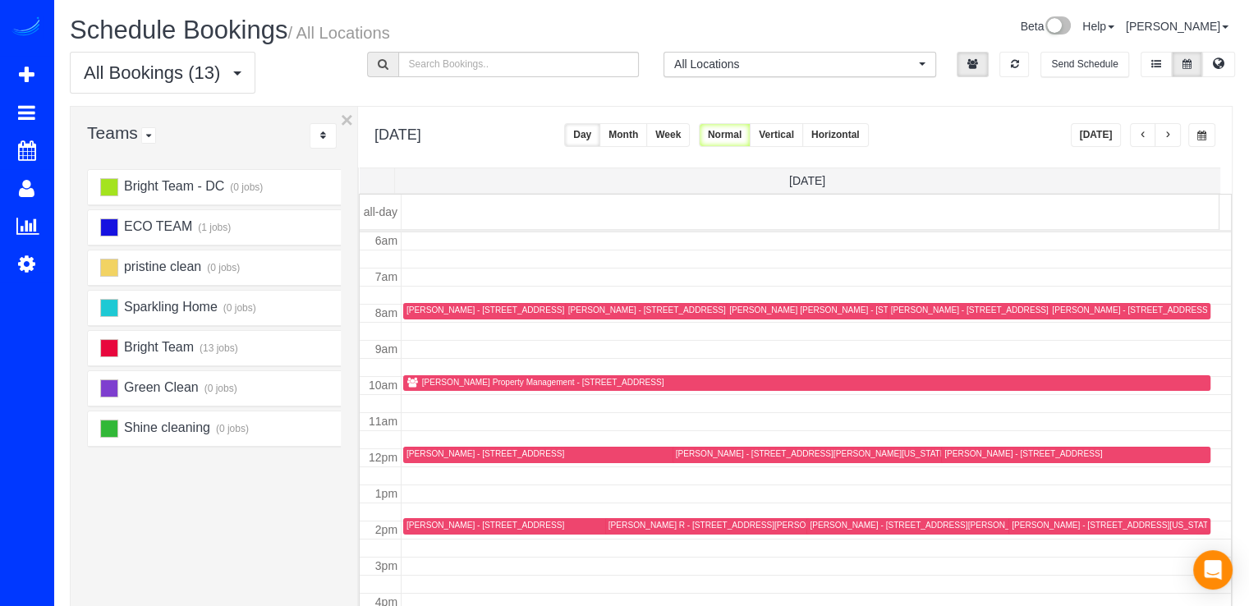
click at [742, 315] on div "[PERSON_NAME] [PERSON_NAME] - [STREET_ADDRESS]" at bounding box center [879, 311] width 300 height 12
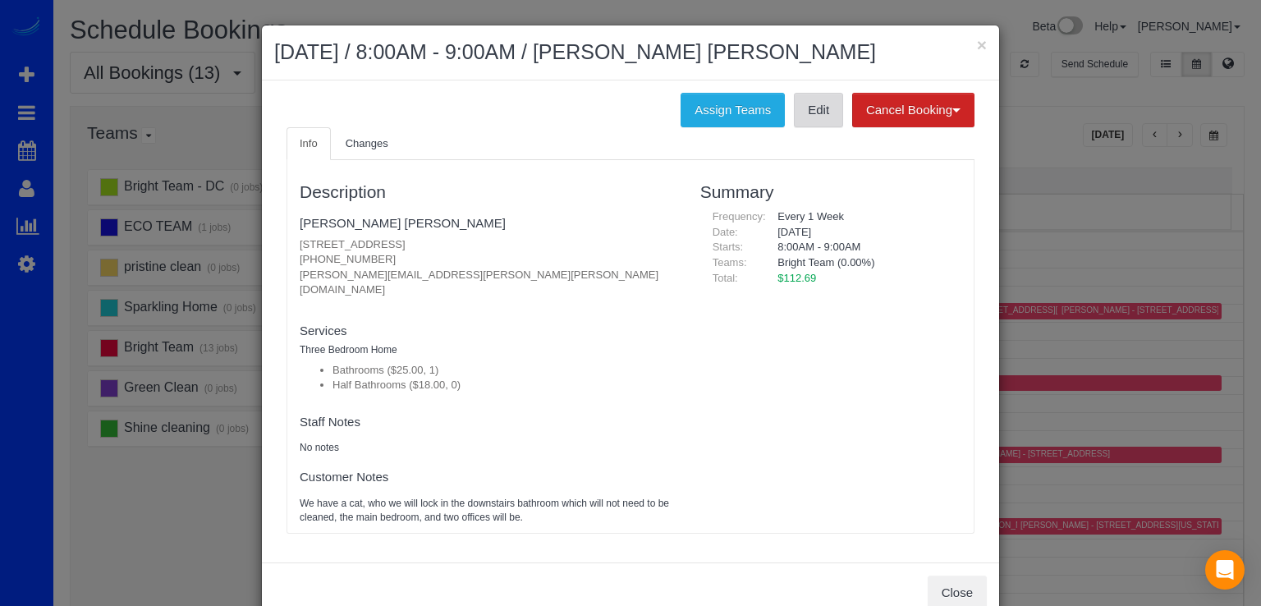
click at [820, 123] on link "Edit" at bounding box center [818, 110] width 49 height 34
click at [980, 48] on button "×" at bounding box center [982, 44] width 10 height 17
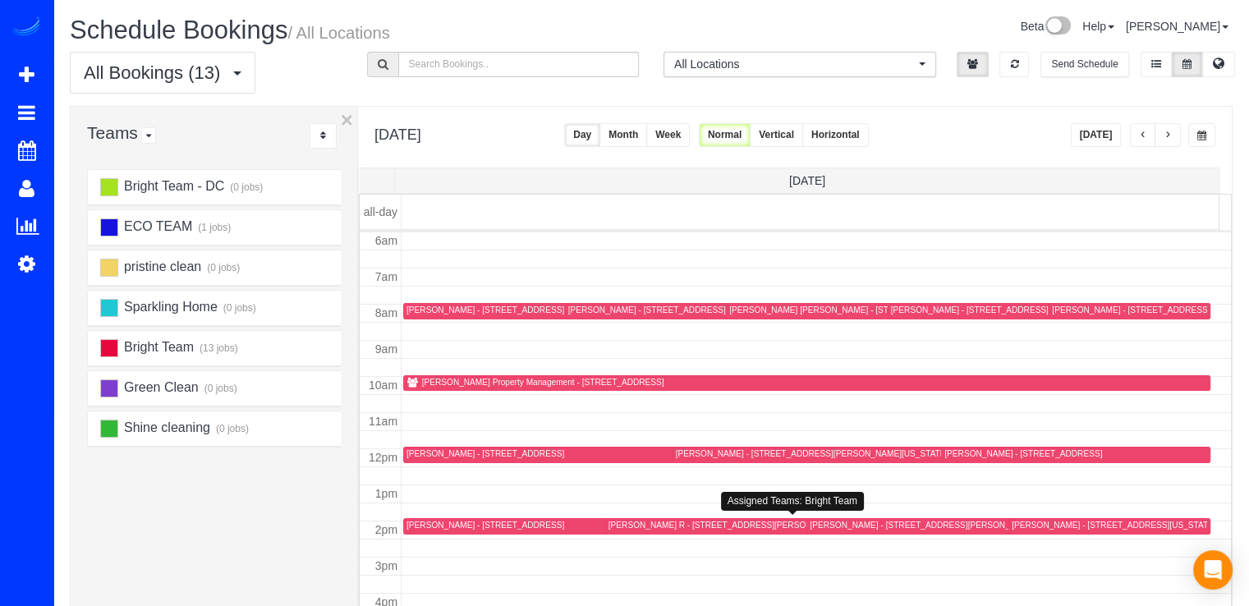
click at [608, 521] on div "[PERSON_NAME] R - [STREET_ADDRESS][PERSON_NAME]" at bounding box center [725, 525] width 234 height 11
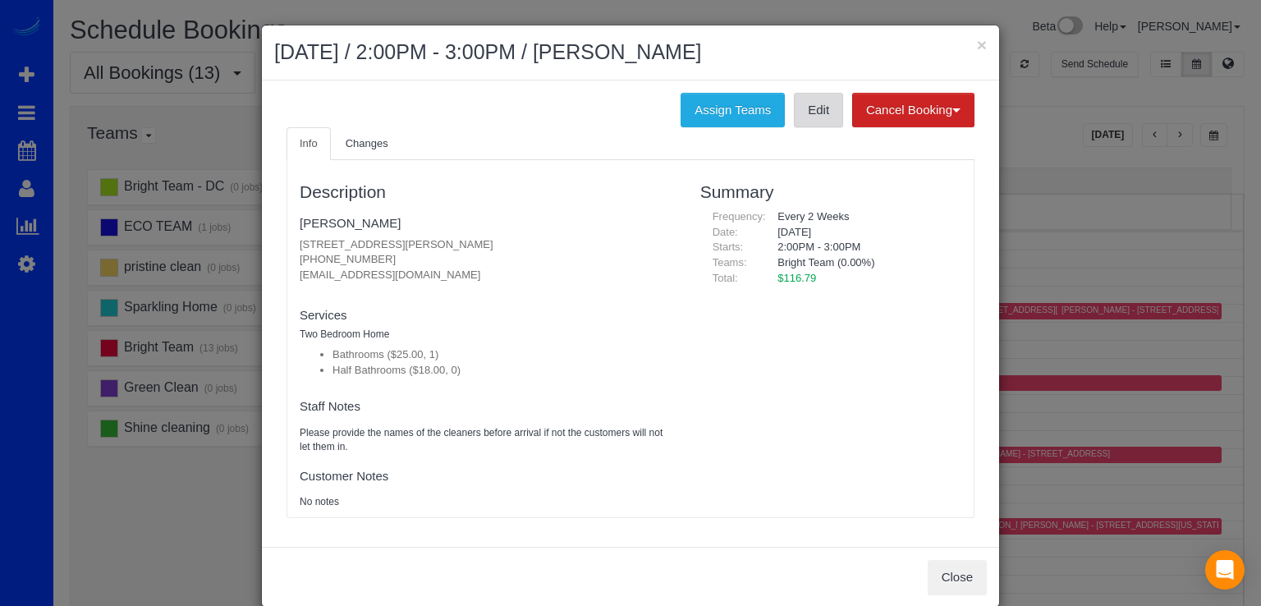
click at [805, 117] on link "Edit" at bounding box center [818, 110] width 49 height 34
drag, startPoint x: 972, startPoint y: 39, endPoint x: 971, endPoint y: 48, distance: 9.1
click at [977, 41] on button "×" at bounding box center [982, 44] width 10 height 17
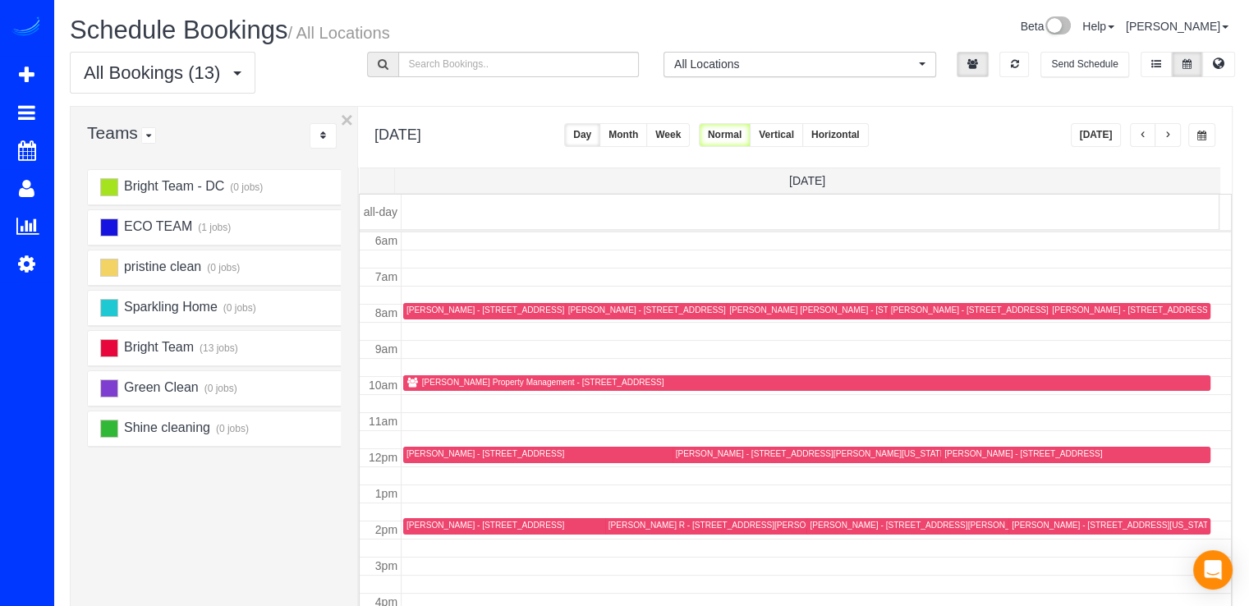
click at [910, 311] on div "[PERSON_NAME] - [STREET_ADDRESS][PERSON_NAME]" at bounding box center [1004, 310] width 226 height 11
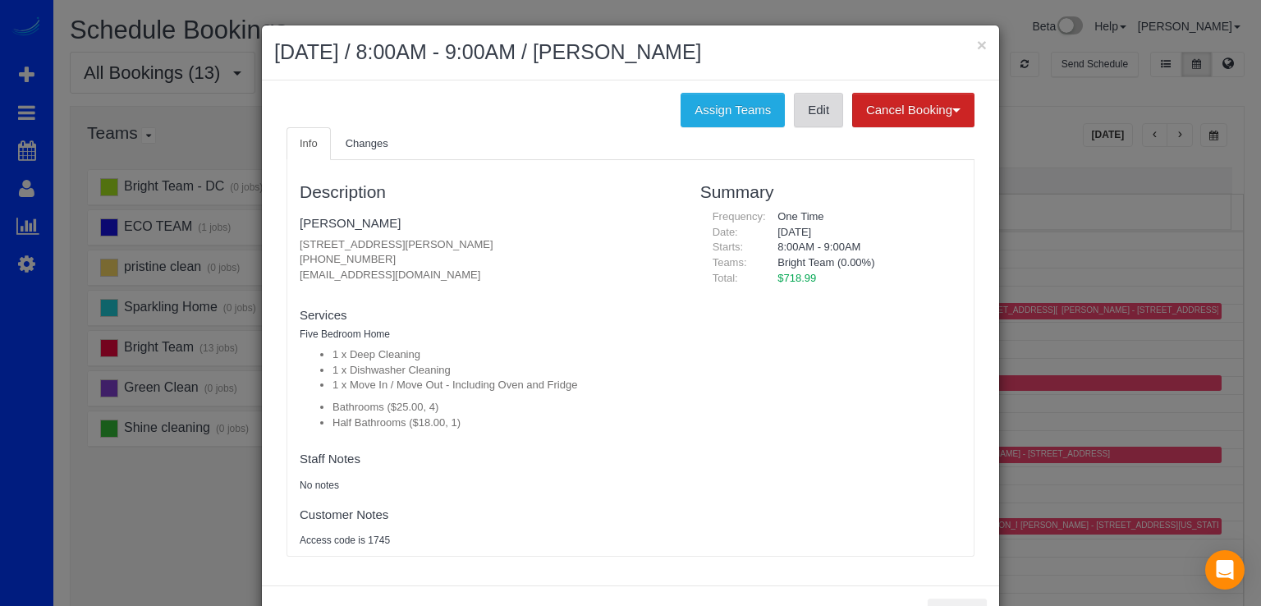
click at [817, 116] on link "Edit" at bounding box center [818, 110] width 49 height 34
click at [969, 35] on div "× [DATE] / 8:00AM - 9:00AM / [PERSON_NAME]" at bounding box center [630, 52] width 737 height 55
click at [977, 38] on button "×" at bounding box center [982, 44] width 10 height 17
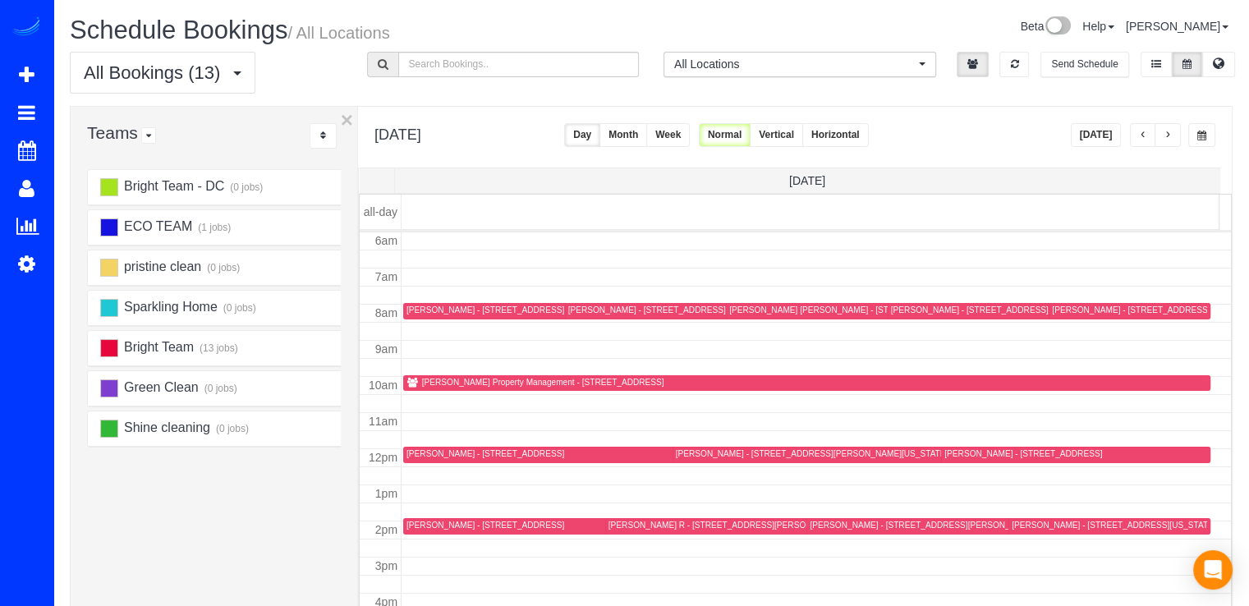
click at [430, 529] on div "[PERSON_NAME] - [STREET_ADDRESS]" at bounding box center [485, 525] width 158 height 11
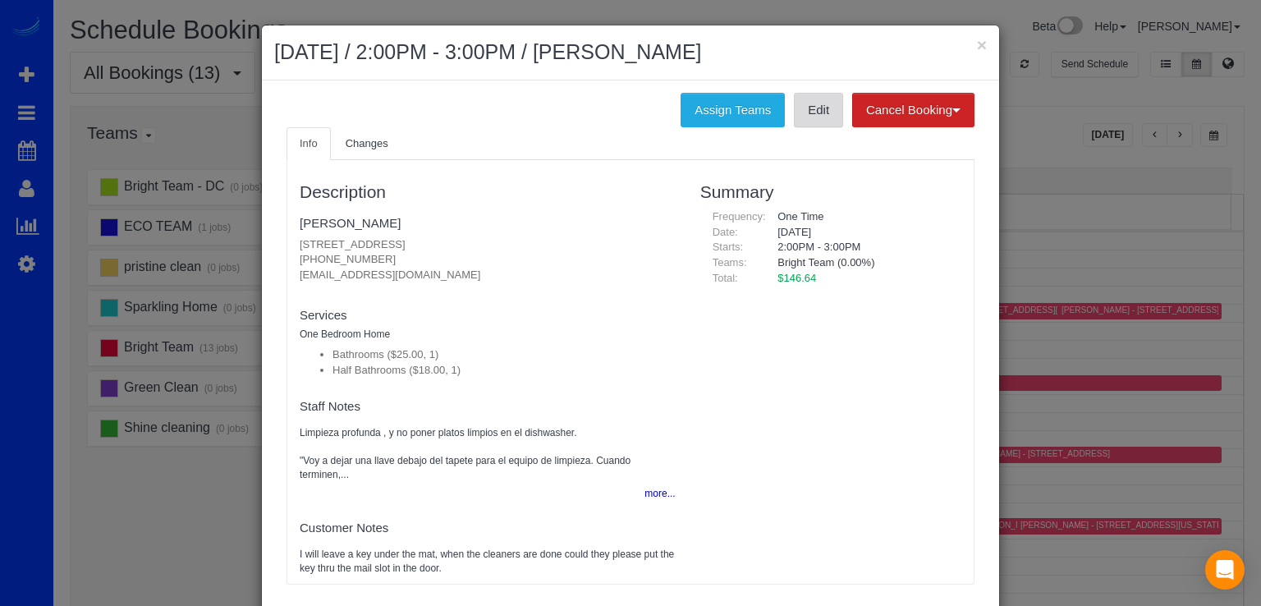
click at [817, 116] on link "Edit" at bounding box center [818, 110] width 49 height 34
click at [979, 46] on button "×" at bounding box center [982, 44] width 10 height 17
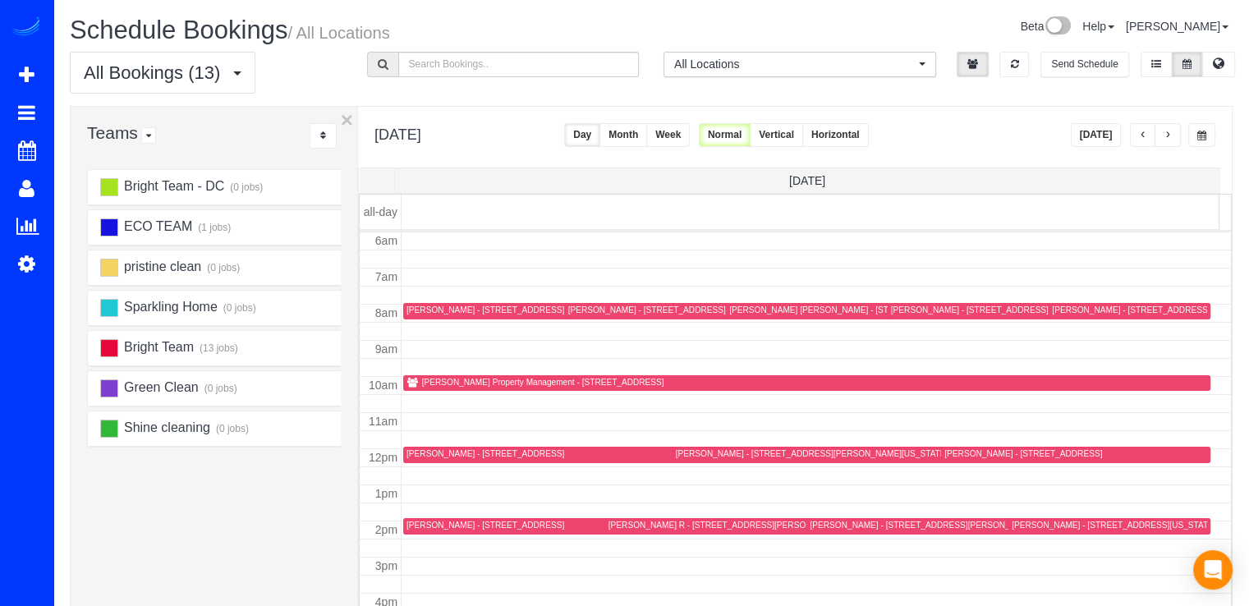
click at [1163, 137] on button "button" at bounding box center [1168, 135] width 26 height 24
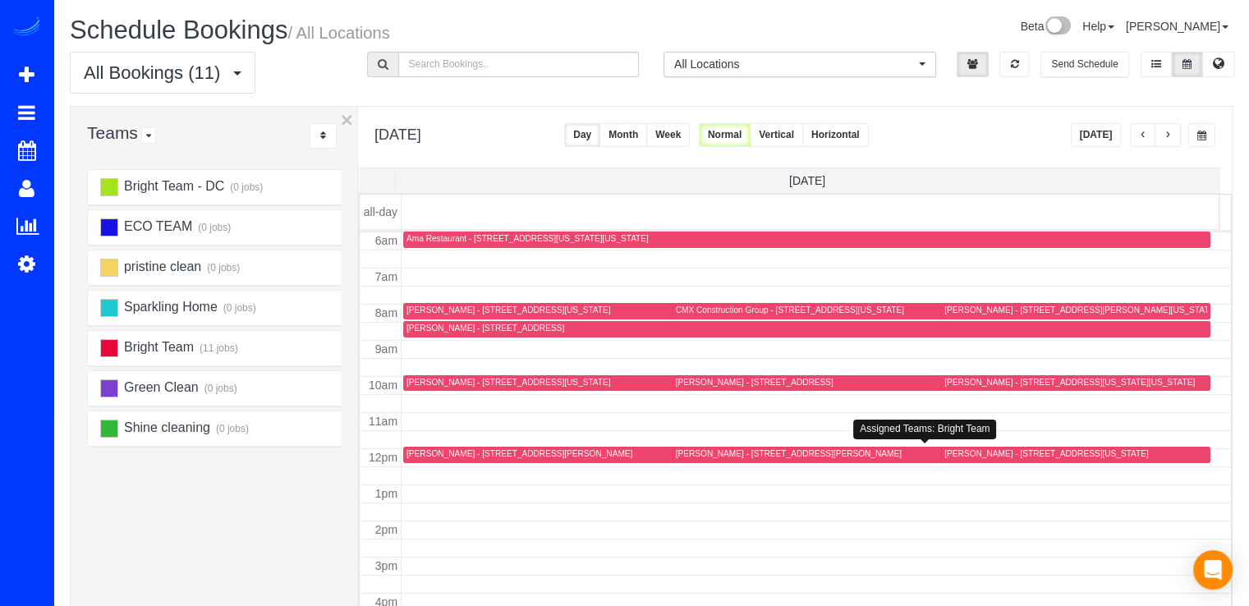
click at [699, 457] on div "[PERSON_NAME] - [STREET_ADDRESS][PERSON_NAME]" at bounding box center [933, 454] width 515 height 12
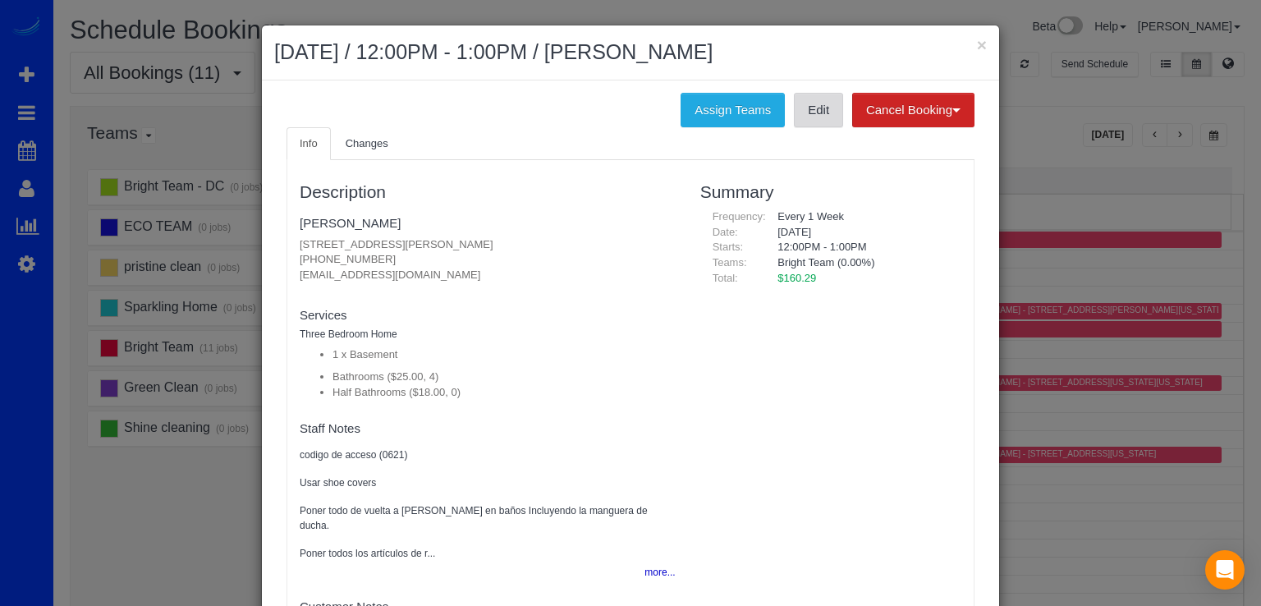
click at [795, 116] on link "Edit" at bounding box center [818, 110] width 49 height 34
click at [977, 43] on button "×" at bounding box center [982, 44] width 10 height 17
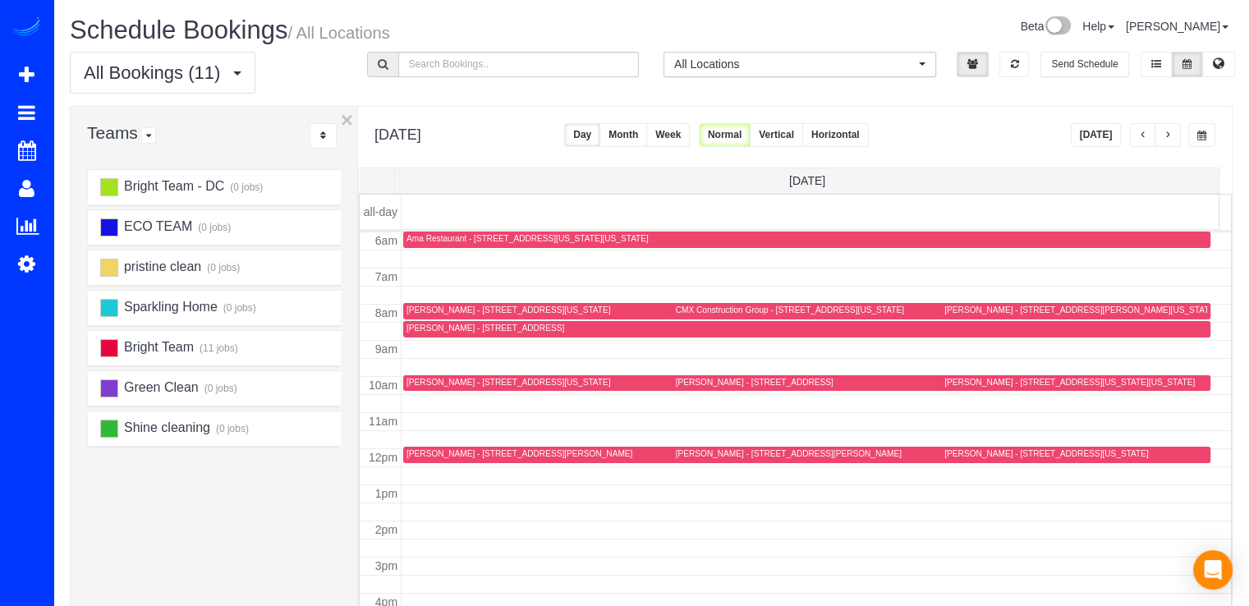
click at [443, 306] on div "[PERSON_NAME] - [STREET_ADDRESS][US_STATE]" at bounding box center [508, 310] width 204 height 11
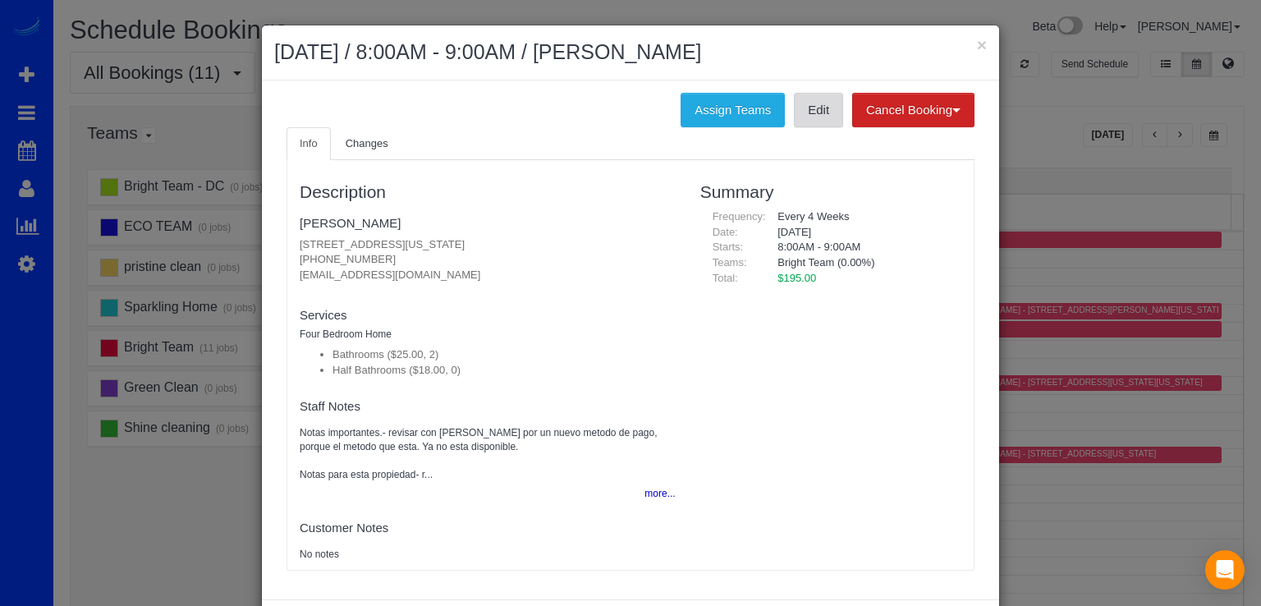
click at [821, 112] on link "Edit" at bounding box center [818, 110] width 49 height 34
click at [980, 48] on button "×" at bounding box center [982, 44] width 10 height 17
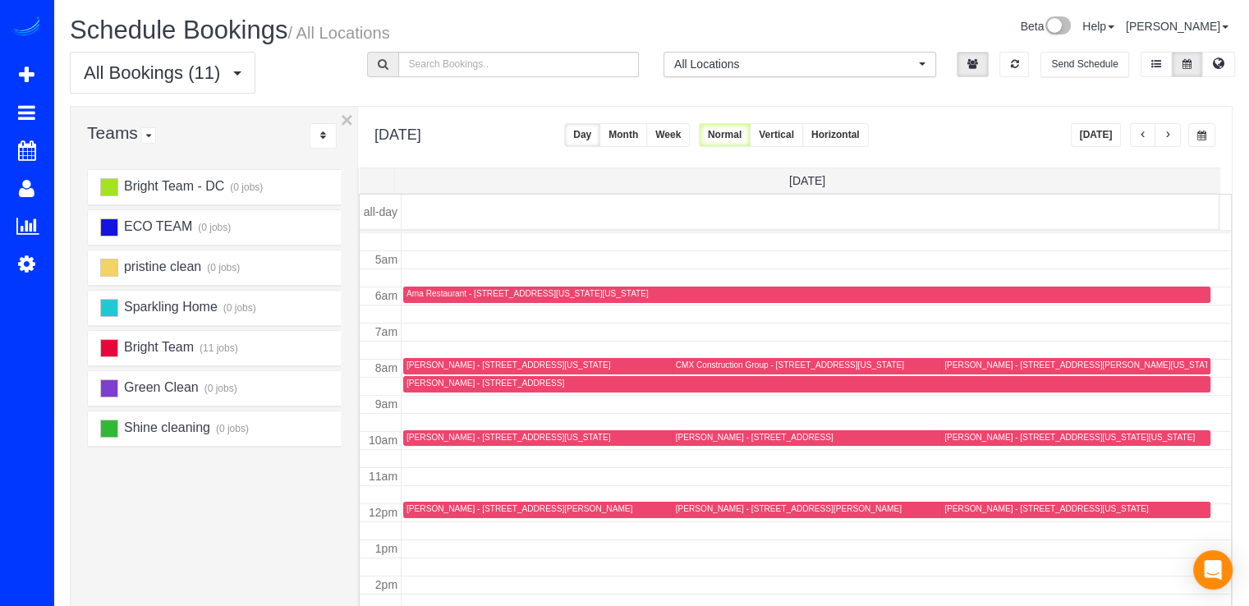
scroll to position [134, 0]
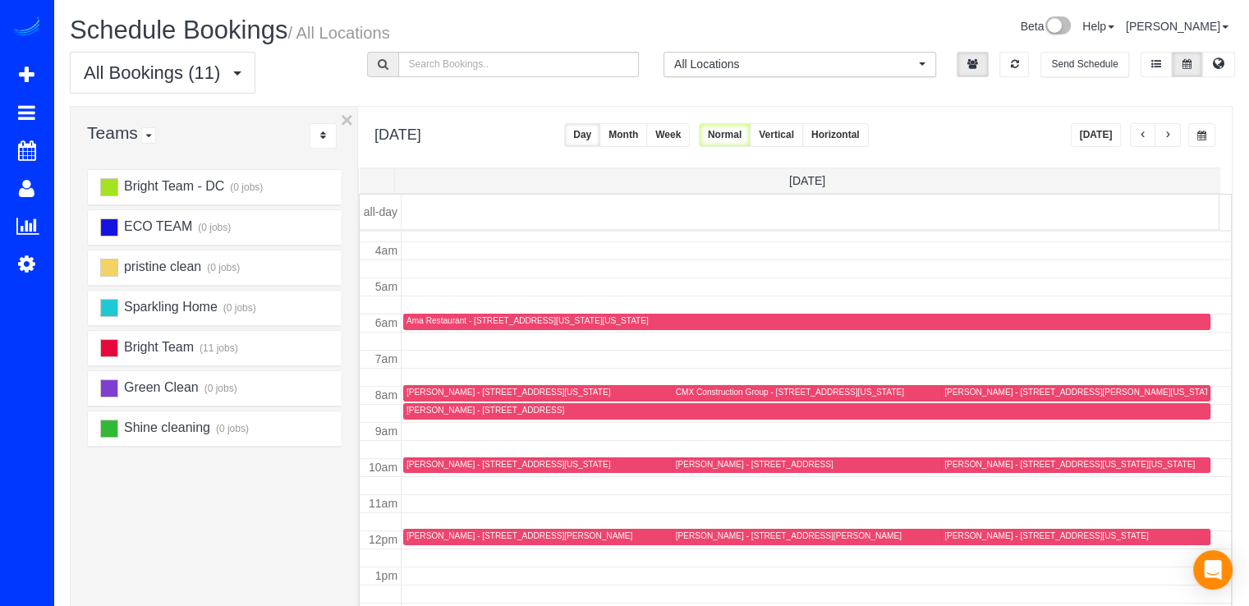
click at [434, 409] on div "[PERSON_NAME] - [STREET_ADDRESS]" at bounding box center [485, 410] width 158 height 11
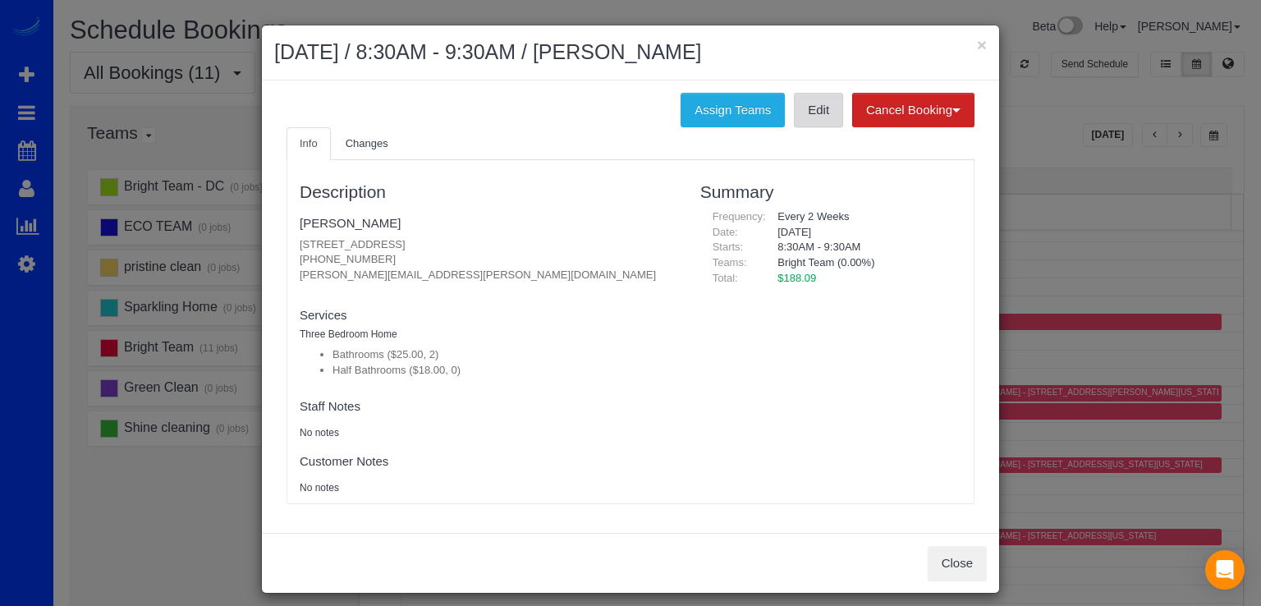
click at [818, 116] on link "Edit" at bounding box center [818, 110] width 49 height 34
click at [977, 40] on button "×" at bounding box center [982, 44] width 10 height 17
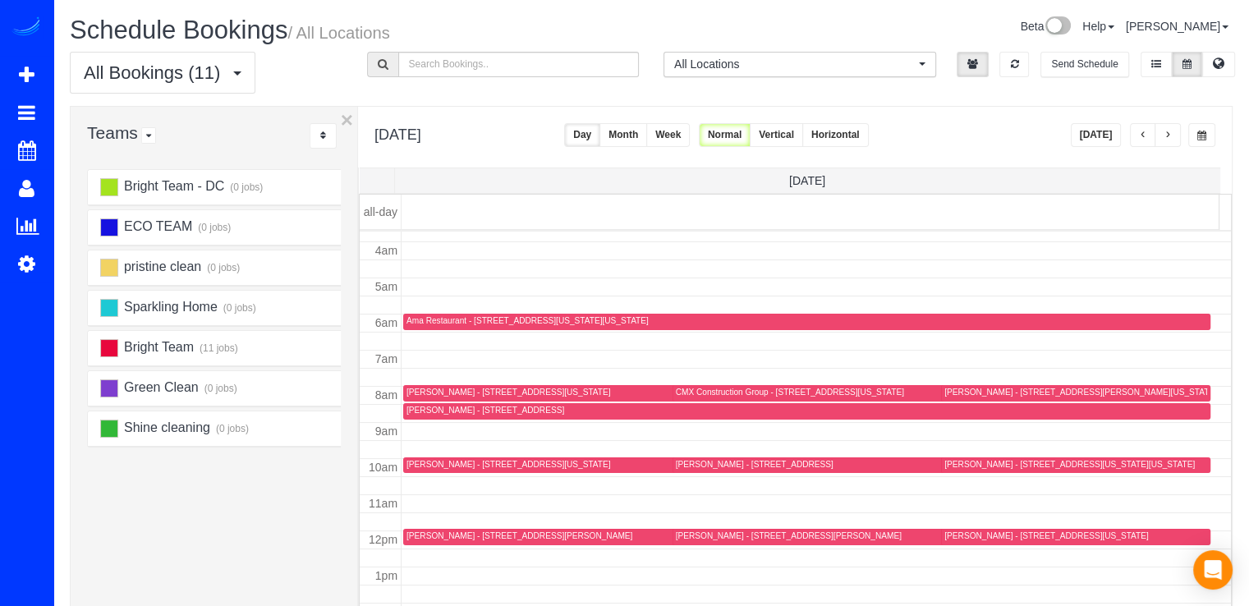
click at [954, 469] on div "[PERSON_NAME] - [STREET_ADDRESS][US_STATE][US_STATE]" at bounding box center [1075, 465] width 263 height 12
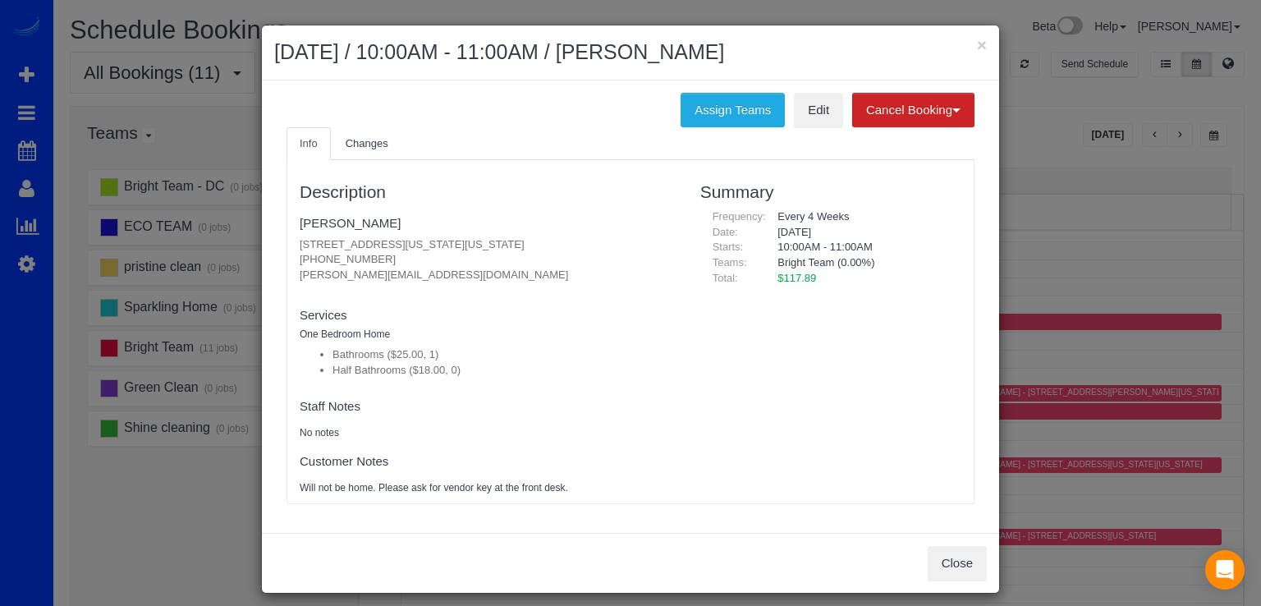
click at [805, 127] on ul "Info Changes" at bounding box center [631, 144] width 688 height 34
click at [794, 112] on link "Edit" at bounding box center [818, 110] width 49 height 34
click at [977, 48] on button "×" at bounding box center [982, 44] width 10 height 17
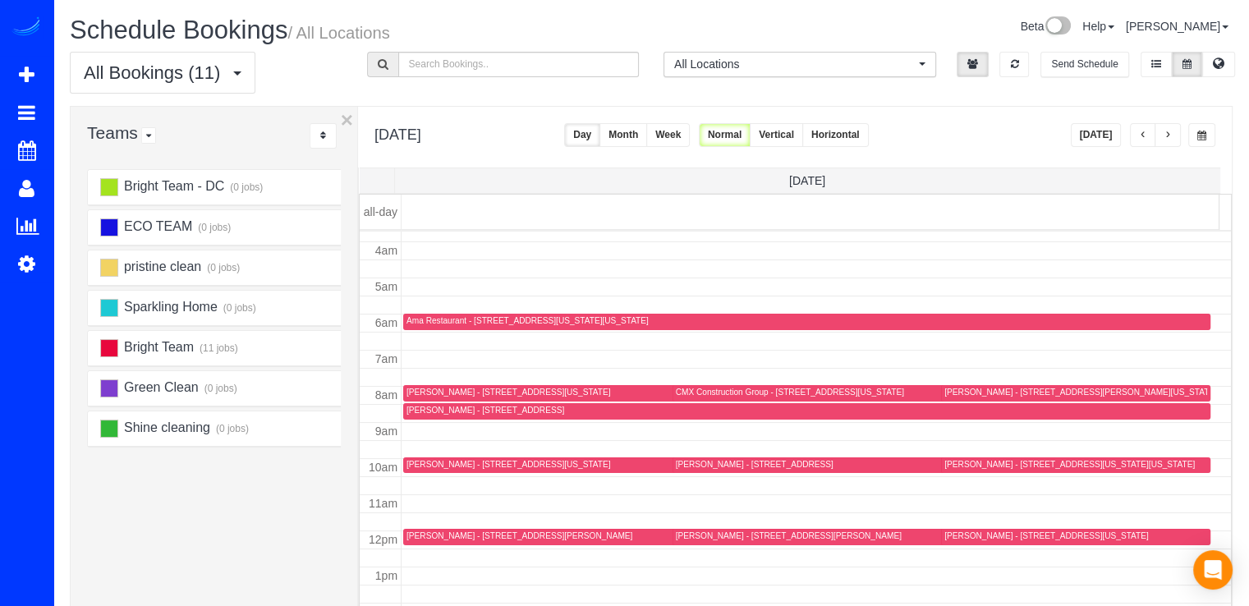
click at [961, 535] on div "[PERSON_NAME] - [STREET_ADDRESS][US_STATE]" at bounding box center [1046, 535] width 204 height 11
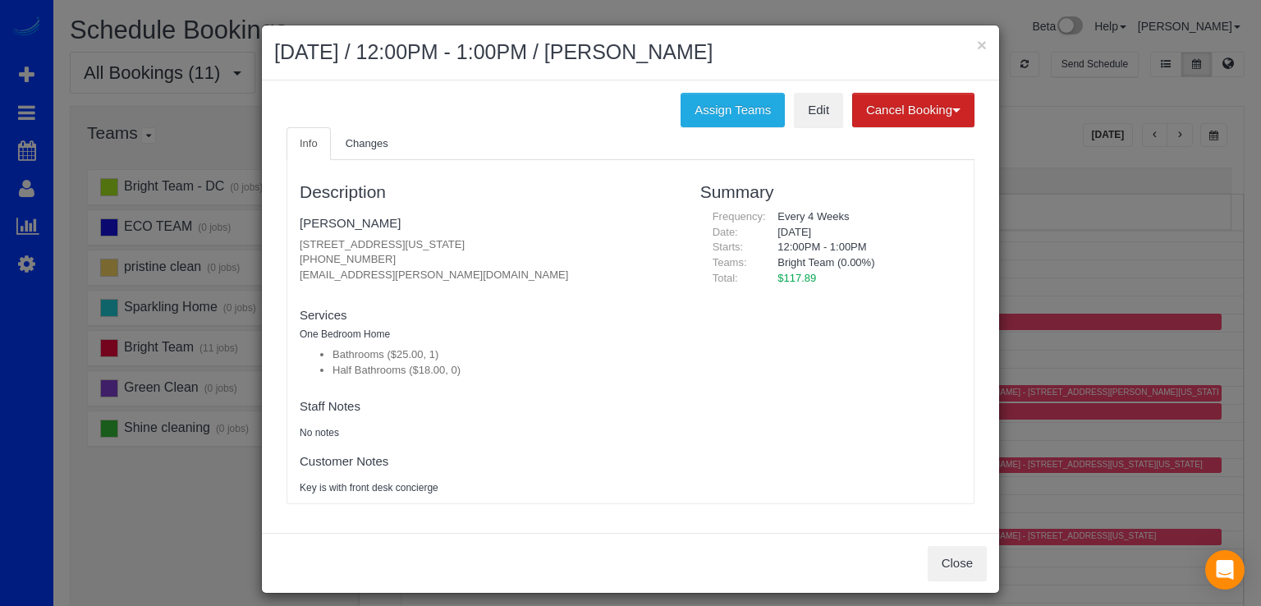
click at [963, 530] on div "× [DATE] / 12:00PM - 1:00PM / [PERSON_NAME] Assign Teams Edit Cancel Booking Wi…" at bounding box center [630, 309] width 739 height 569
click at [814, 89] on div "Assign Teams Edit Cancel Booking Without Fee With $75.00 Fee Info Changes Descr…" at bounding box center [630, 306] width 737 height 452
click at [810, 98] on link "Edit" at bounding box center [818, 110] width 49 height 34
click at [977, 44] on button "×" at bounding box center [982, 44] width 10 height 17
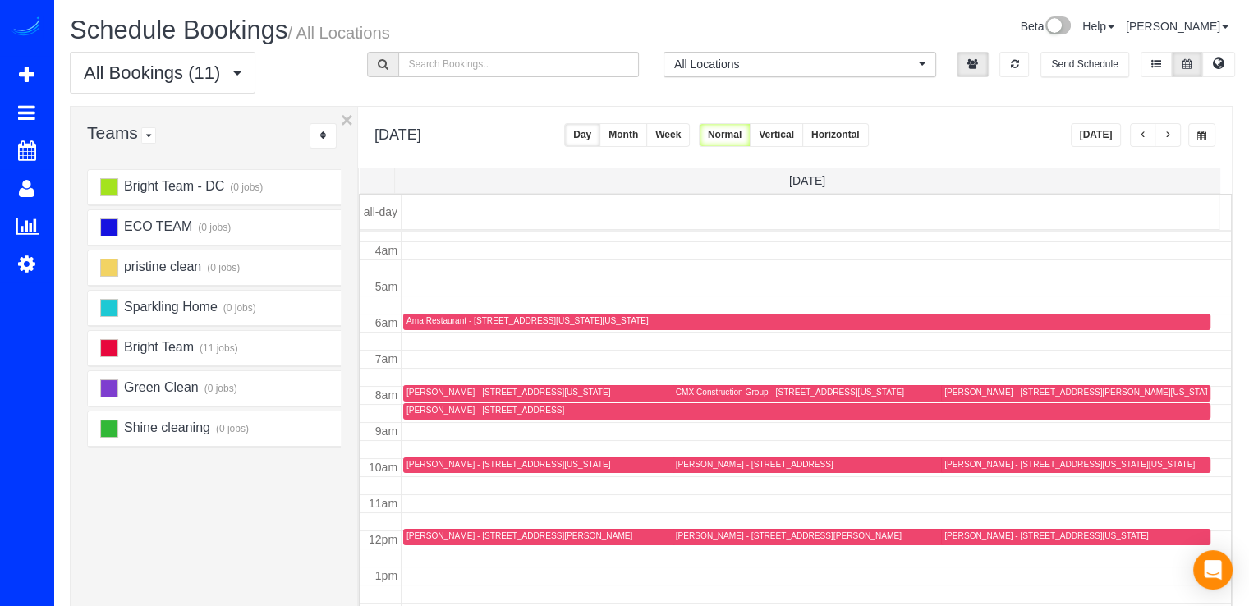
click at [689, 459] on div "[PERSON_NAME] - [STREET_ADDRESS]" at bounding box center [755, 464] width 158 height 11
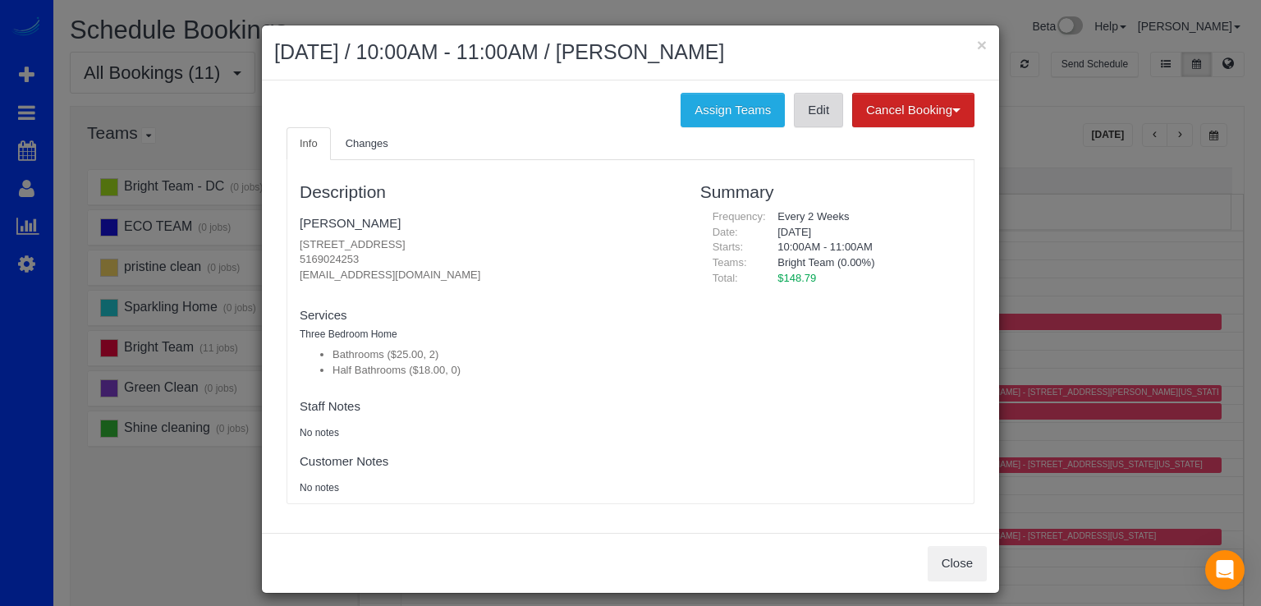
click at [802, 119] on link "Edit" at bounding box center [818, 110] width 49 height 34
click at [977, 44] on button "×" at bounding box center [982, 44] width 10 height 17
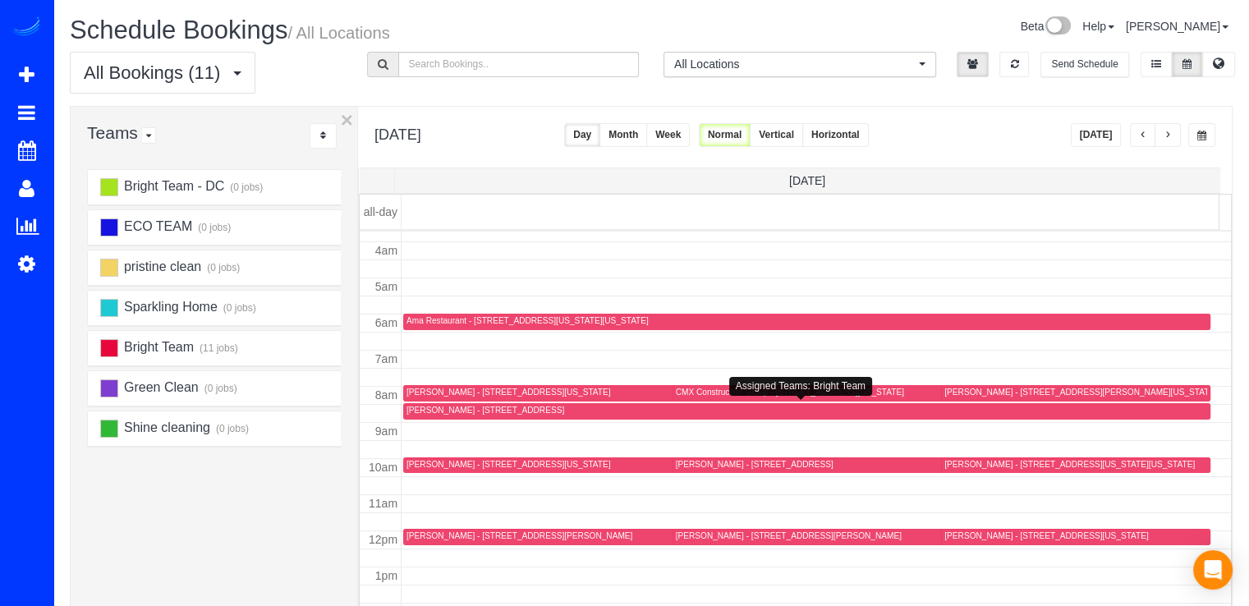
click at [956, 388] on div "[PERSON_NAME] - [STREET_ADDRESS][PERSON_NAME][US_STATE]" at bounding box center [1080, 392] width 273 height 11
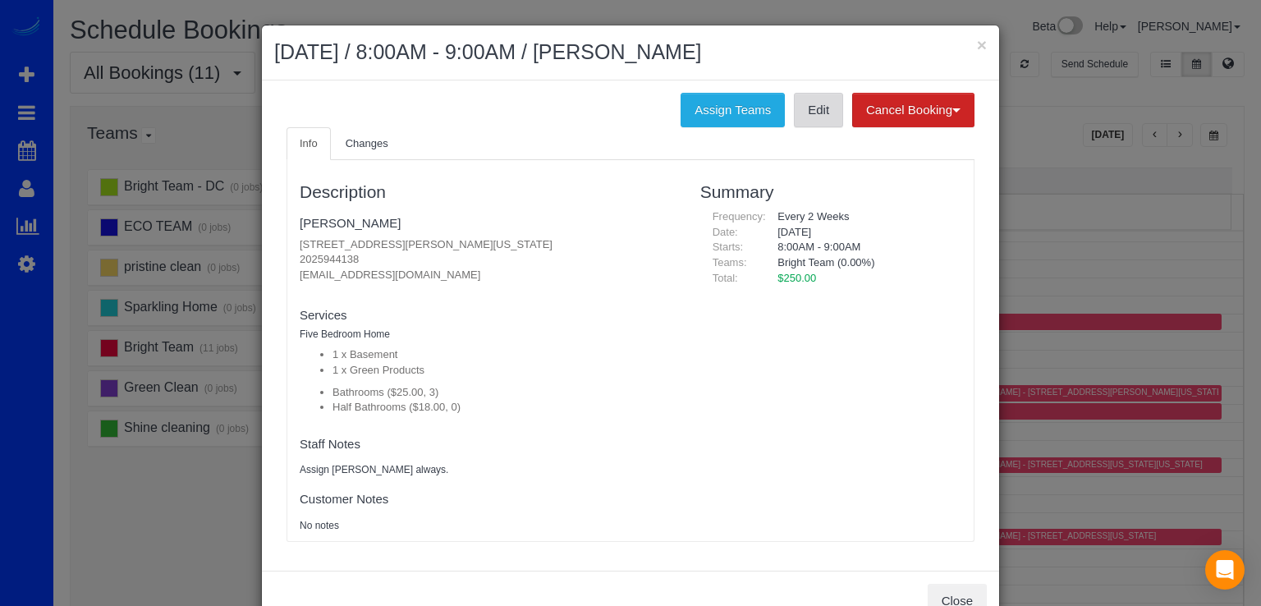
click at [814, 114] on link "Edit" at bounding box center [818, 110] width 49 height 34
click at [978, 44] on button "×" at bounding box center [982, 44] width 10 height 17
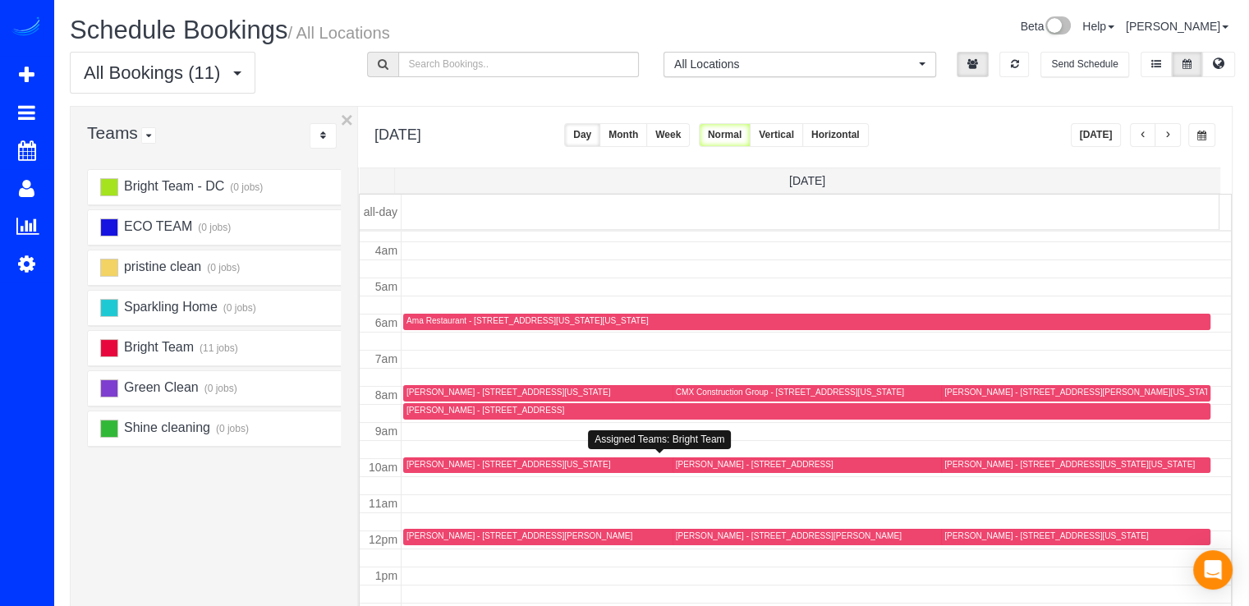
click at [428, 459] on div "[PERSON_NAME] - [STREET_ADDRESS][US_STATE]" at bounding box center [508, 464] width 204 height 11
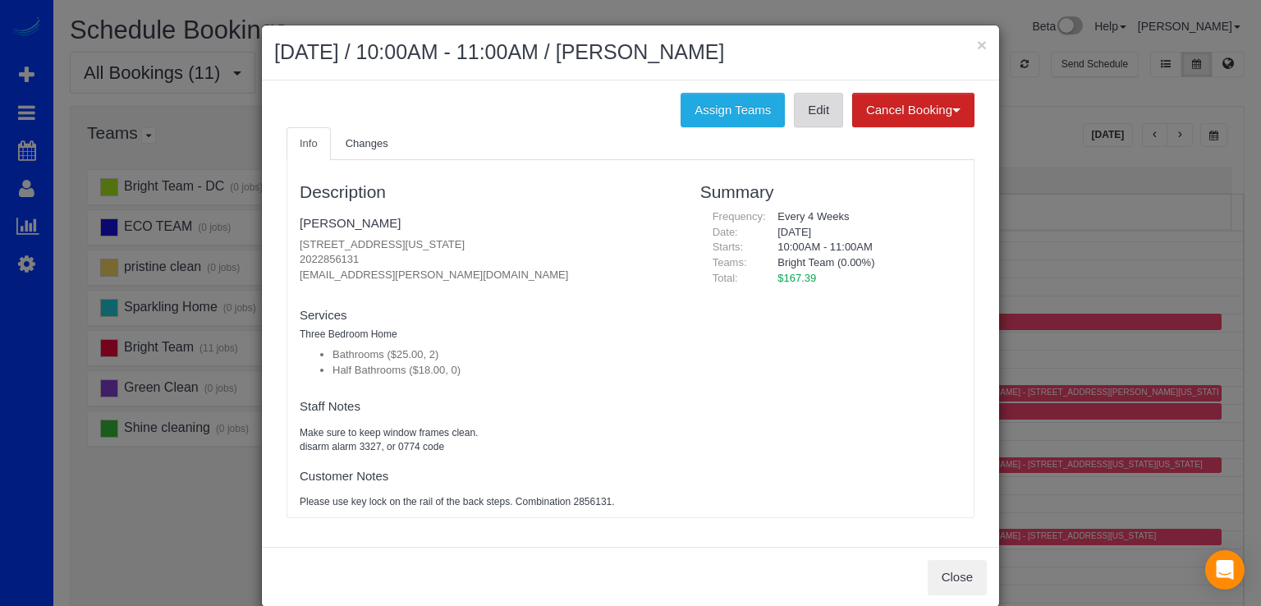
click at [825, 109] on link "Edit" at bounding box center [818, 110] width 49 height 34
click at [982, 44] on div "× [DATE] / 10:00AM - 11:00AM / [PERSON_NAME]" at bounding box center [630, 52] width 737 height 55
click at [977, 44] on button "×" at bounding box center [982, 44] width 10 height 17
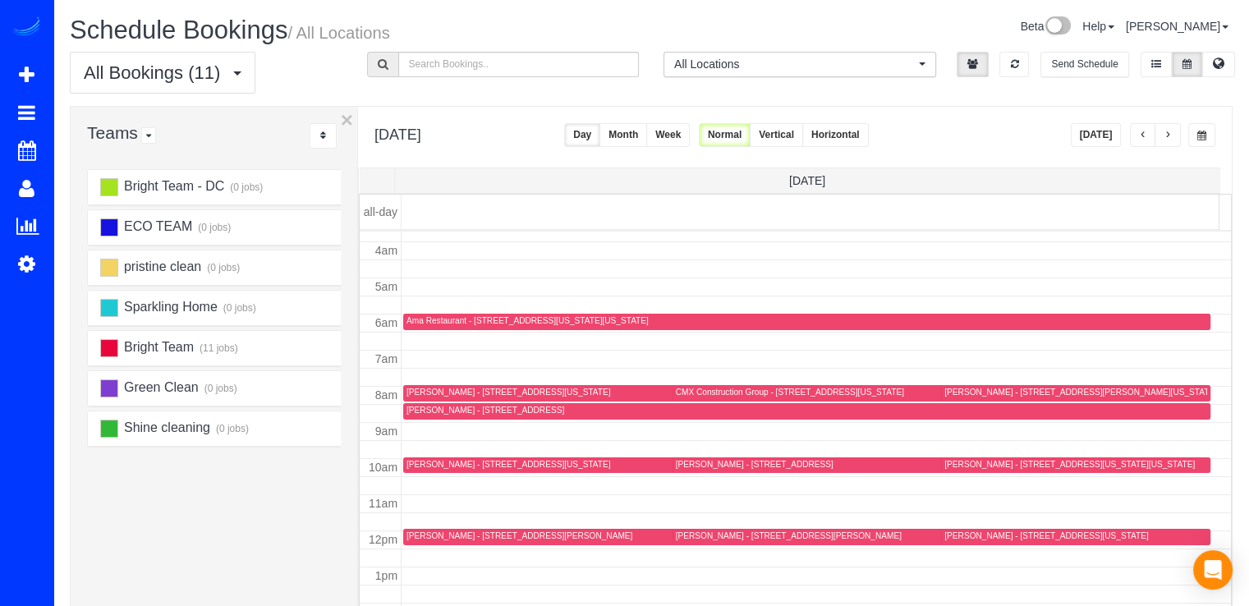
click at [434, 537] on div "[PERSON_NAME] - [STREET_ADDRESS][PERSON_NAME]" at bounding box center [519, 535] width 226 height 11
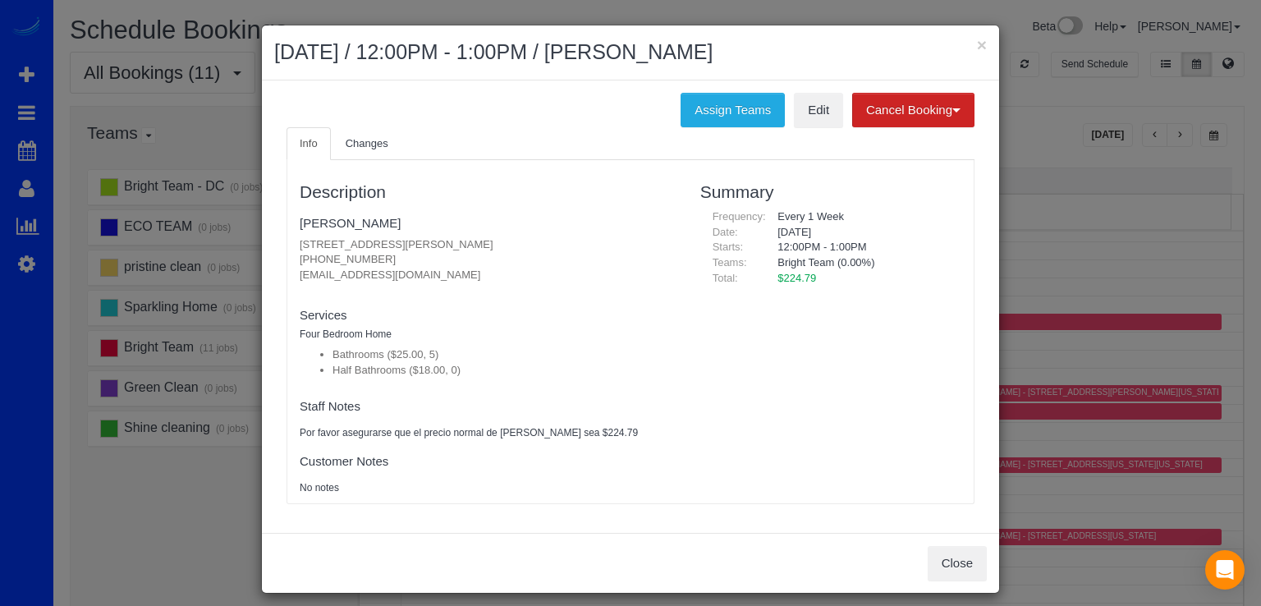
click at [815, 88] on div "Assign Teams Edit Cancel Booking Without Fee With $75.00 Fee Info Changes Descr…" at bounding box center [630, 306] width 737 height 452
click at [809, 112] on link "Edit" at bounding box center [818, 110] width 49 height 34
click at [977, 39] on button "×" at bounding box center [982, 44] width 10 height 17
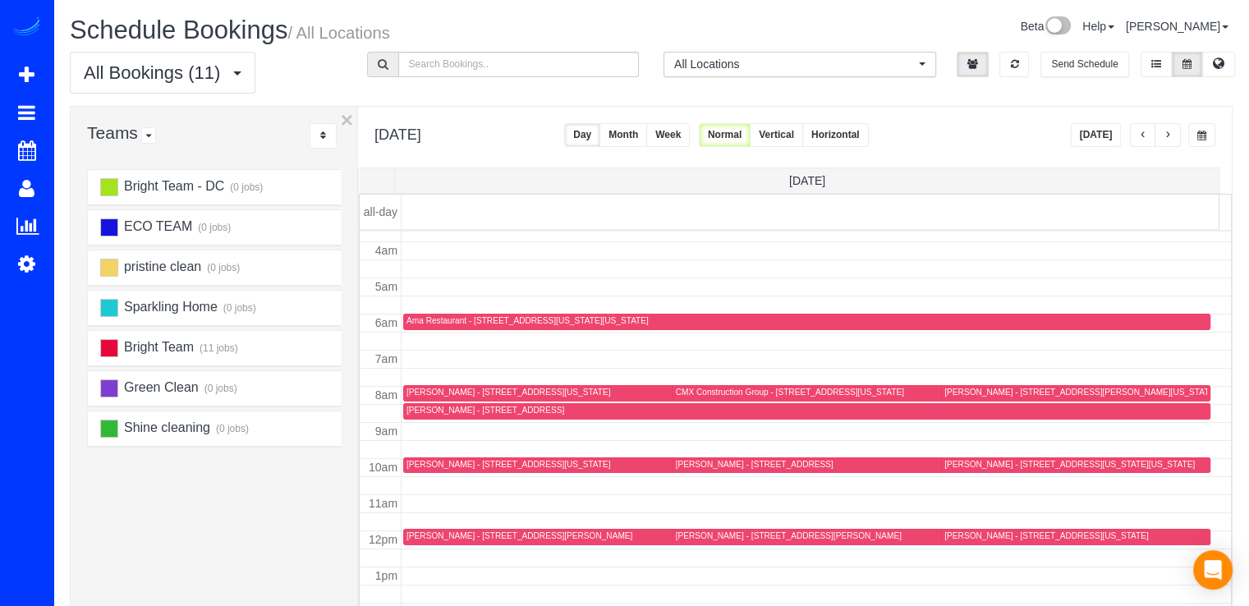
click at [1149, 134] on button "button" at bounding box center [1143, 135] width 26 height 24
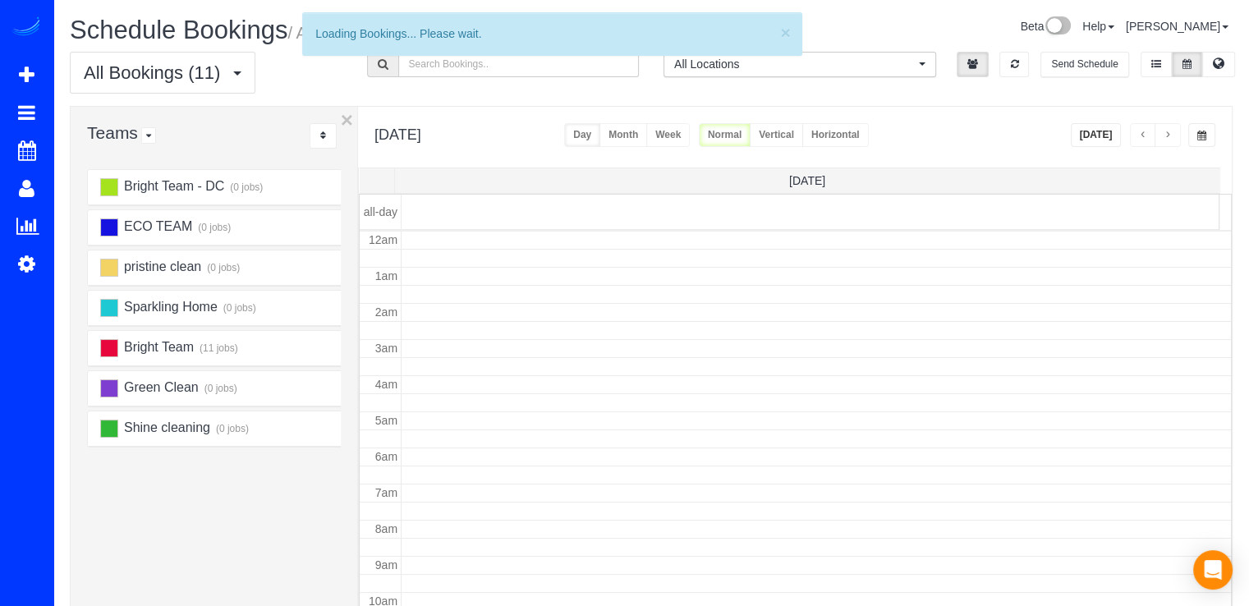
scroll to position [216, 0]
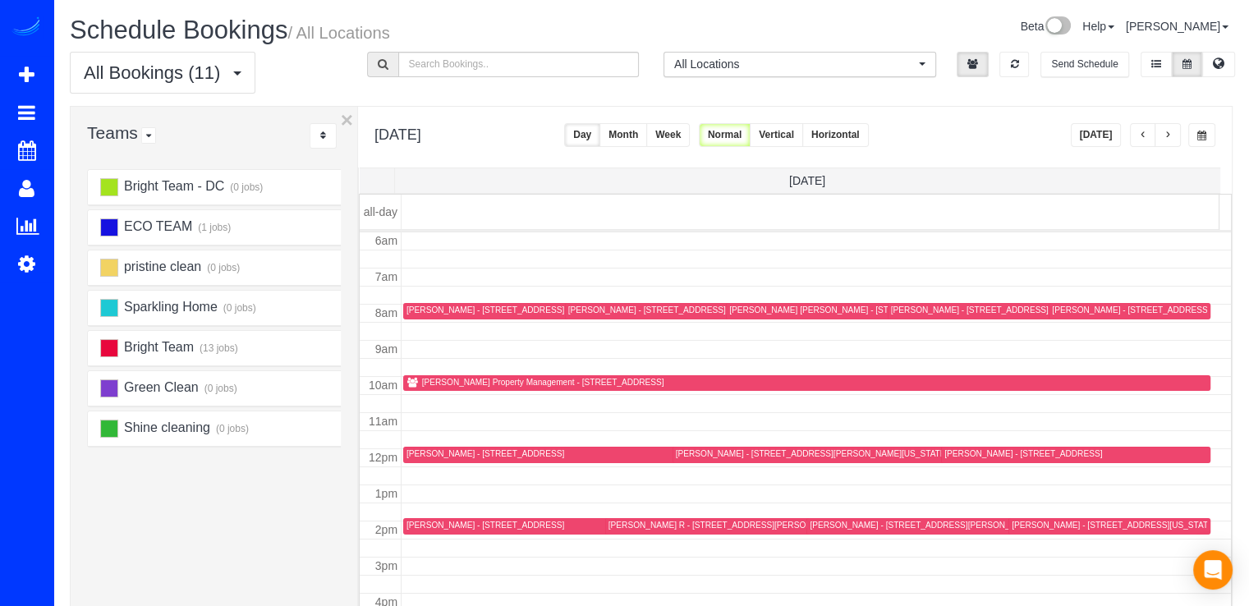
click at [1165, 139] on span "button" at bounding box center [1168, 136] width 8 height 10
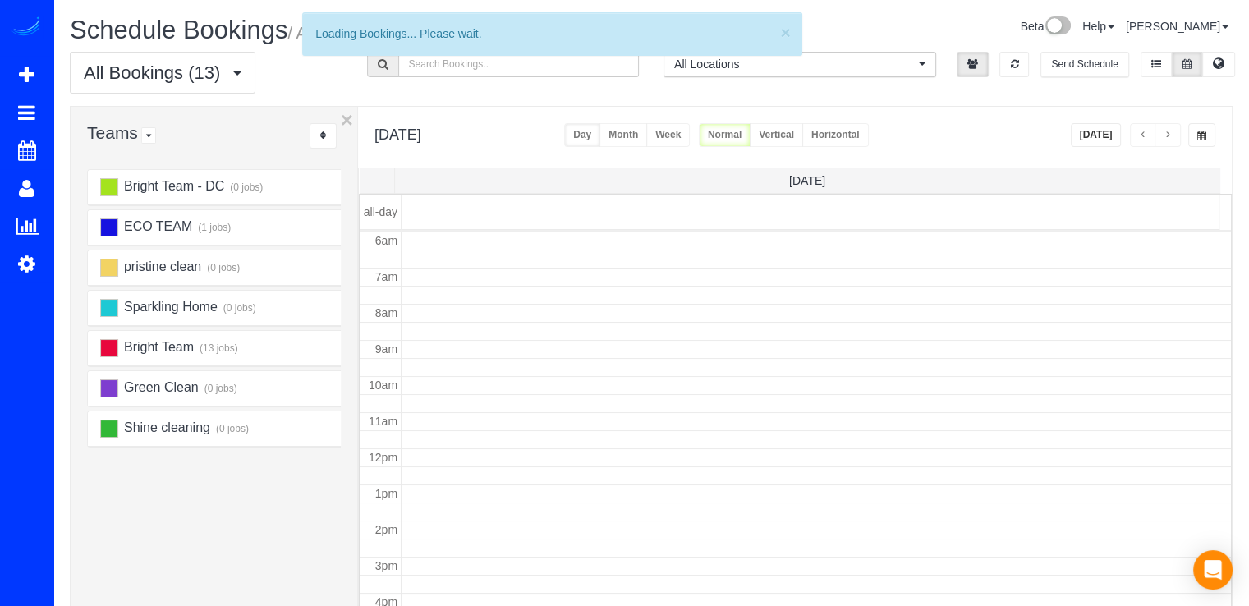
click at [1165, 139] on span "button" at bounding box center [1168, 136] width 8 height 10
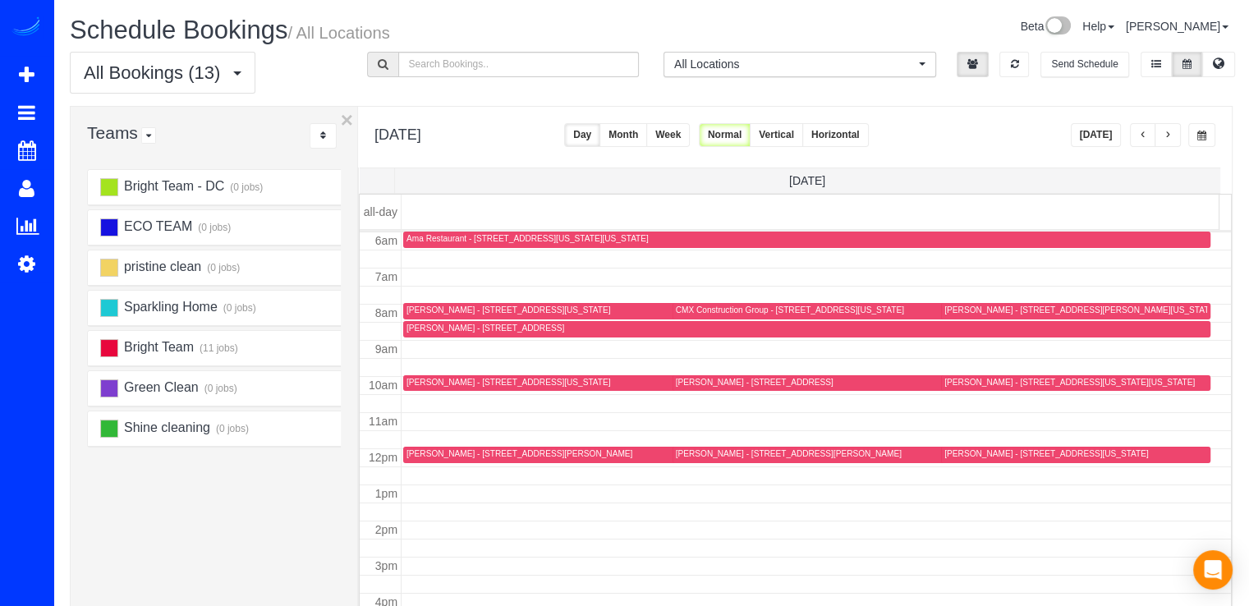
click at [1165, 139] on span "button" at bounding box center [1168, 136] width 8 height 10
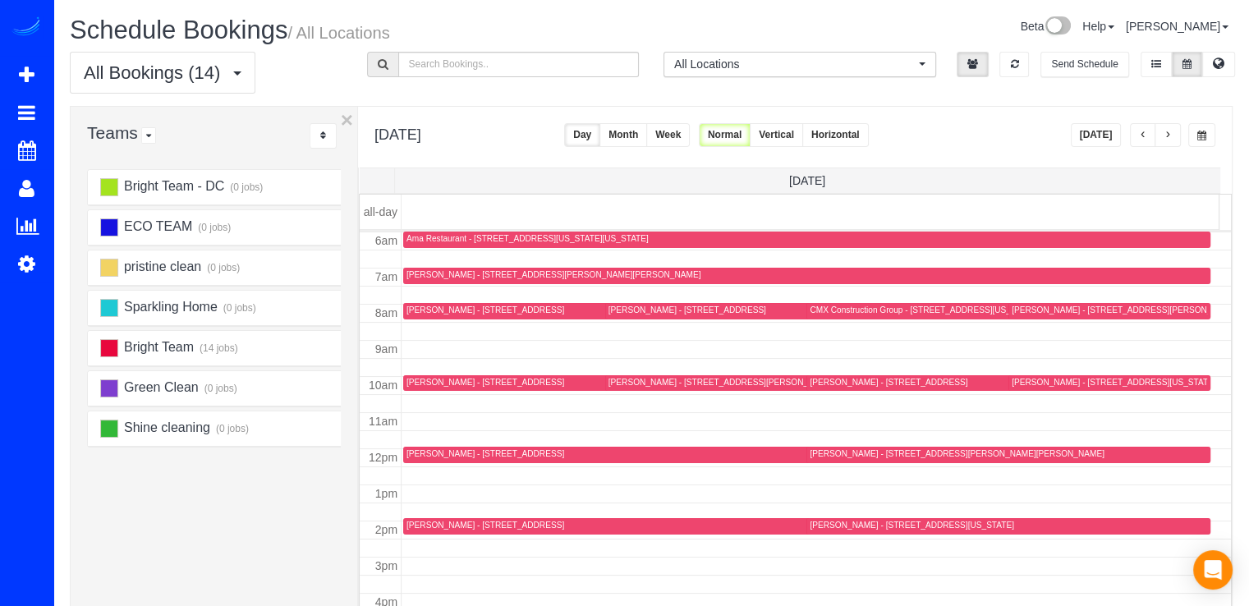
click at [419, 378] on div "[PERSON_NAME] - [STREET_ADDRESS]" at bounding box center [485, 382] width 158 height 11
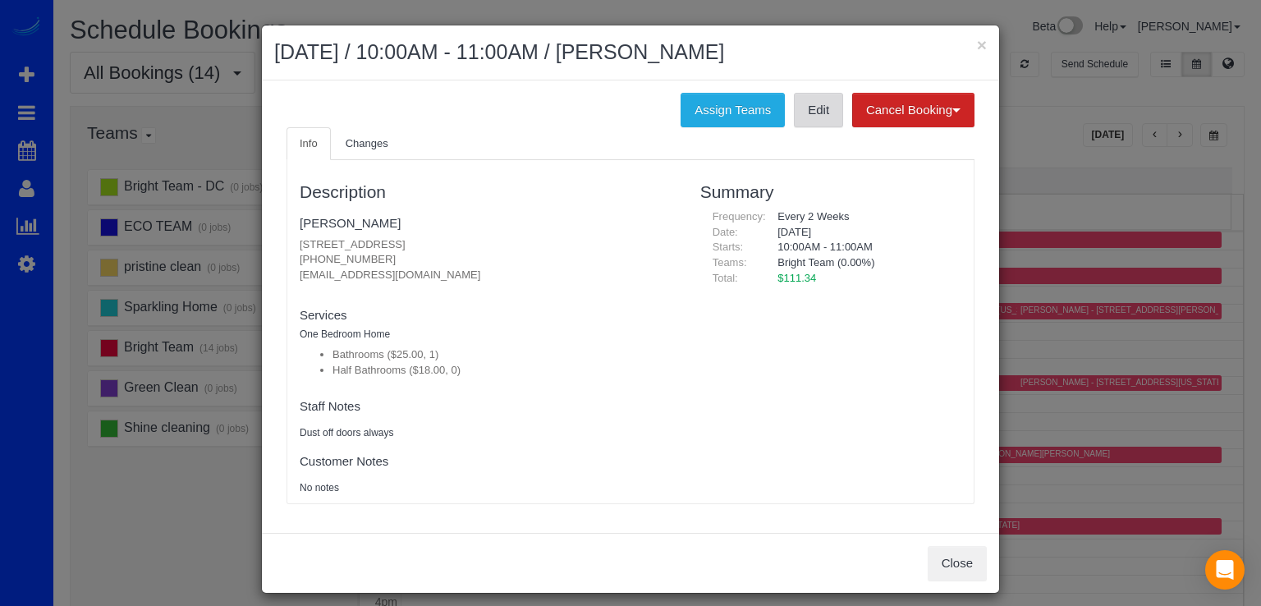
click at [819, 111] on link "Edit" at bounding box center [818, 110] width 49 height 34
click at [977, 42] on button "×" at bounding box center [982, 44] width 10 height 17
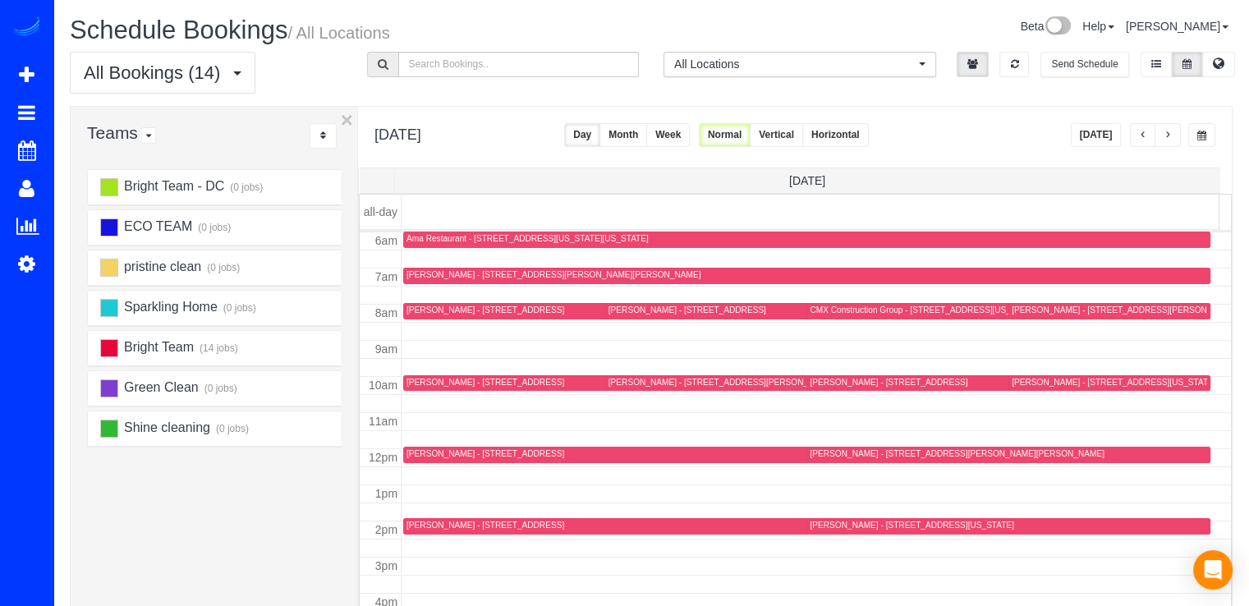
click at [1032, 310] on div "[PERSON_NAME] - [STREET_ADDRESS][PERSON_NAME]" at bounding box center [1125, 310] width 226 height 11
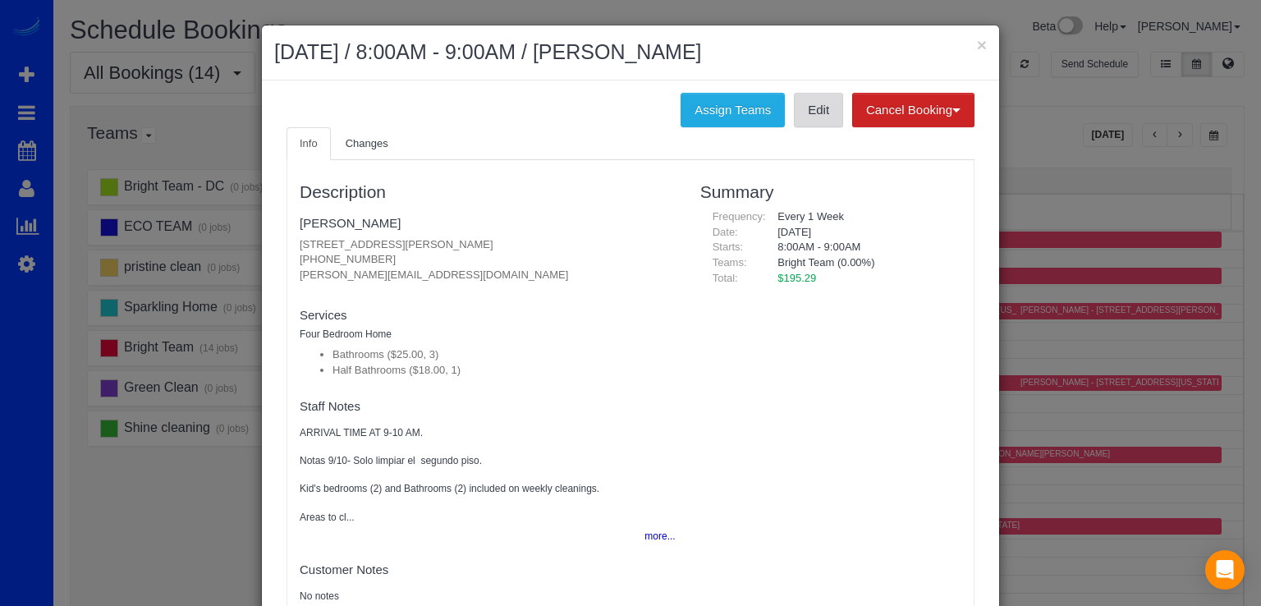
click at [822, 117] on link "Edit" at bounding box center [818, 110] width 49 height 34
click at [977, 47] on button "×" at bounding box center [982, 44] width 10 height 17
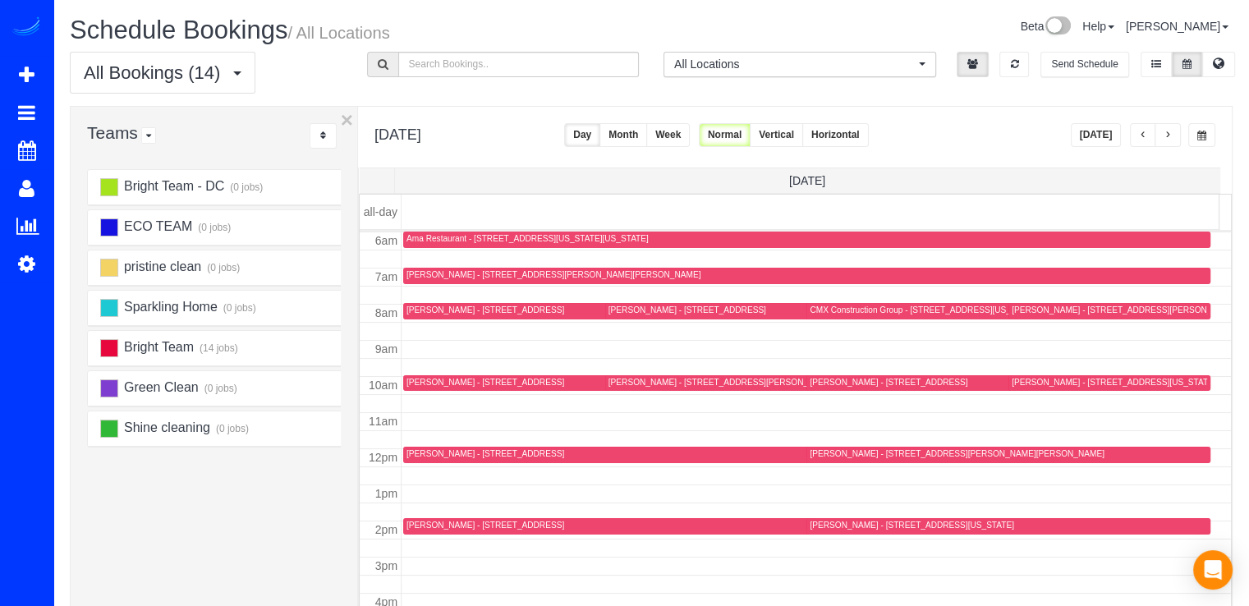
click at [842, 379] on div "[PERSON_NAME] - [STREET_ADDRESS]" at bounding box center [889, 382] width 158 height 11
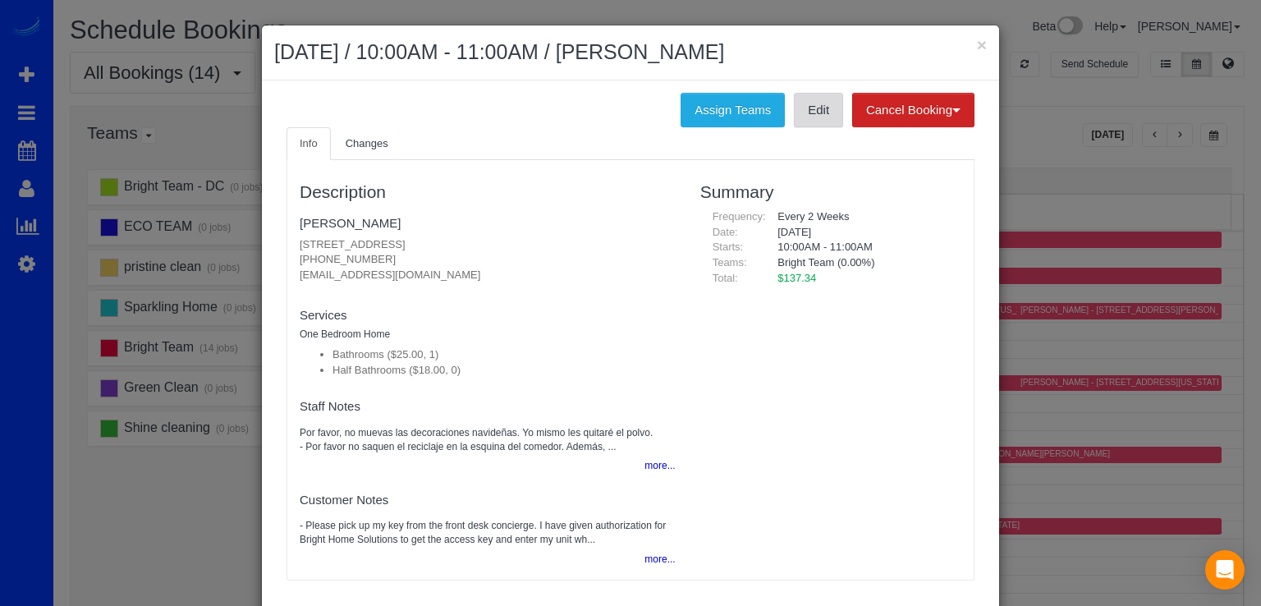
click at [816, 113] on link "Edit" at bounding box center [818, 110] width 49 height 34
click at [980, 46] on button "×" at bounding box center [982, 44] width 10 height 17
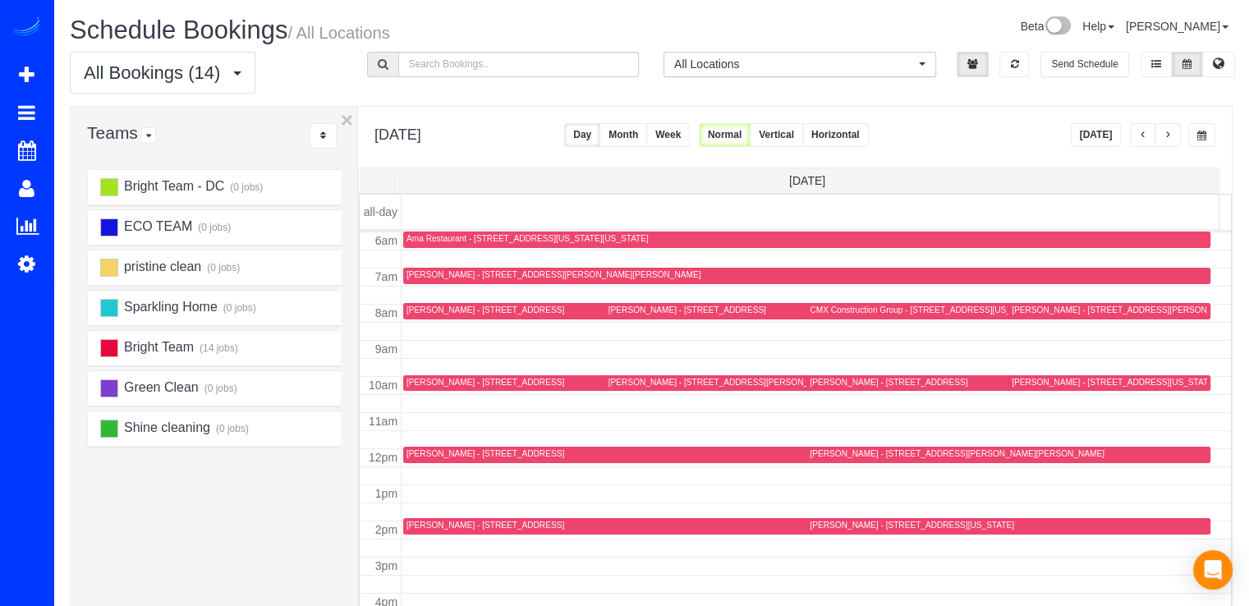
click at [417, 452] on div "[PERSON_NAME] - [STREET_ADDRESS]" at bounding box center [485, 453] width 158 height 11
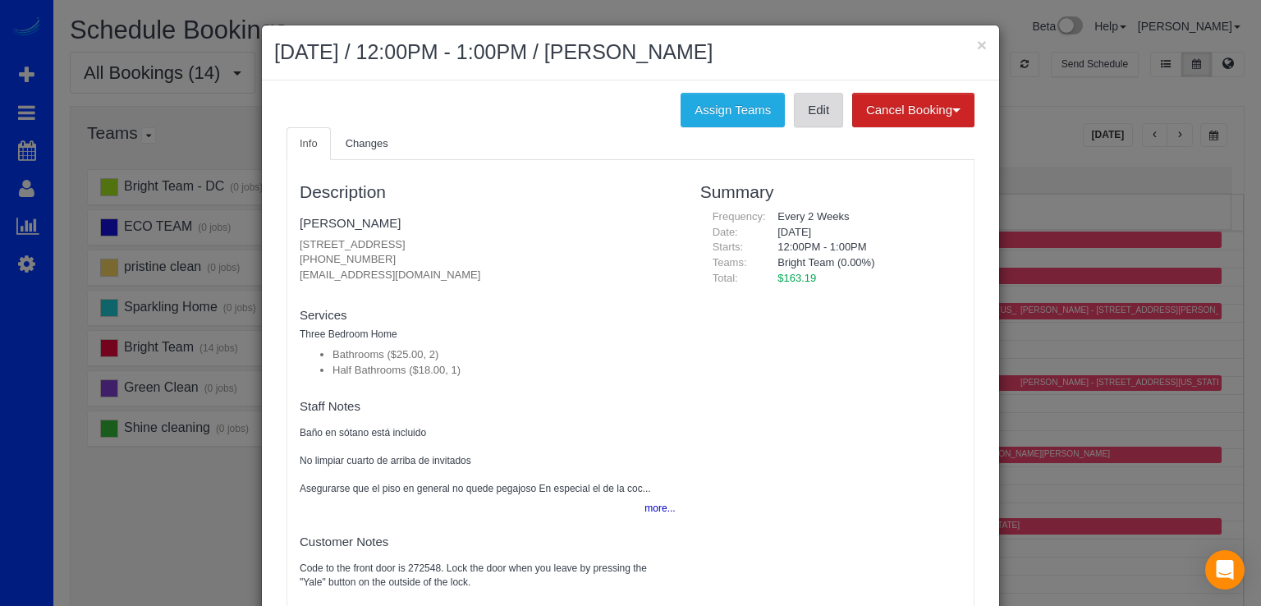
click at [794, 107] on link "Edit" at bounding box center [818, 110] width 49 height 34
click at [979, 42] on button "×" at bounding box center [982, 44] width 10 height 17
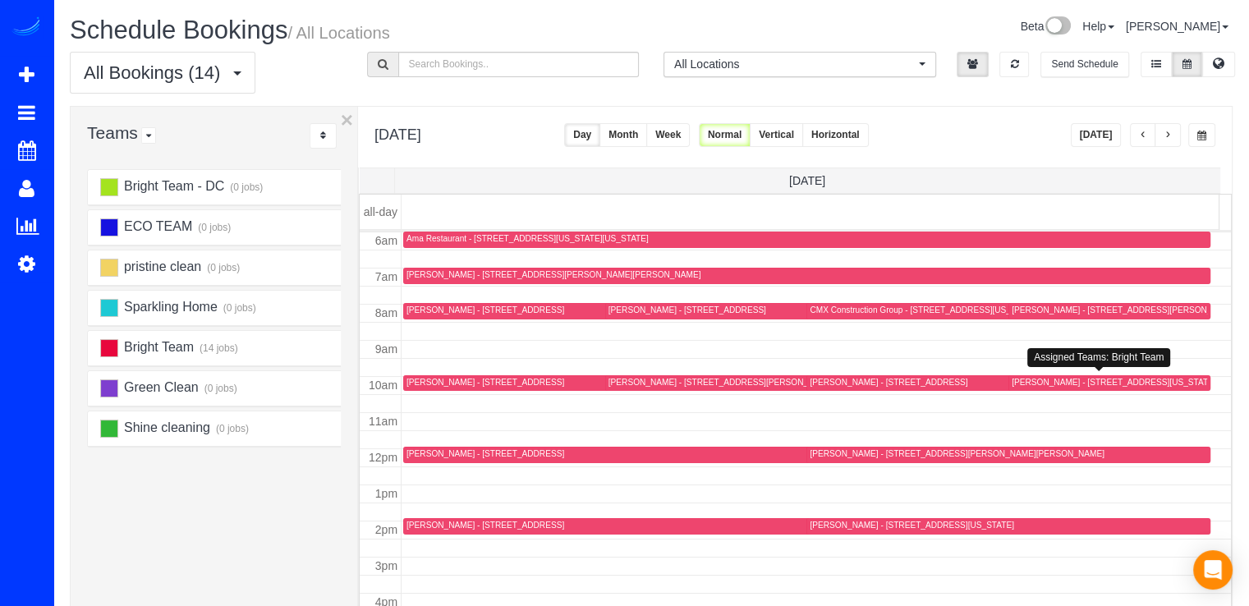
click at [1033, 385] on div "[PERSON_NAME] - [STREET_ADDRESS][US_STATE]" at bounding box center [1114, 382] width 204 height 11
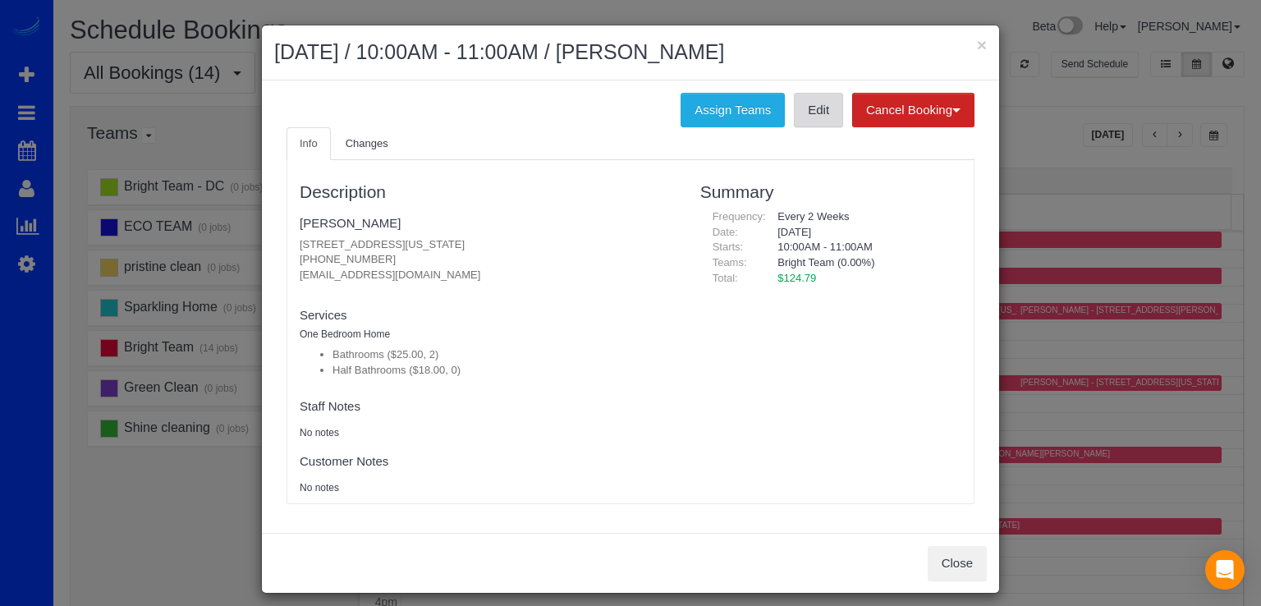
click at [825, 112] on link "Edit" at bounding box center [818, 110] width 49 height 34
click at [977, 44] on button "×" at bounding box center [982, 44] width 10 height 17
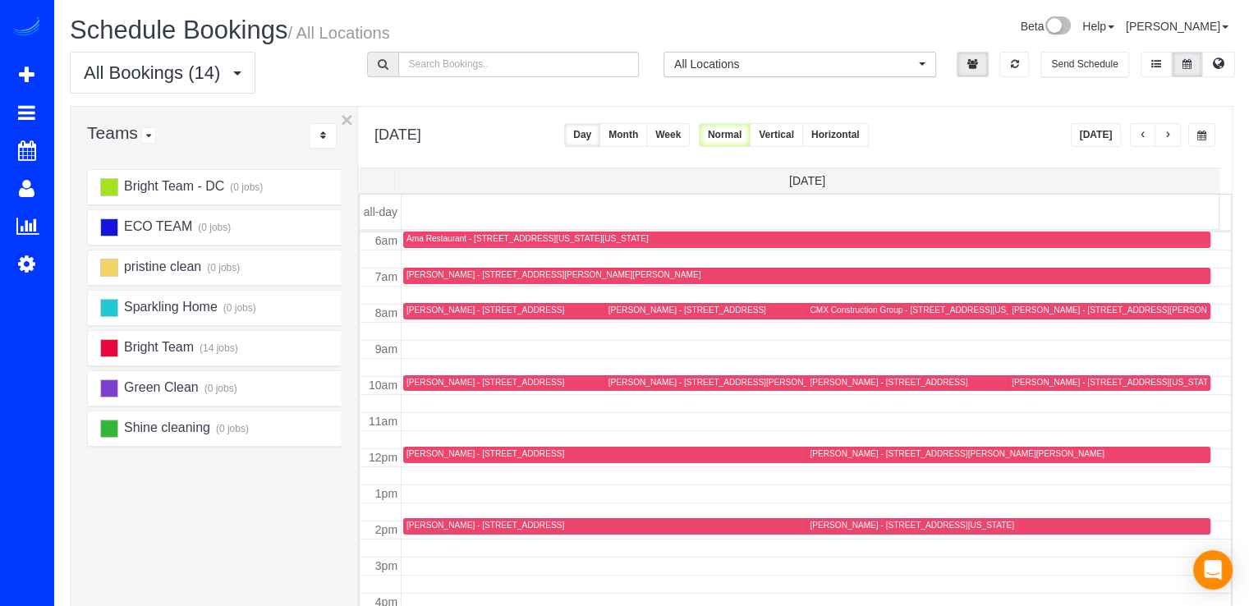
click at [824, 525] on div "[PERSON_NAME] - [STREET_ADDRESS][US_STATE]" at bounding box center [912, 525] width 204 height 11
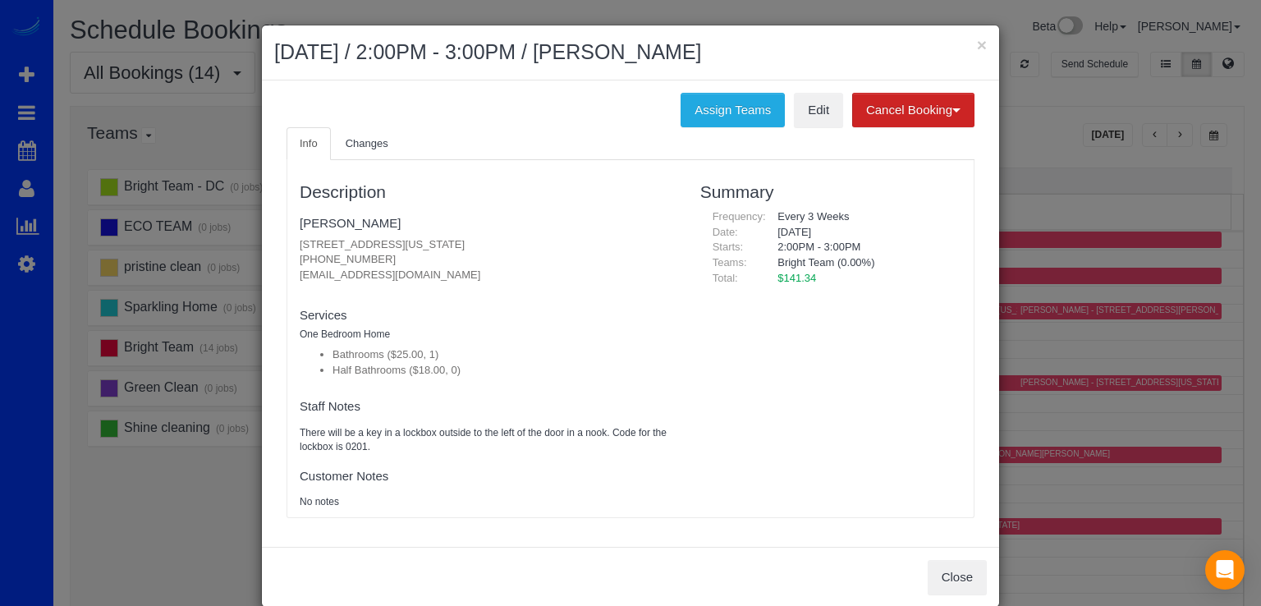
drag, startPoint x: 838, startPoint y: 105, endPoint x: 829, endPoint y: 105, distance: 9.9
click at [838, 105] on div "Assign Teams Edit Cancel Booking Without Fee With $75.00 Fee" at bounding box center [630, 110] width 713 height 34
click at [826, 106] on link "Edit" at bounding box center [818, 110] width 49 height 34
click at [980, 48] on button "×" at bounding box center [982, 44] width 10 height 17
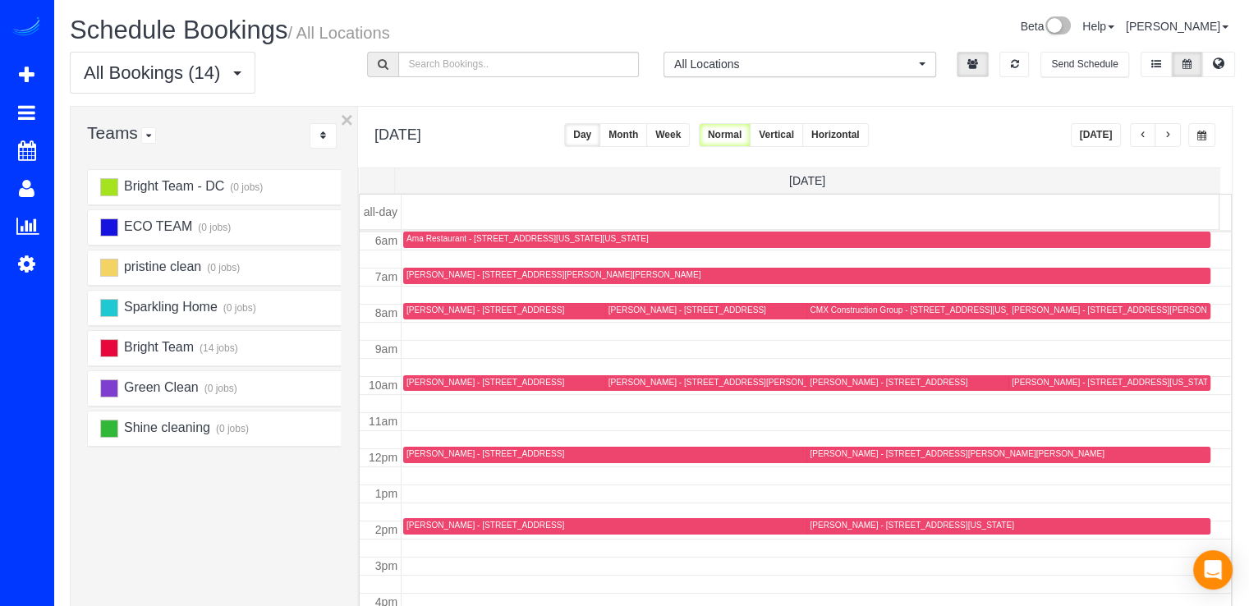
click at [425, 299] on td at bounding box center [817, 295] width 830 height 18
click at [428, 309] on div "[PERSON_NAME] - [STREET_ADDRESS]" at bounding box center [485, 310] width 158 height 11
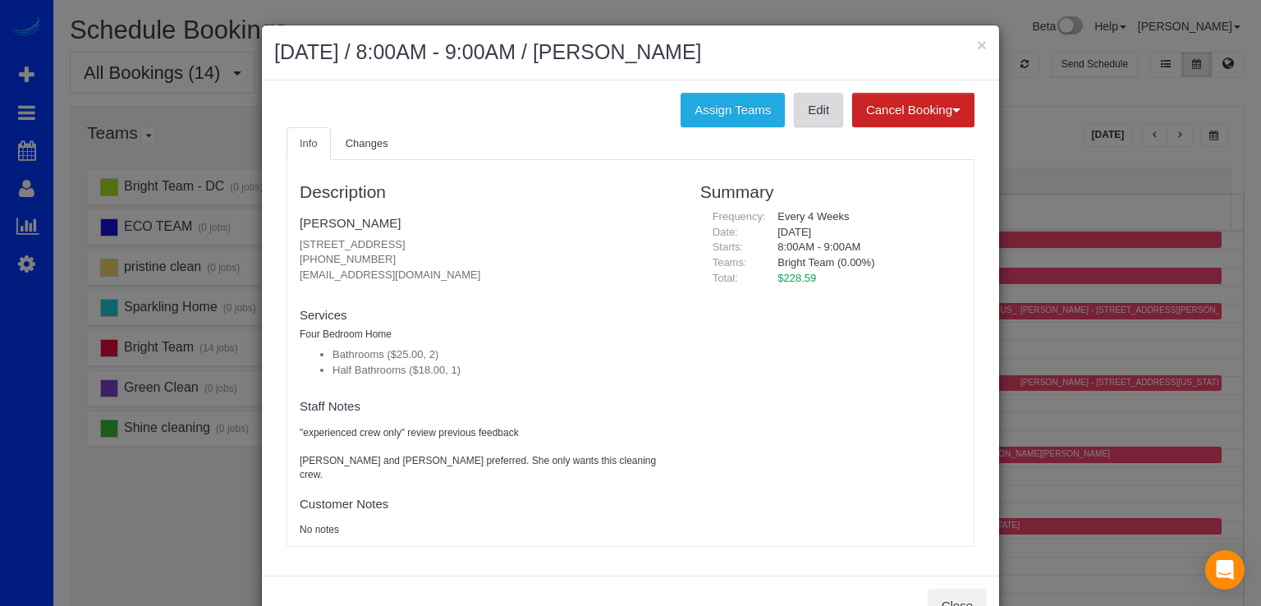
click at [794, 112] on link "Edit" at bounding box center [818, 110] width 49 height 34
click at [977, 44] on button "×" at bounding box center [982, 44] width 10 height 17
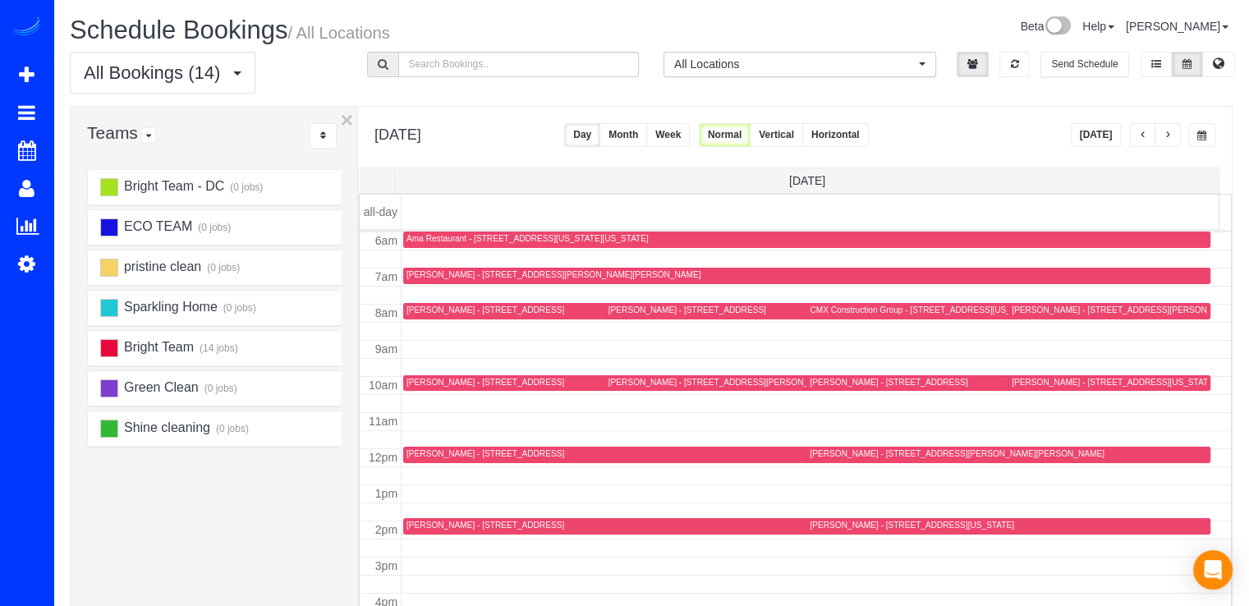
click at [627, 388] on div at bounding box center [798, 383] width 387 height 16
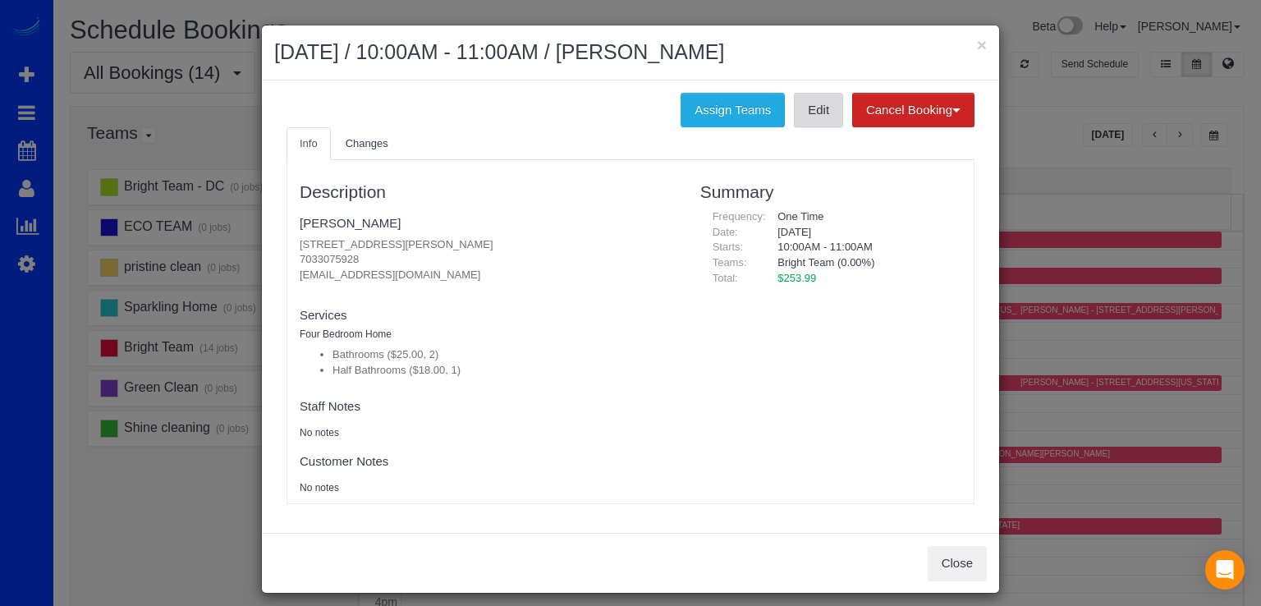
click at [803, 105] on link "Edit" at bounding box center [818, 110] width 49 height 34
click at [977, 44] on button "×" at bounding box center [982, 44] width 10 height 17
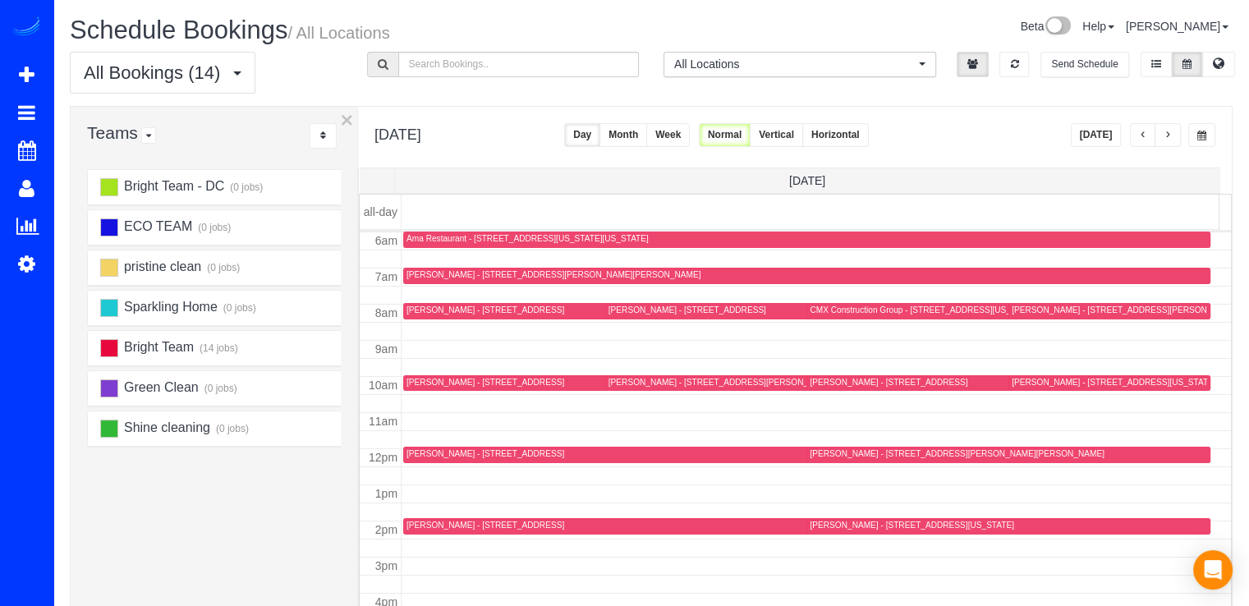
click at [810, 448] on div "[PERSON_NAME] - [STREET_ADDRESS][PERSON_NAME][PERSON_NAME]" at bounding box center [957, 453] width 294 height 11
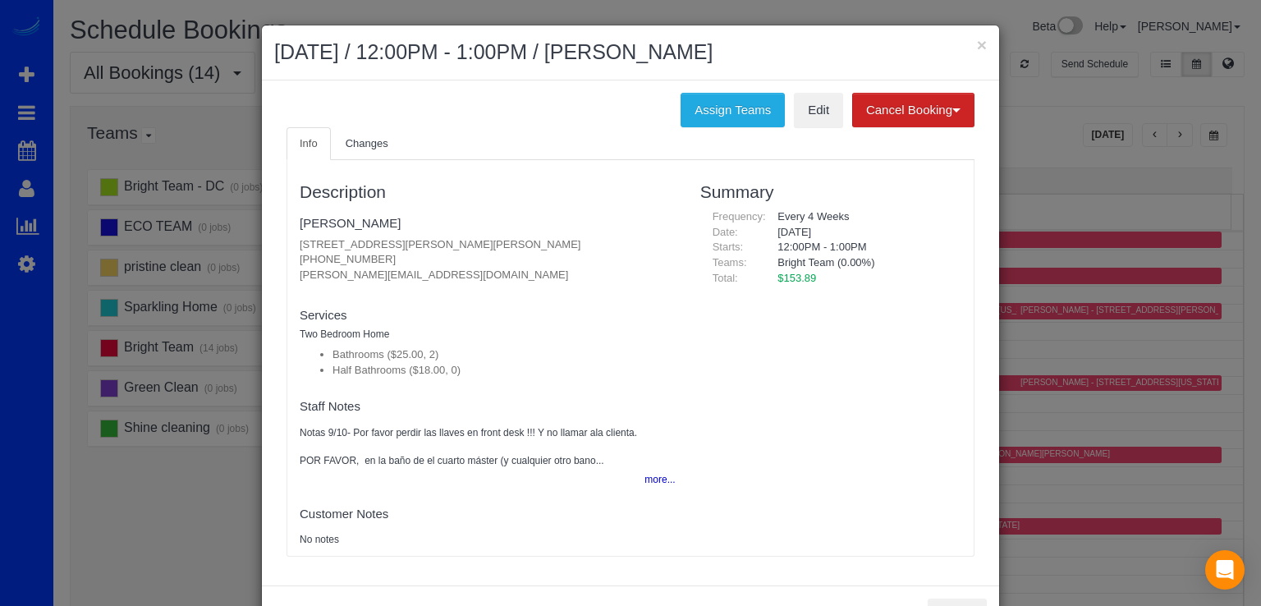
click at [789, 85] on div "Assign Teams Edit Cancel Booking Without Fee With $75.00 Fee Info Changes Descr…" at bounding box center [630, 332] width 737 height 505
click at [791, 91] on div "Assign Teams Edit Cancel Booking Without Fee With $75.00 Fee Info Changes Descr…" at bounding box center [630, 332] width 737 height 505
click at [796, 98] on link "Edit" at bounding box center [818, 110] width 49 height 34
click at [977, 41] on button "×" at bounding box center [982, 44] width 10 height 17
